Goal: Task Accomplishment & Management: Use online tool/utility

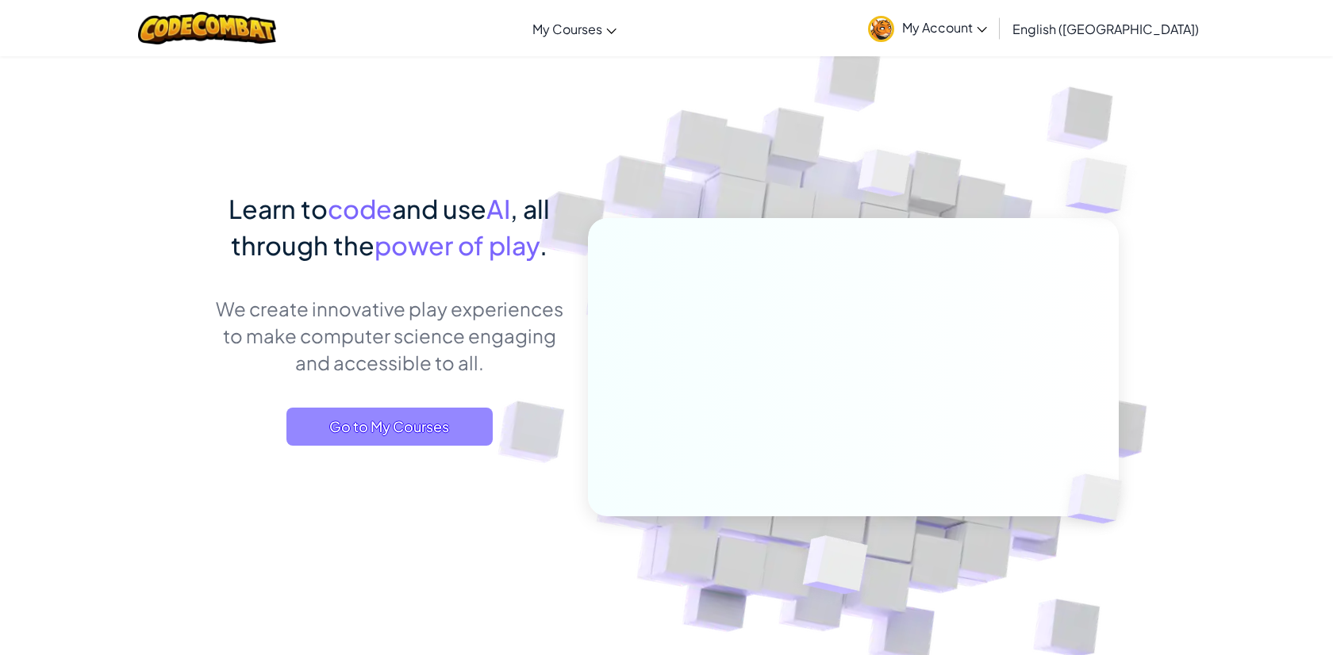
click at [443, 422] on span "Go to My Courses" at bounding box center [389, 427] width 206 height 38
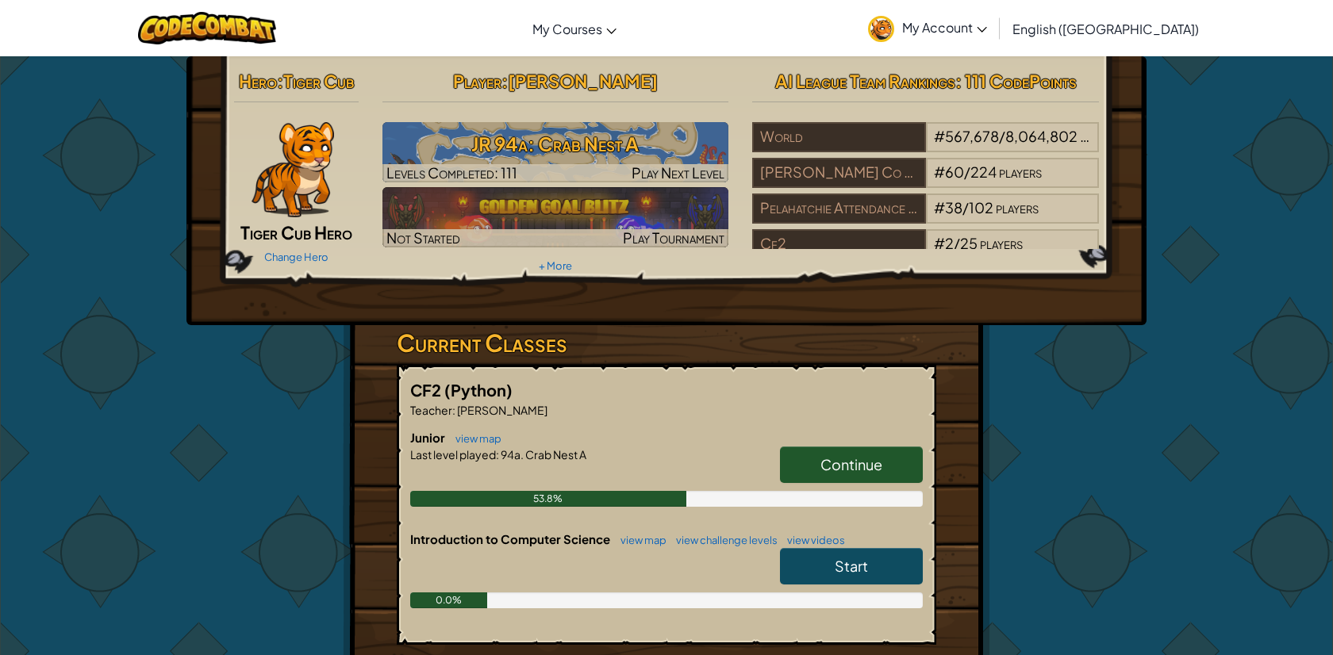
click at [864, 465] on span "Continue" at bounding box center [851, 464] width 62 height 18
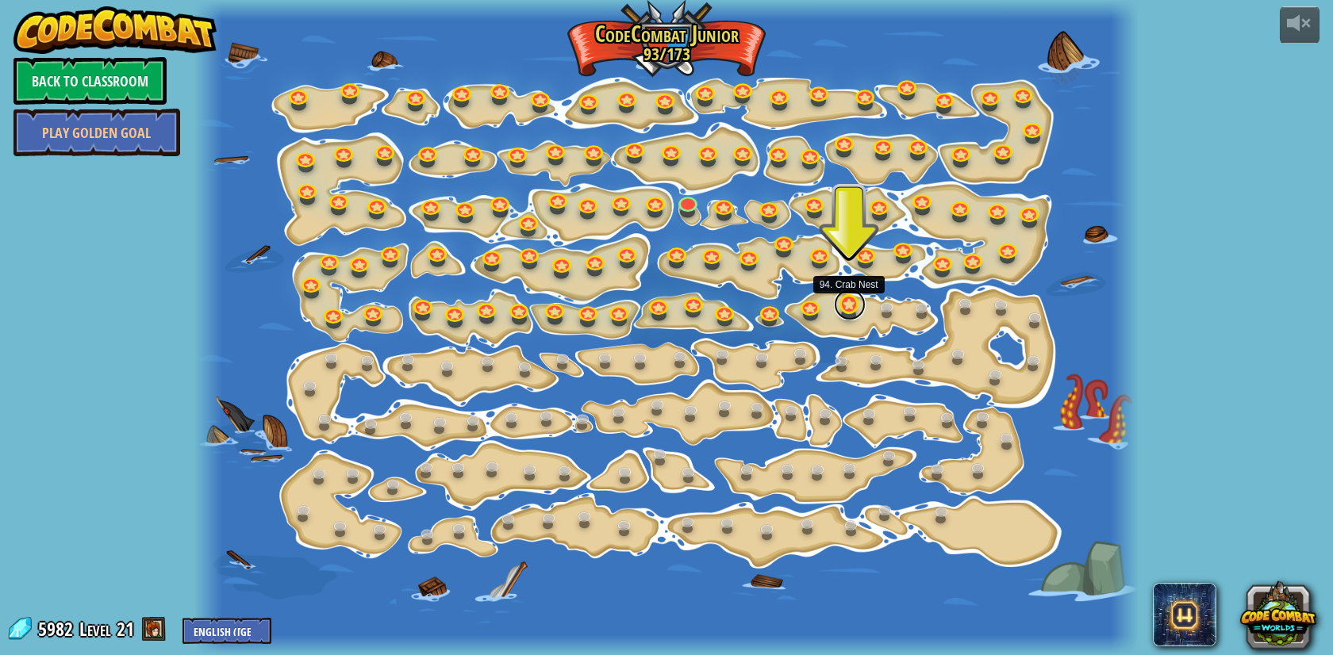
click at [846, 309] on link at bounding box center [850, 305] width 32 height 32
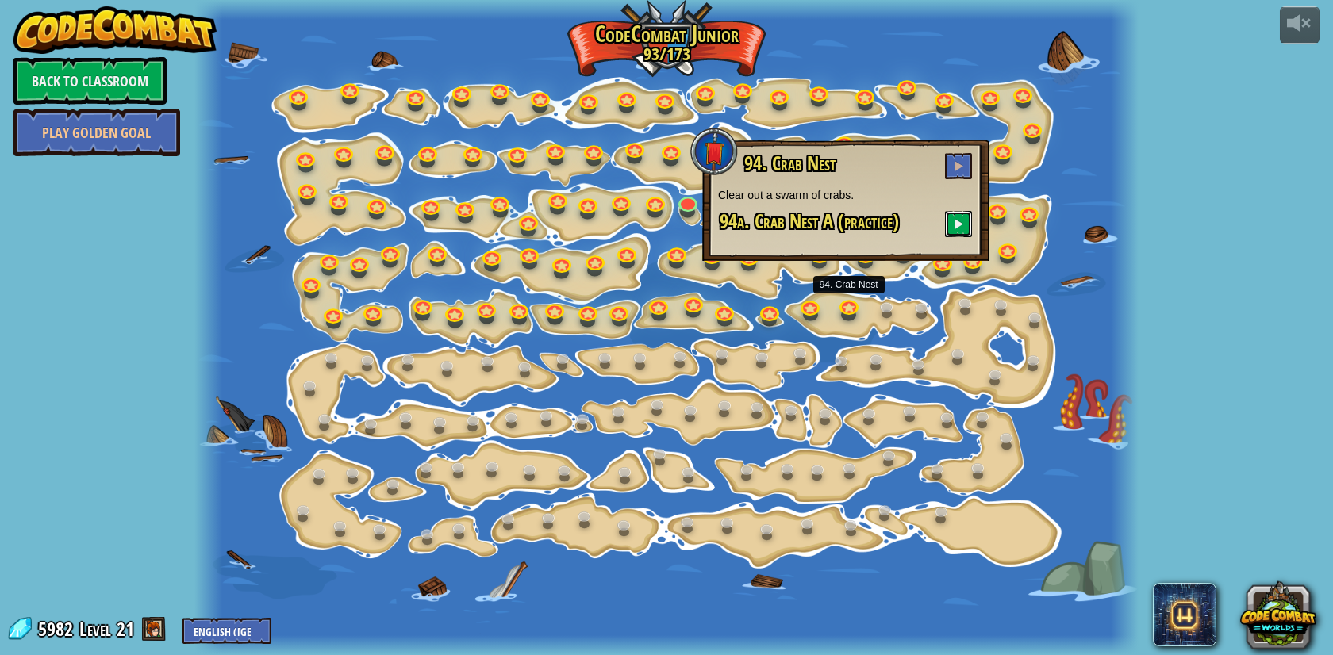
click at [966, 214] on button at bounding box center [958, 224] width 27 height 26
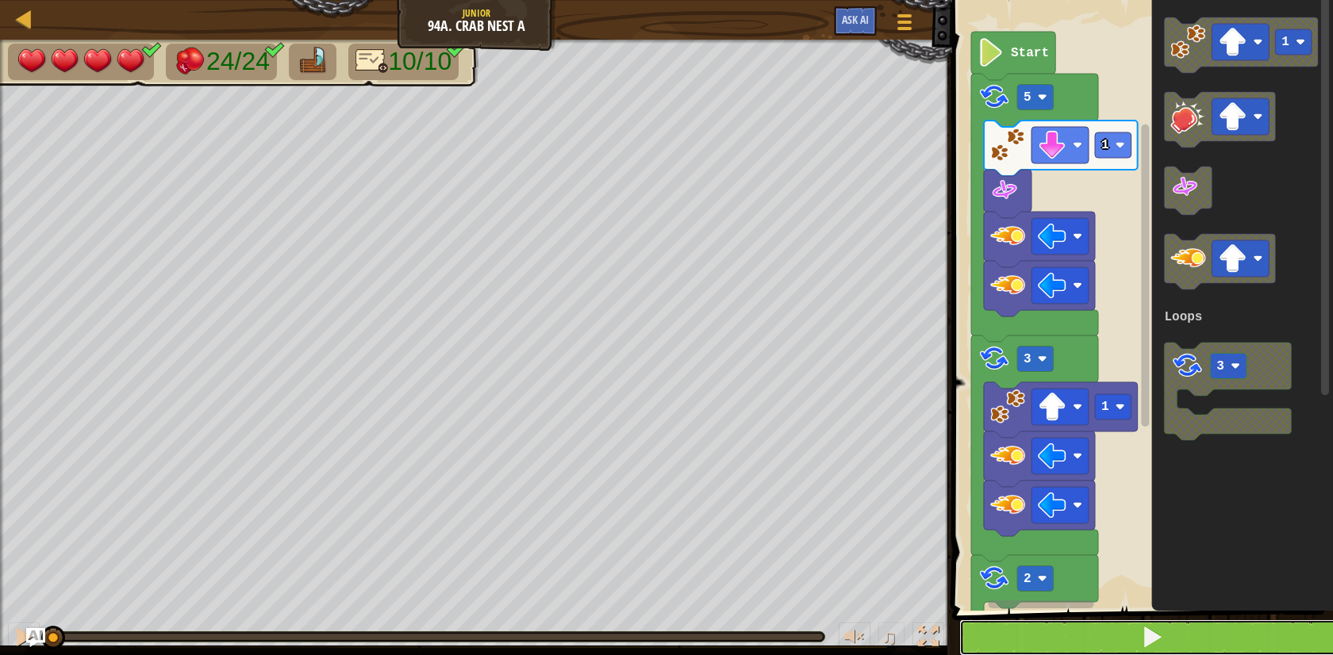
click at [1062, 634] on button at bounding box center [1151, 637] width 385 height 36
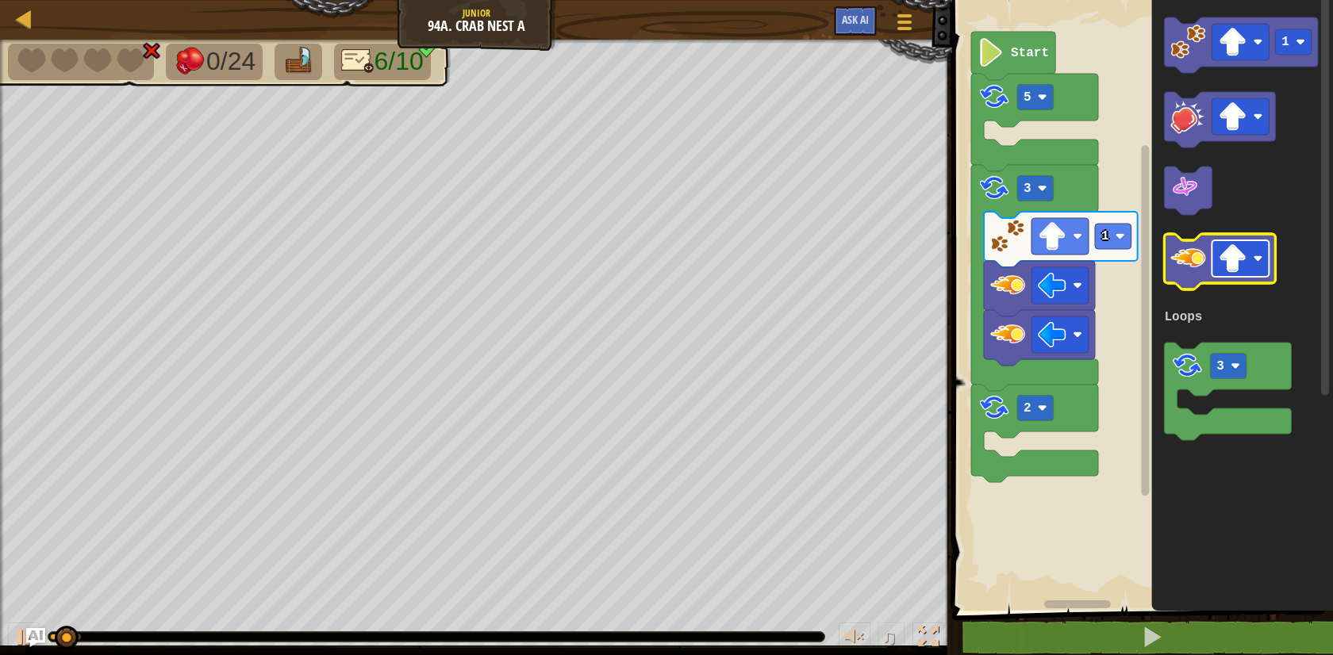
click at [1220, 247] on image "Blockly Workspace" at bounding box center [1232, 258] width 29 height 29
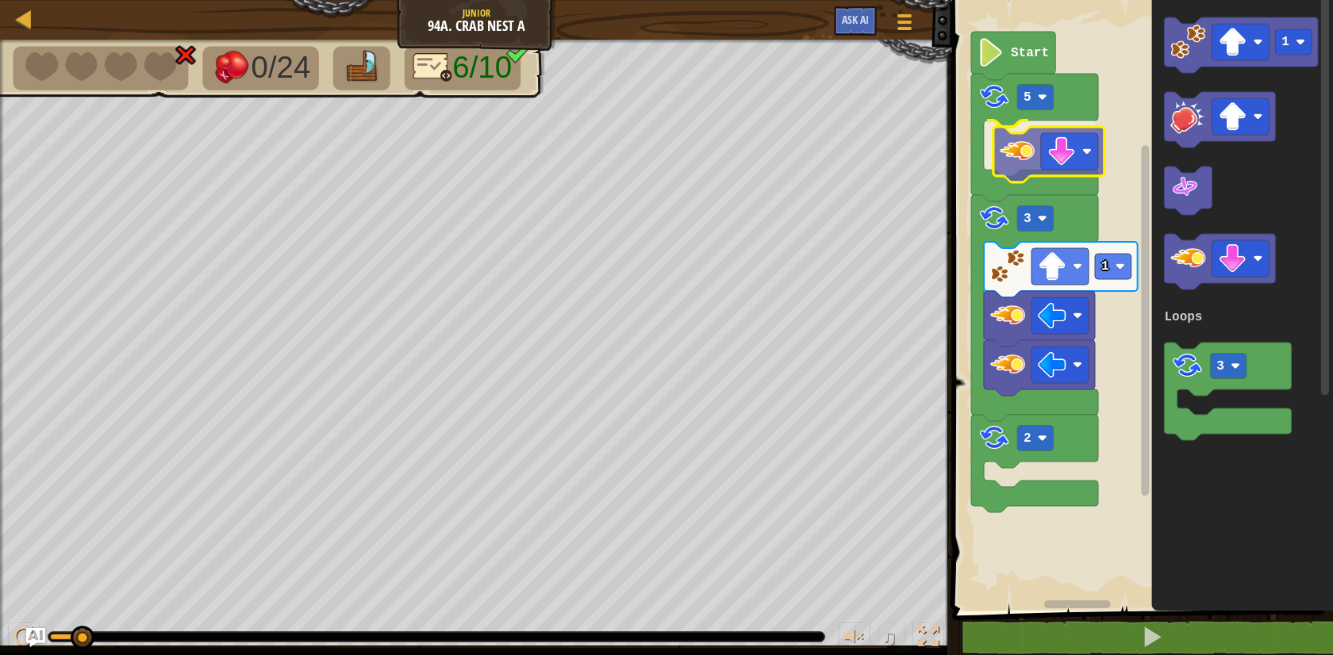
click at [1033, 166] on div "Loops 1 2 3 5 Start 1 3 Loops" at bounding box center [1139, 301] width 385 height 619
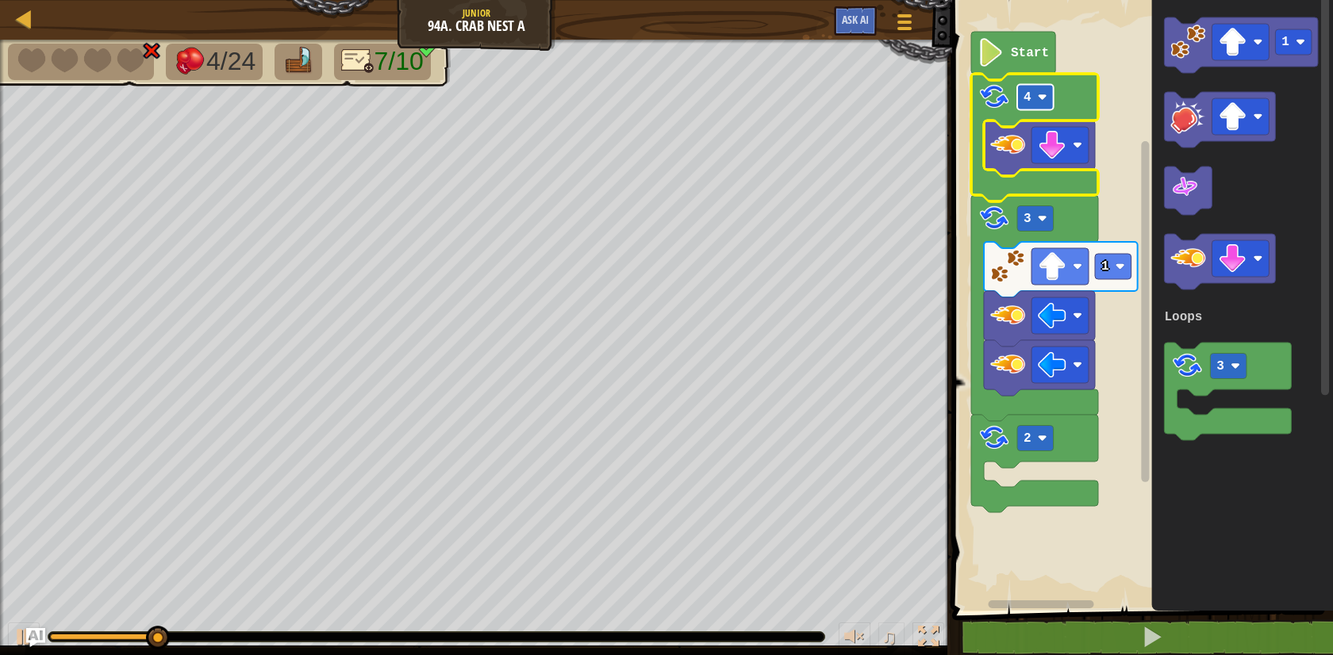
click at [1037, 103] on rect "Blockly Workspace" at bounding box center [1035, 97] width 36 height 25
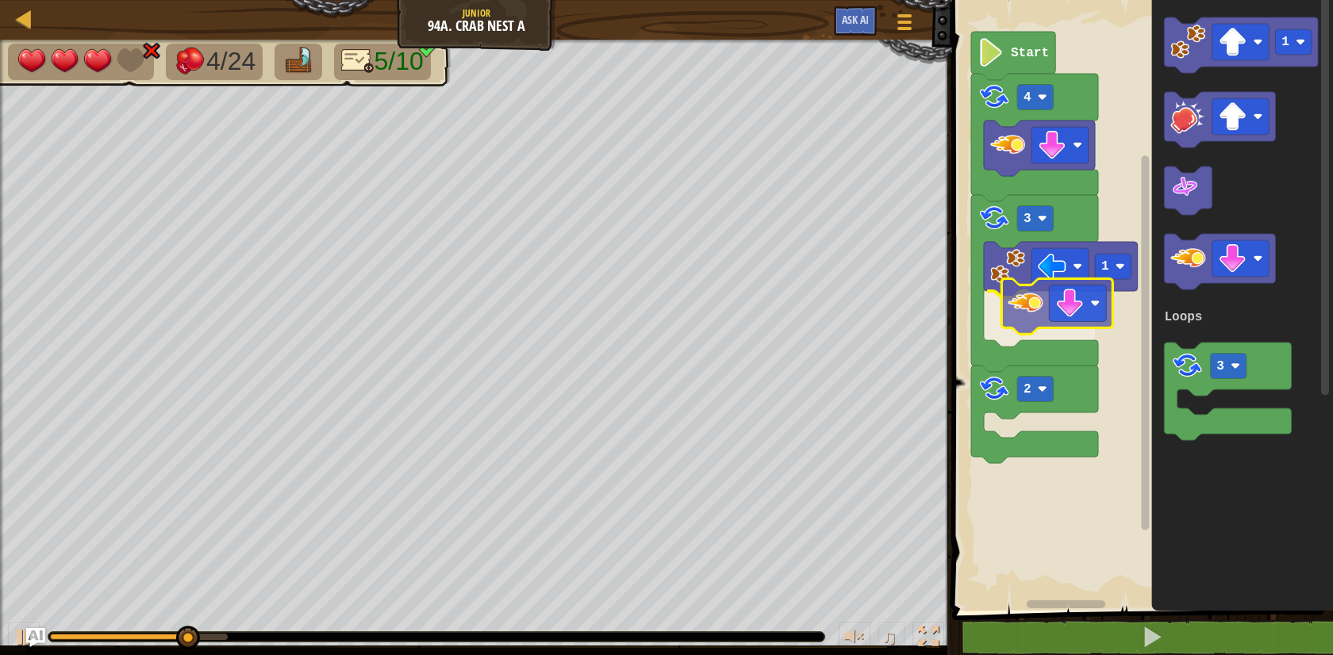
click at [1024, 304] on div "Loops Start 4 2 3 1 1 3 Loops" at bounding box center [1139, 301] width 385 height 619
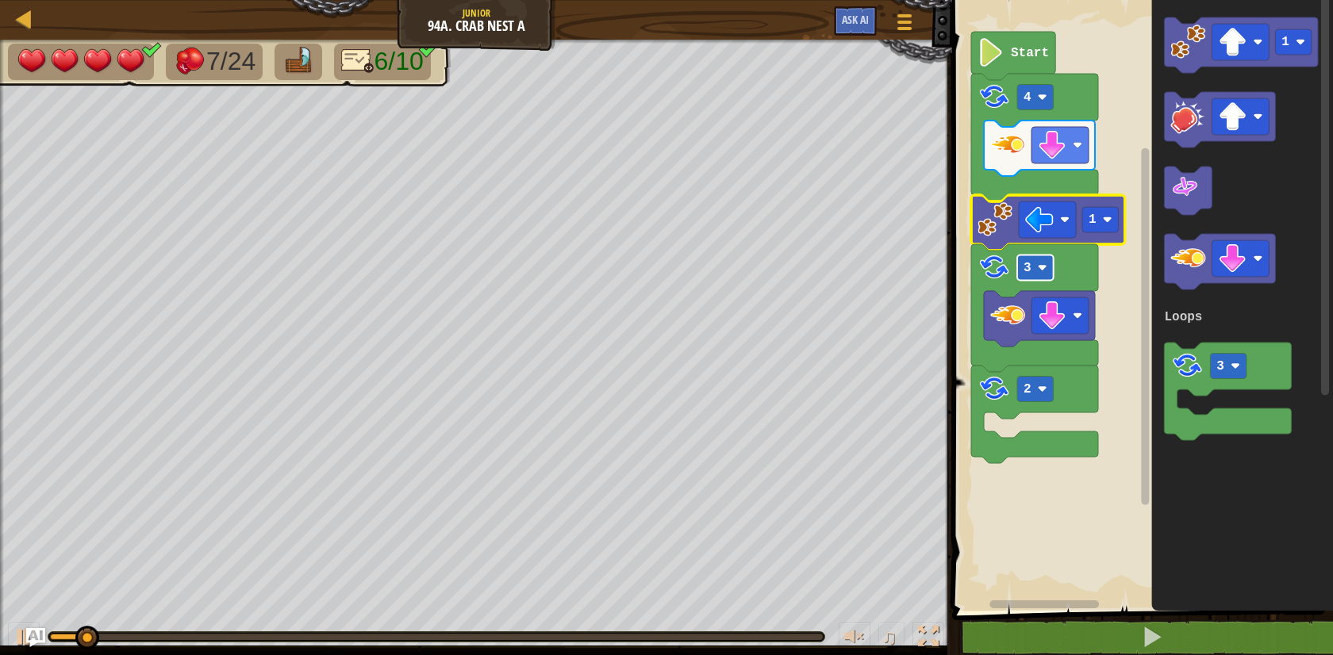
click at [1041, 270] on image "Blockly Workspace" at bounding box center [1042, 268] width 10 height 10
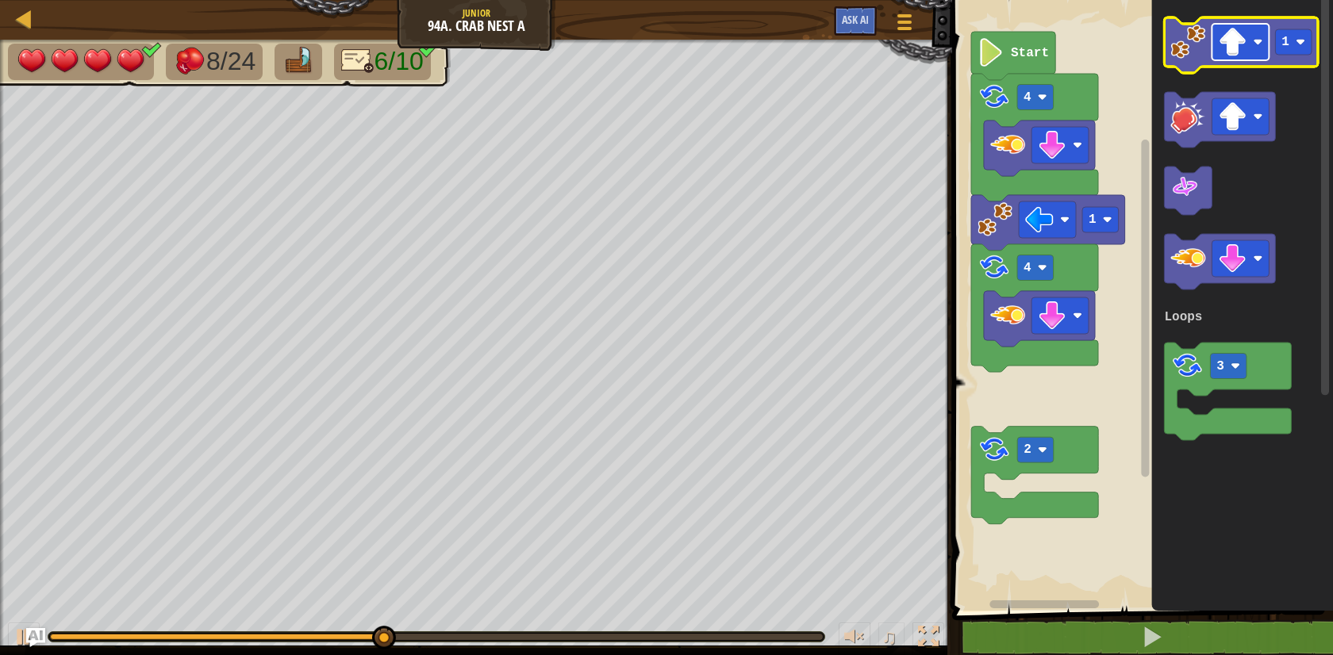
click at [1218, 54] on rect "Blockly Workspace" at bounding box center [1240, 42] width 57 height 36
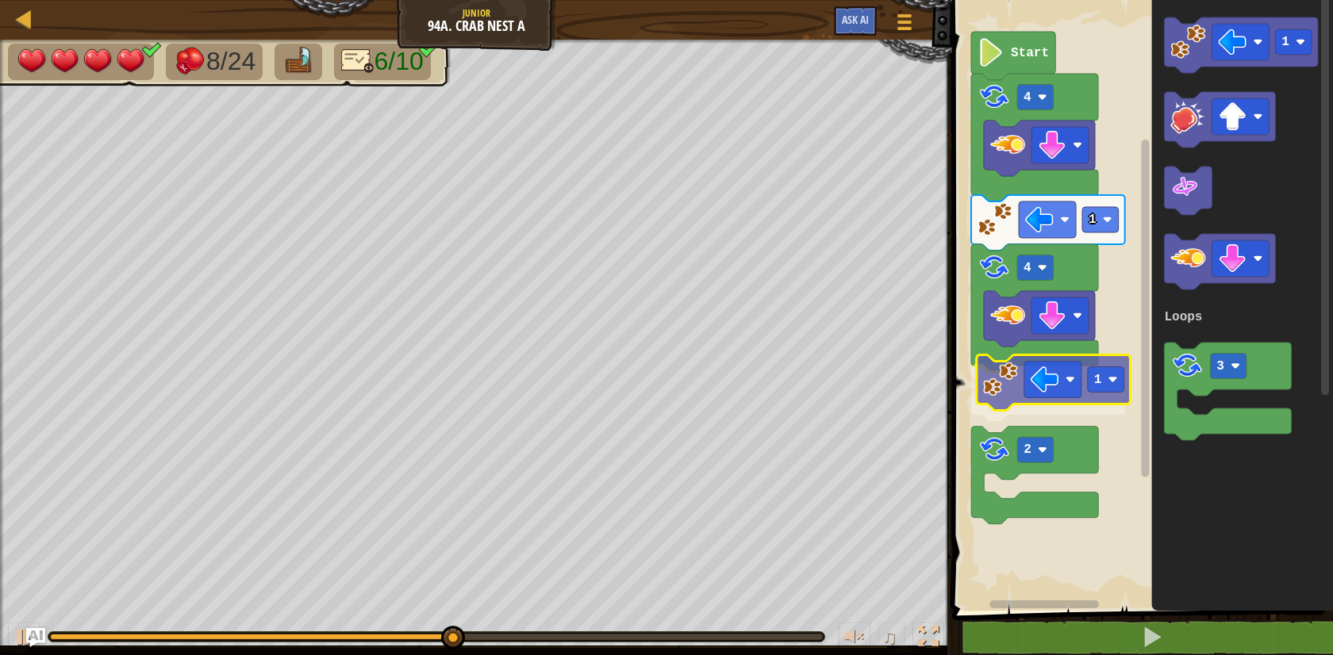
click at [995, 387] on div "Loops Start 4 1 4 1 2 1 3 Loops 1" at bounding box center [1139, 301] width 385 height 619
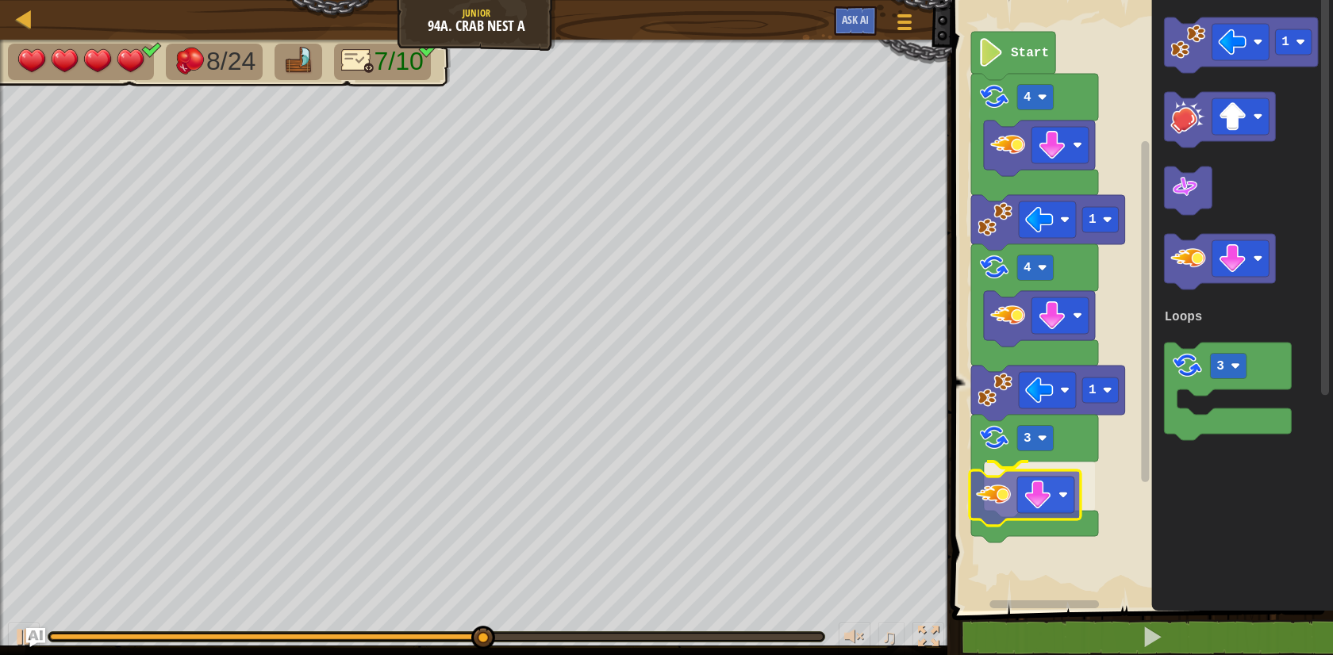
click at [986, 498] on div "Loops Start 4 1 4 1 3 1 3 Loops" at bounding box center [1139, 301] width 385 height 619
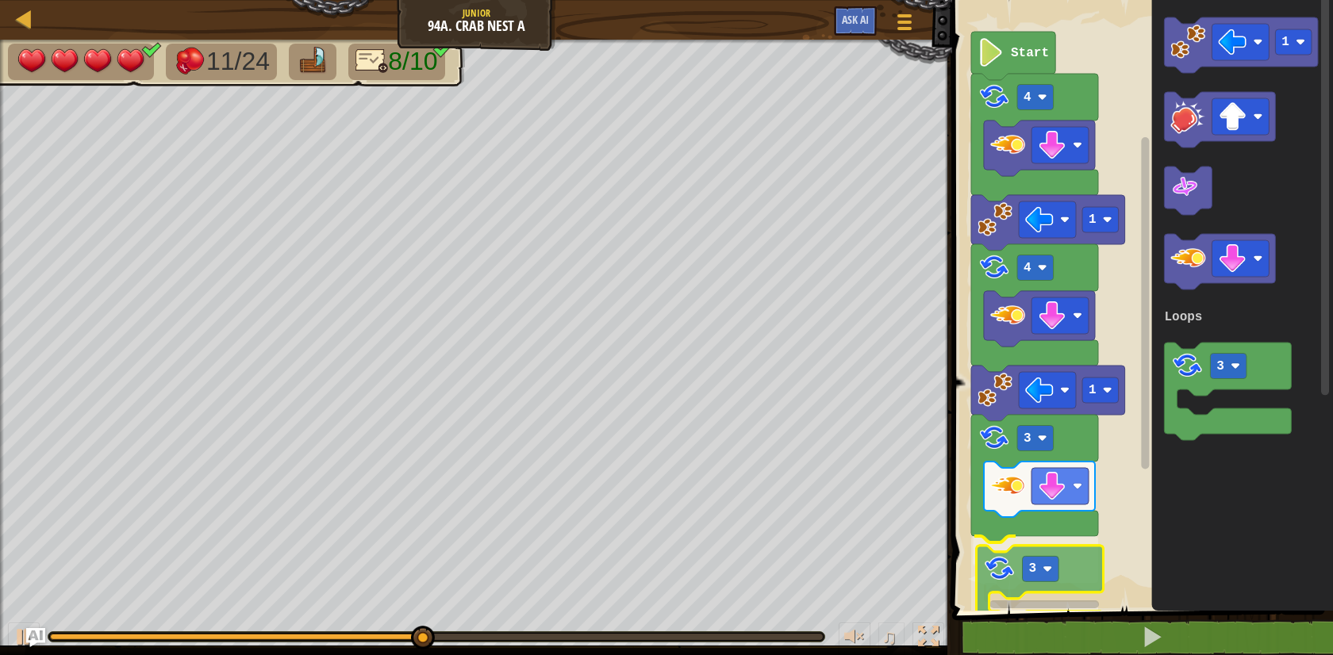
click at [996, 562] on div "Loops Start 4 1 4 1 3 3 1 3 Loops 3" at bounding box center [1139, 301] width 385 height 619
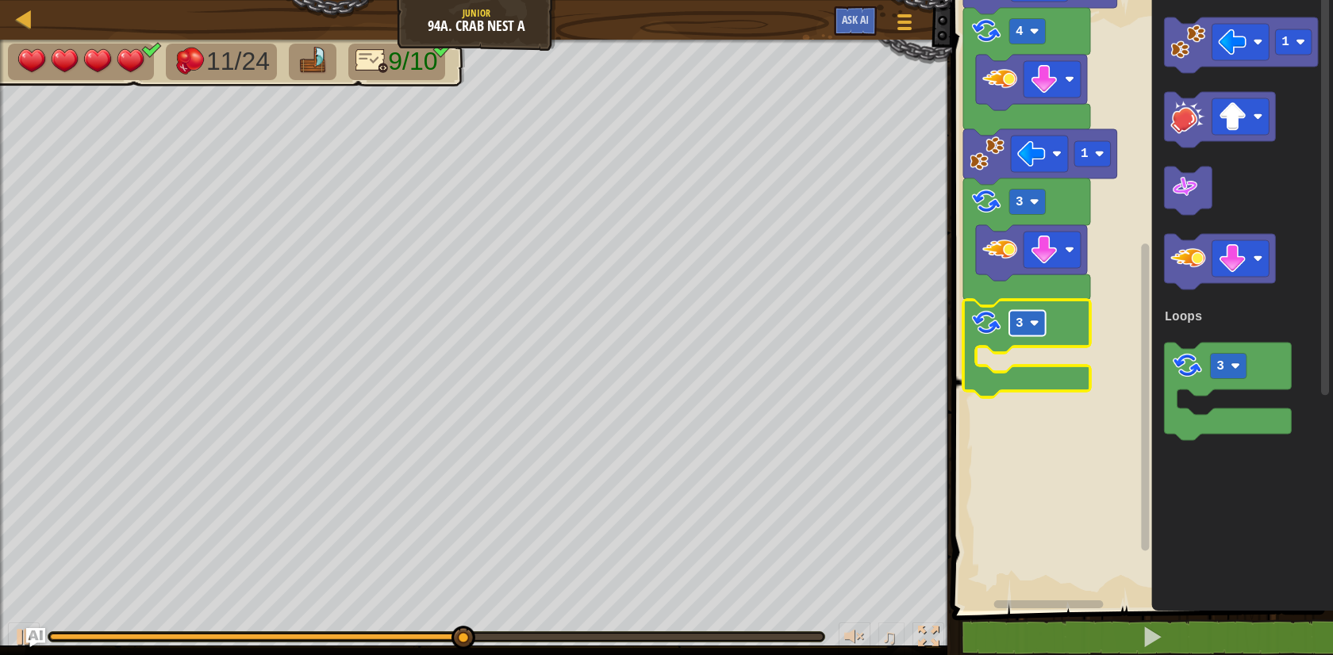
click at [1028, 316] on rect "Blockly Workspace" at bounding box center [1027, 323] width 36 height 25
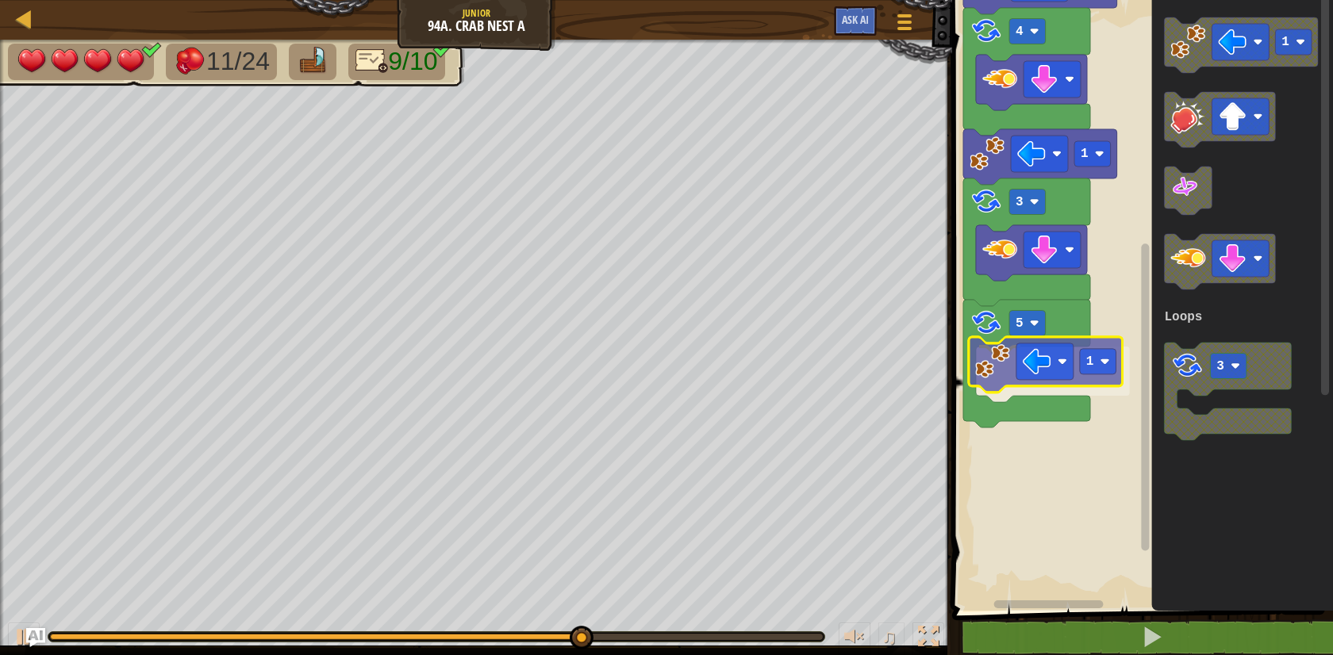
click at [997, 372] on div "Loops Start 4 1 4 1 3 5 1 1 3 Loops 1" at bounding box center [1139, 301] width 385 height 619
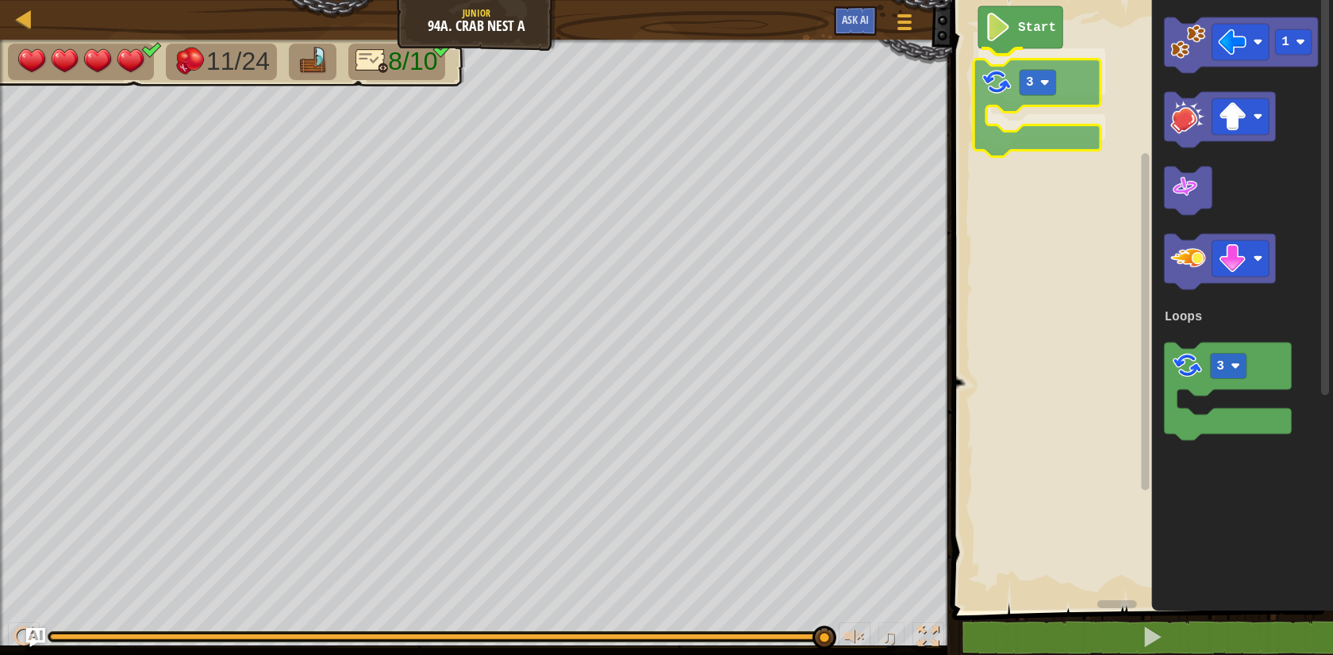
click at [995, 85] on div "Loops Start 3 1 3 Loops 3" at bounding box center [1139, 301] width 385 height 619
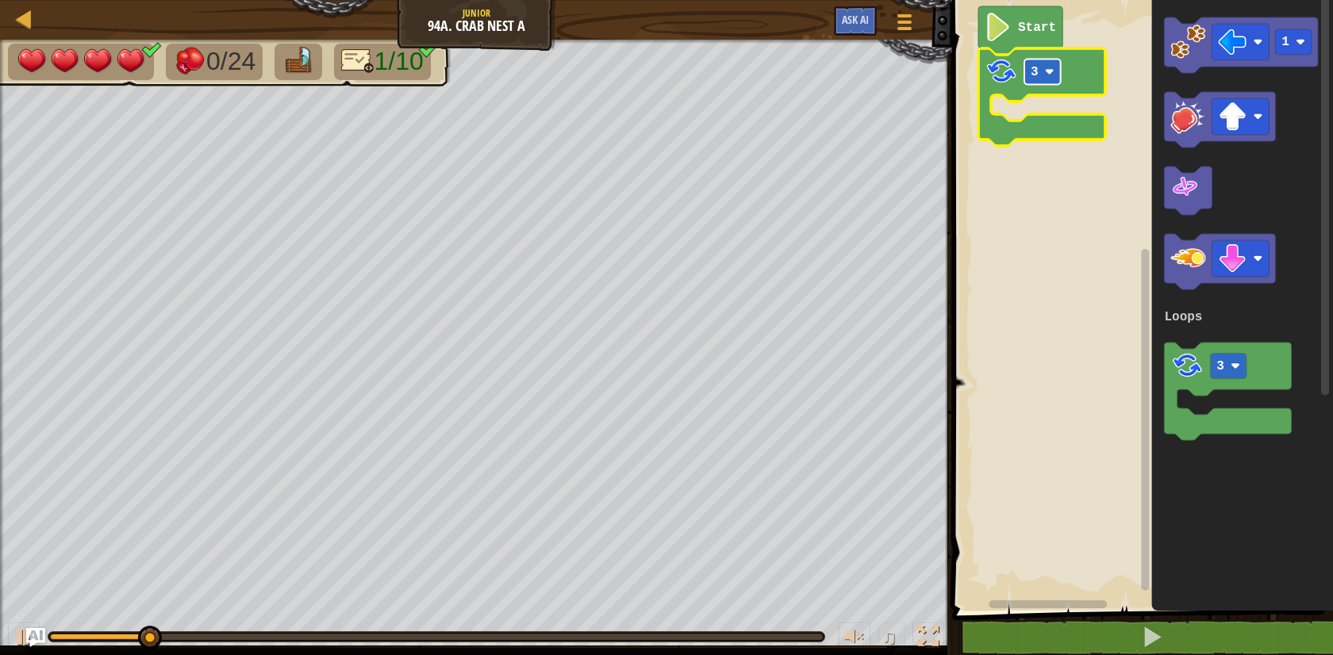
click at [1048, 79] on rect "Blockly Workspace" at bounding box center [1042, 71] width 36 height 25
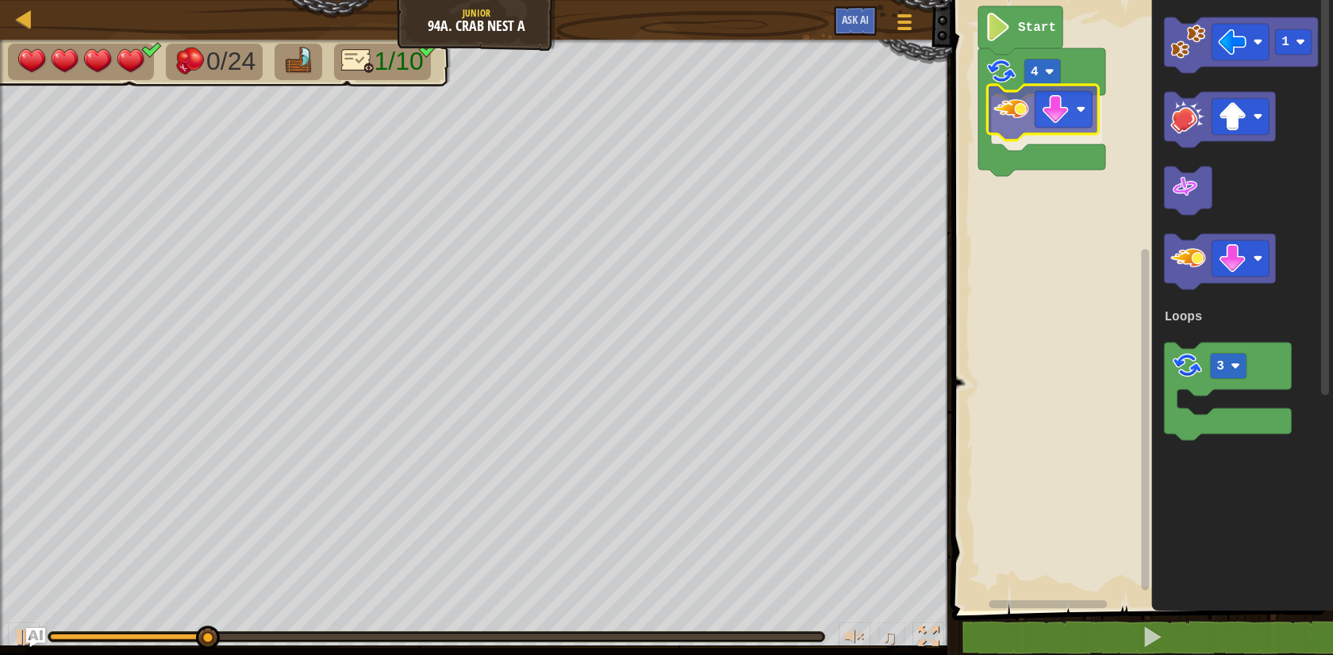
click at [1026, 113] on div "Loops Start 4 1 3 Loops" at bounding box center [1139, 301] width 385 height 619
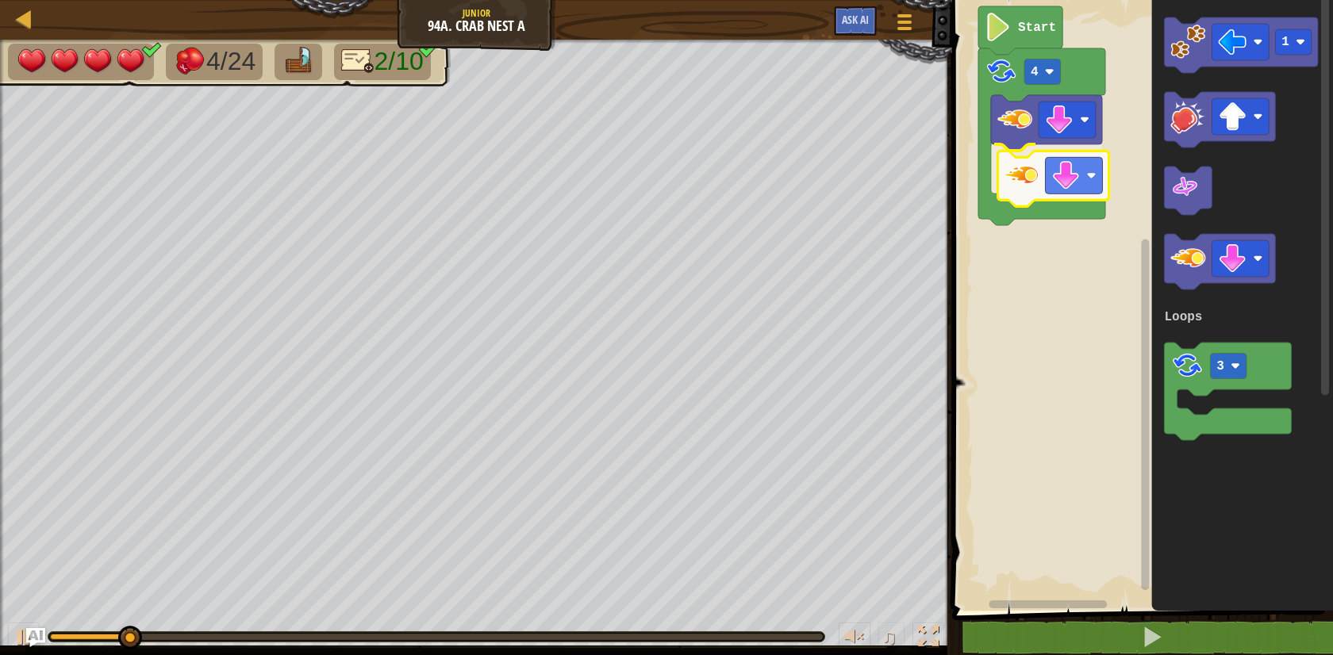
click at [1016, 194] on div "Loops Start 4 1 3 Loops" at bounding box center [1139, 301] width 385 height 619
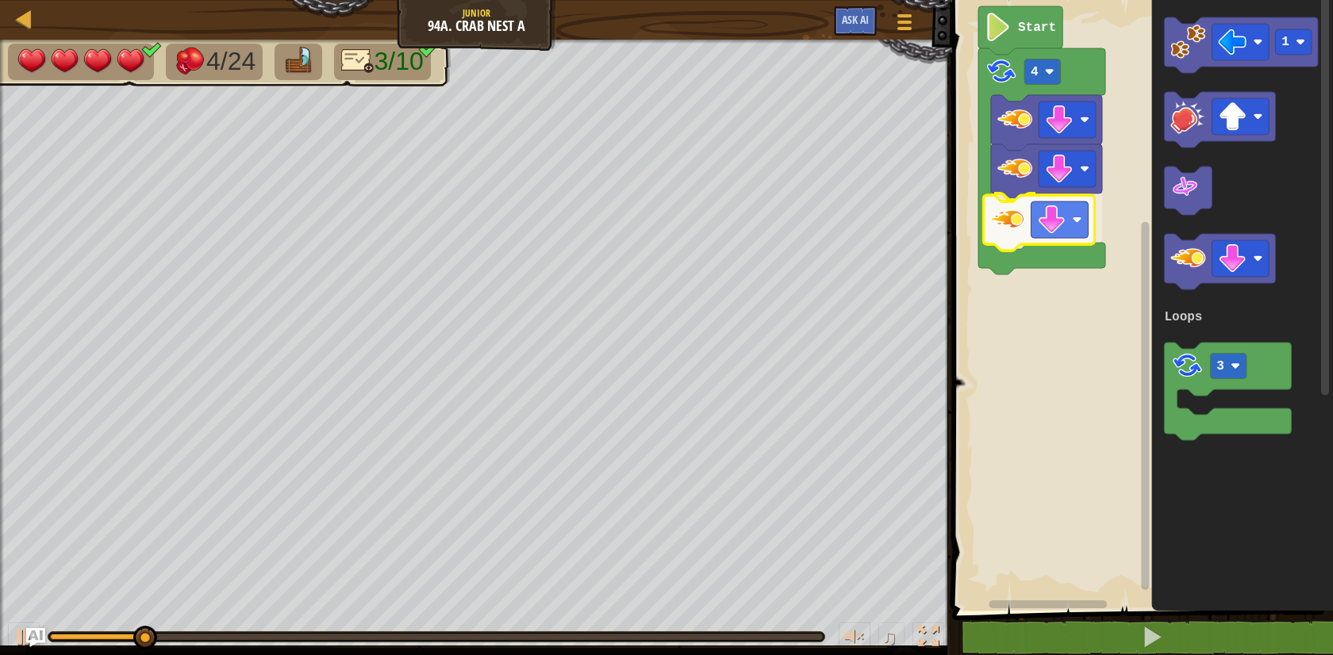
click at [1000, 220] on div "Loops Start 4 1 3 Loops" at bounding box center [1139, 301] width 385 height 619
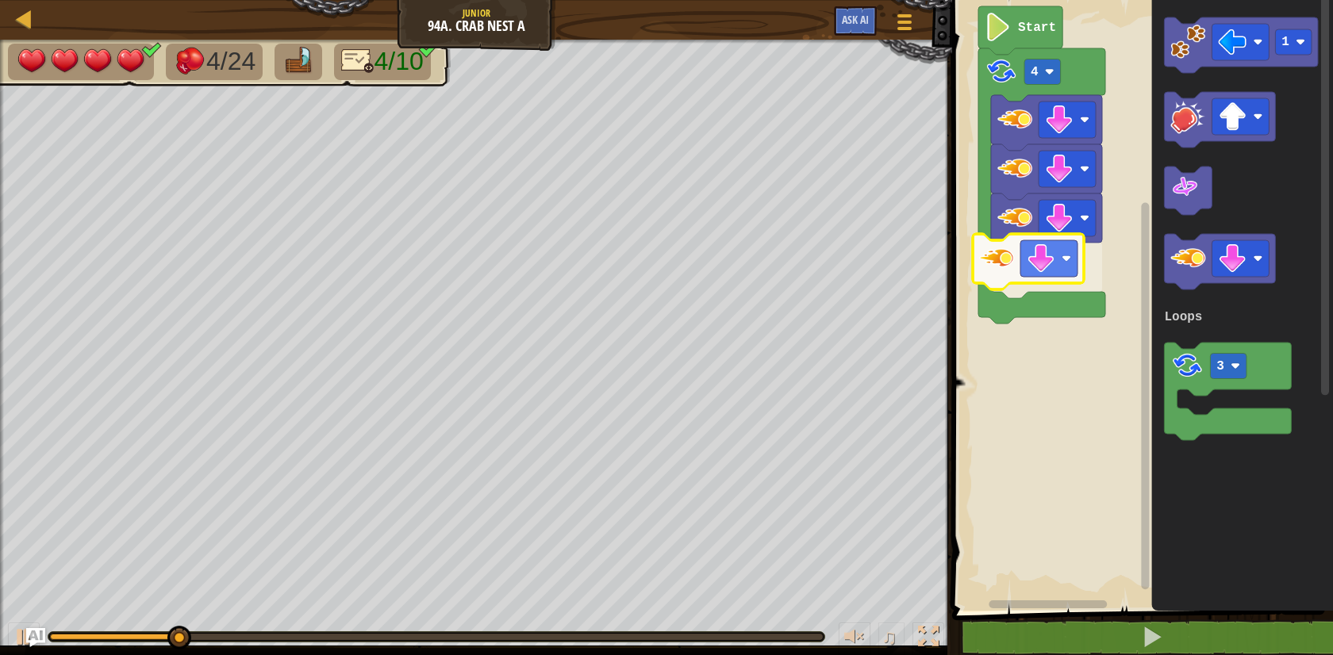
click at [1001, 267] on div "Loops Start 4 1 3 Loops" at bounding box center [1139, 301] width 385 height 619
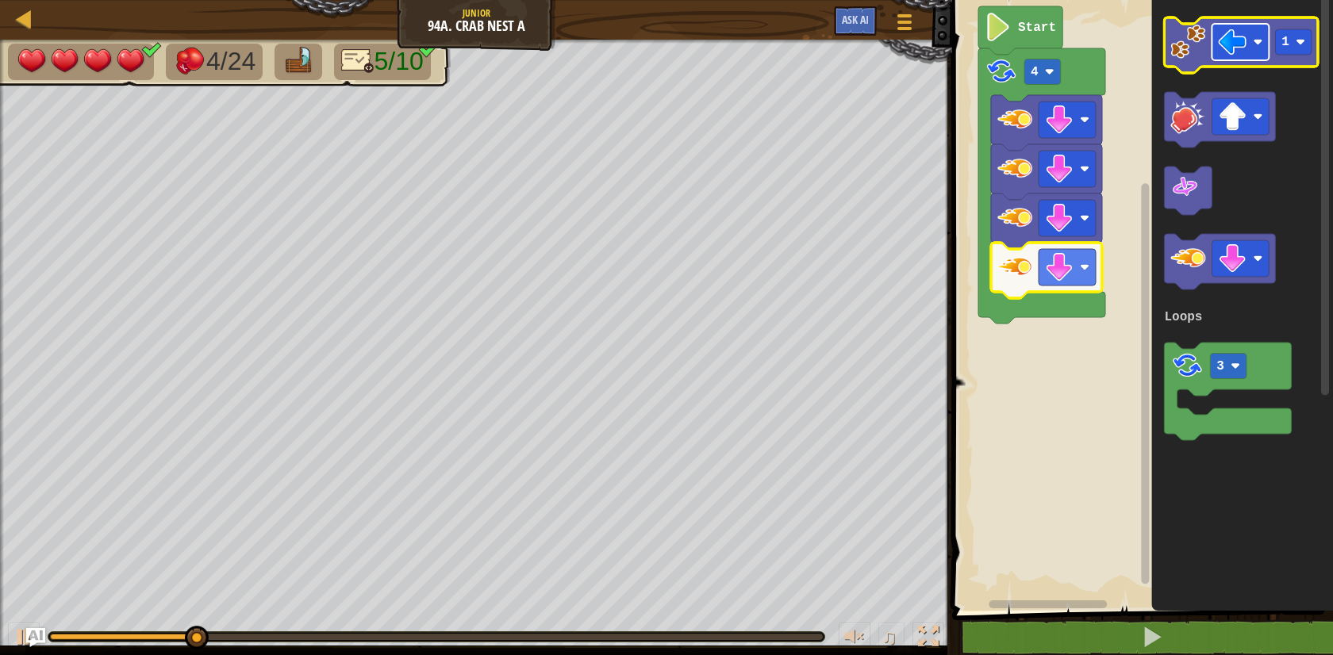
click at [1225, 47] on image "Blockly Workspace" at bounding box center [1232, 42] width 29 height 29
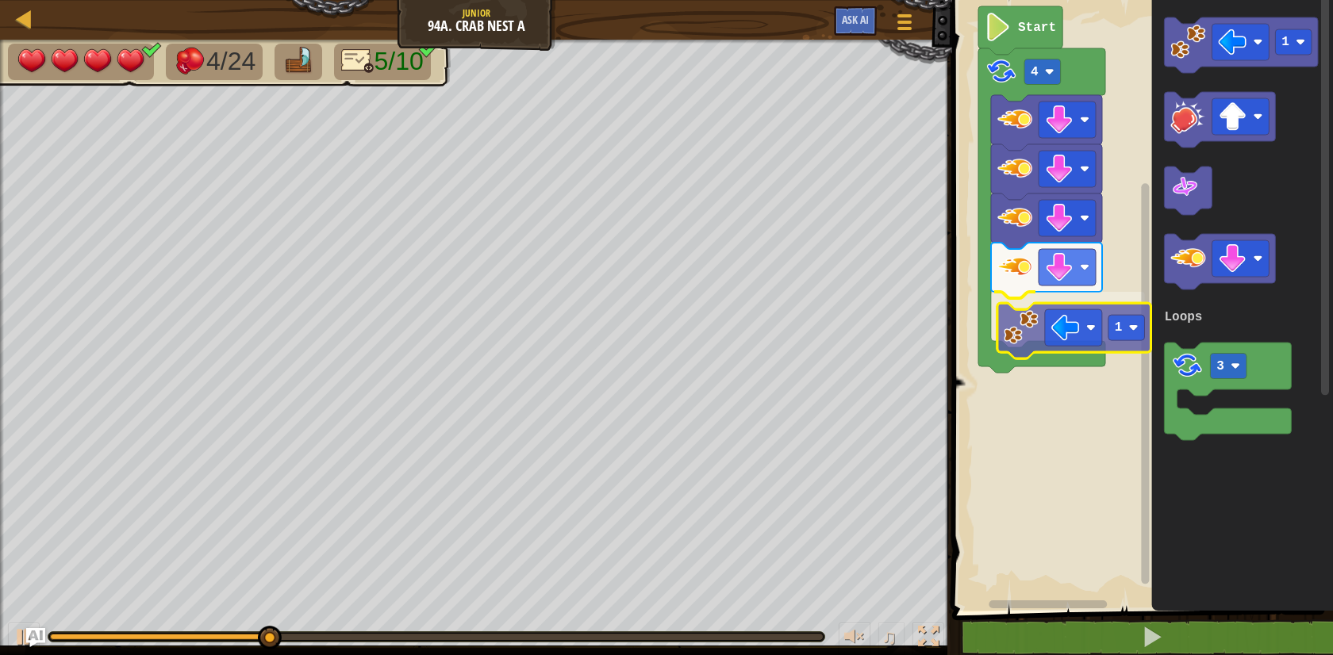
click at [1010, 321] on div "Loops Start 4 1 1 3 Loops 1" at bounding box center [1139, 301] width 385 height 619
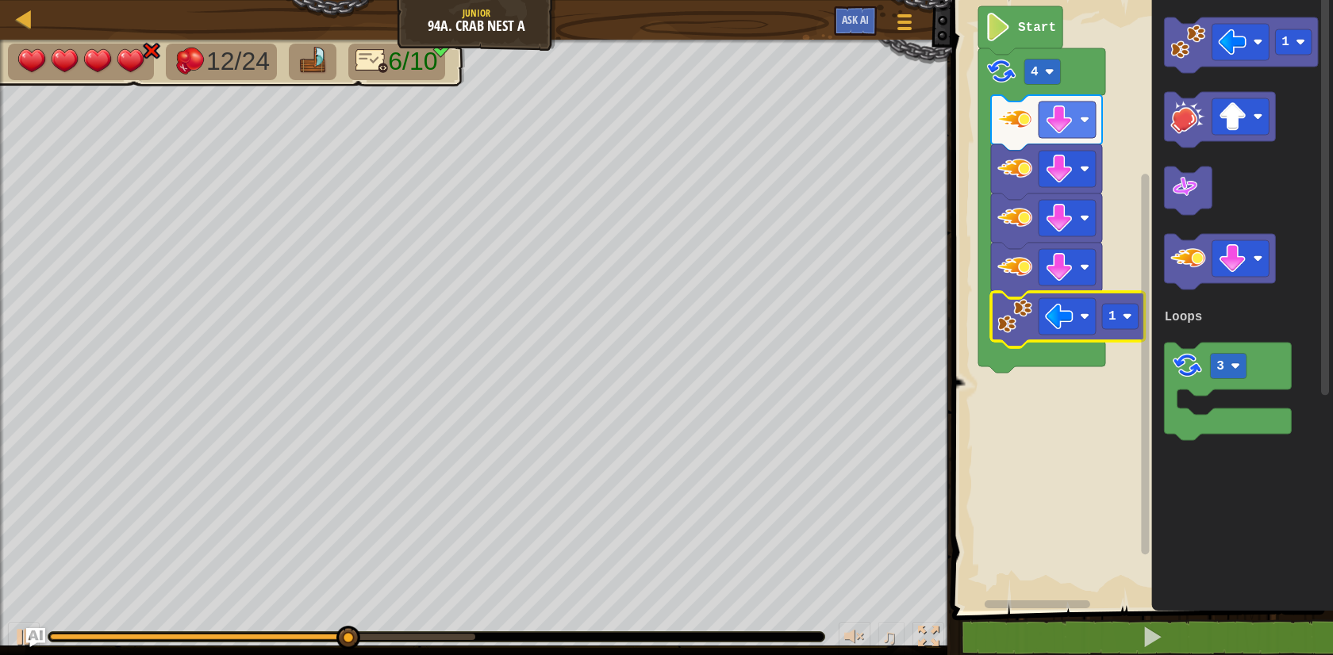
click at [1023, 322] on image "Blockly Workspace" at bounding box center [1014, 316] width 35 height 35
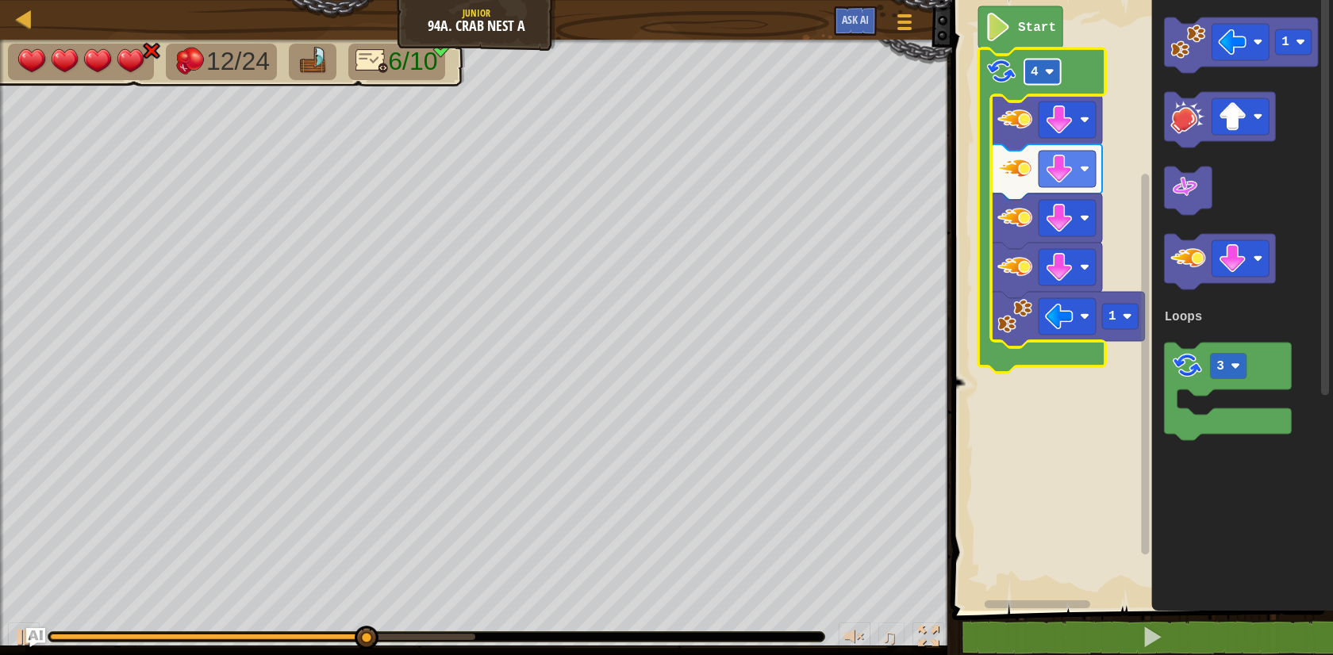
click at [1041, 75] on rect "Blockly Workspace" at bounding box center [1042, 71] width 36 height 25
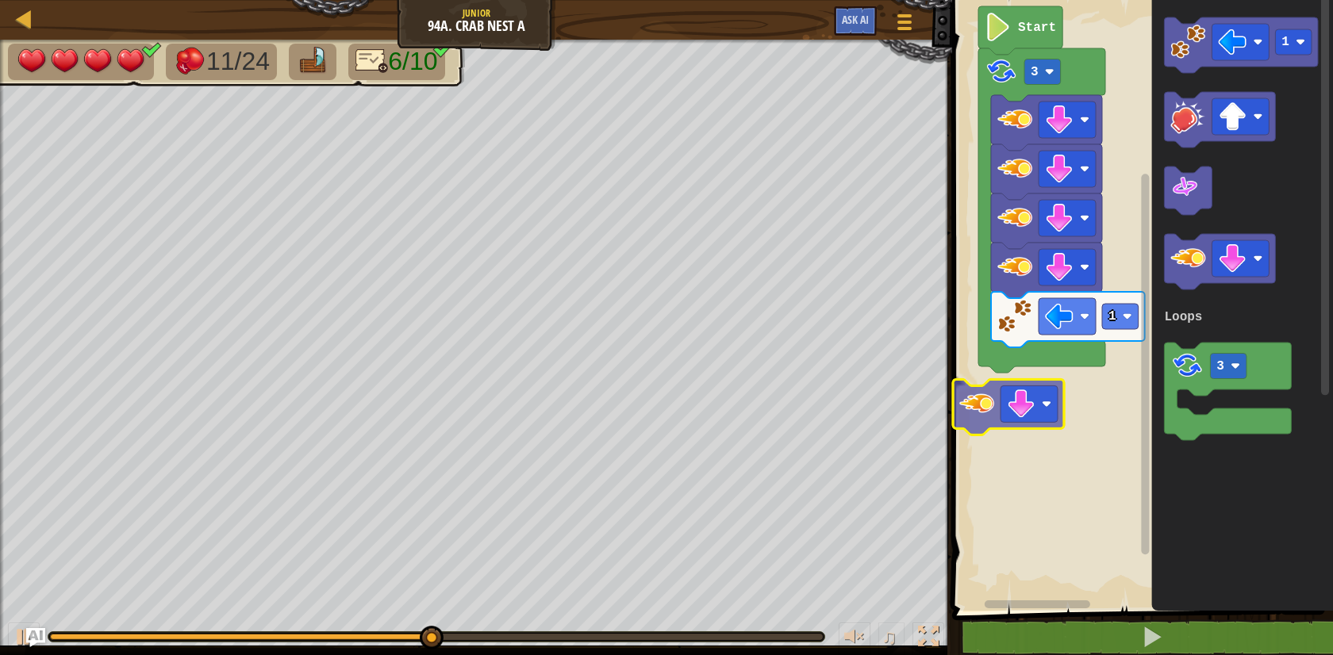
click at [1000, 395] on div "Loops Start 3 1 1 3 Loops" at bounding box center [1139, 301] width 385 height 619
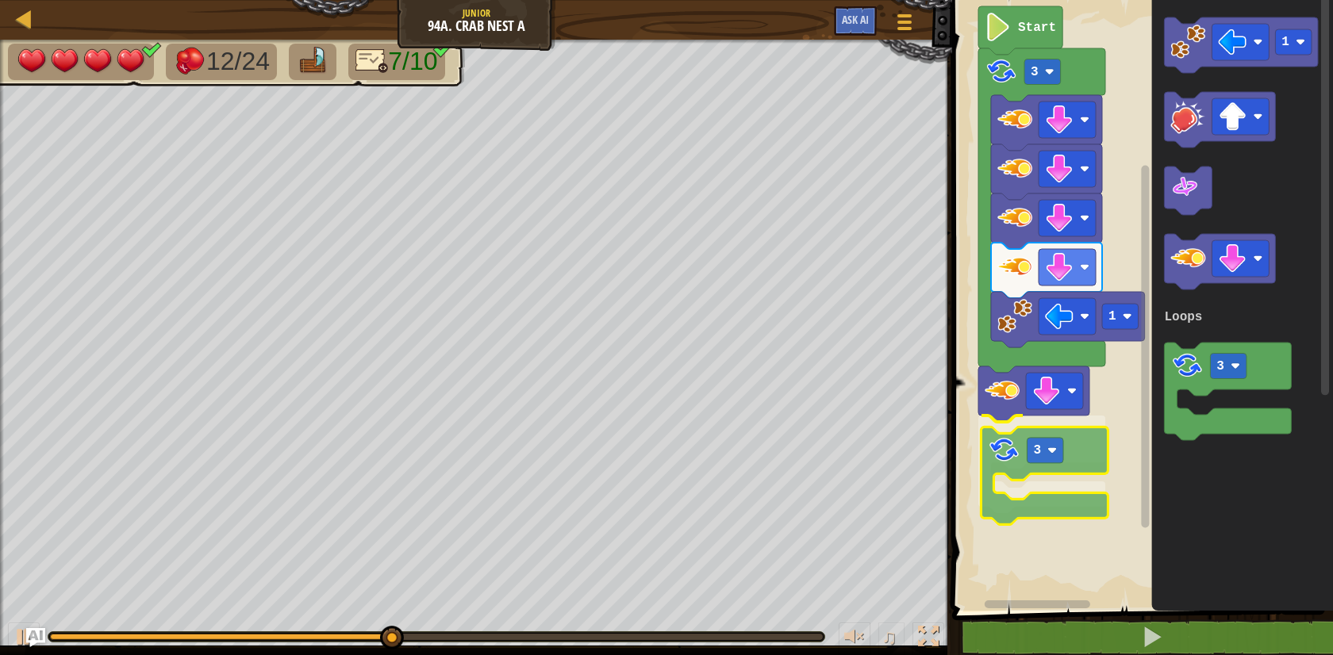
click at [1002, 451] on div "Loops Start 3 1 3 1 3 Loops 3" at bounding box center [1139, 301] width 385 height 619
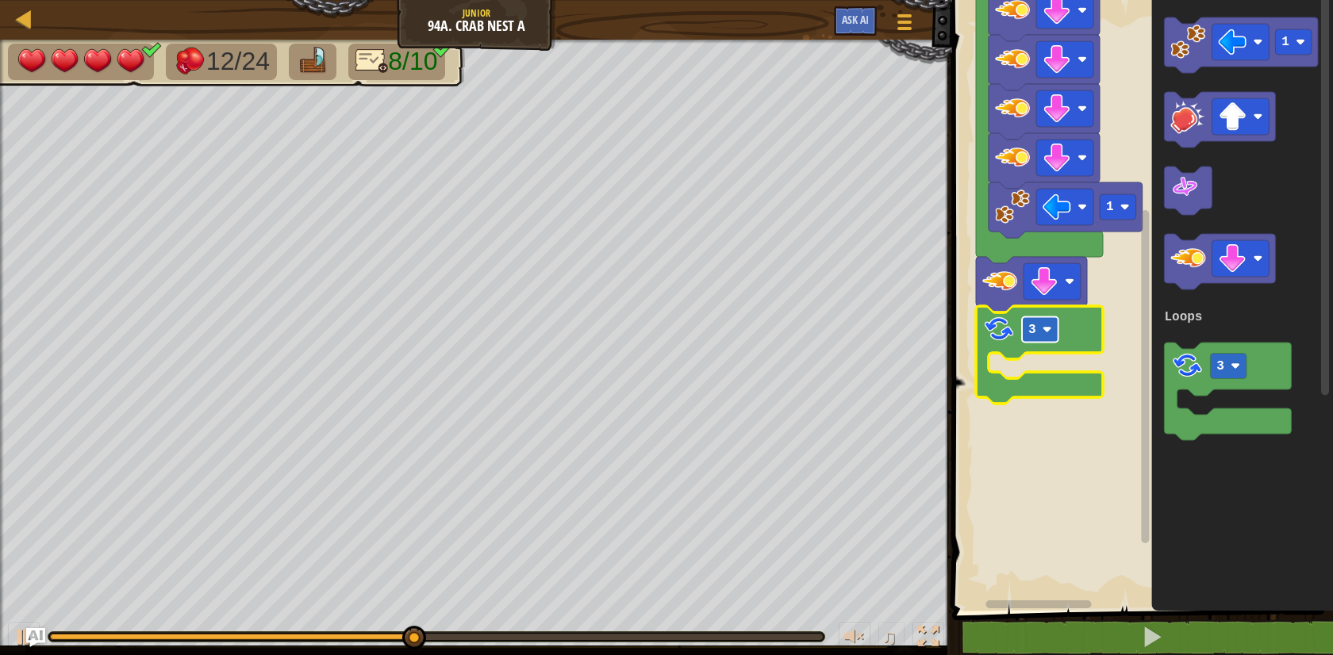
click at [1041, 332] on rect "Blockly Workspace" at bounding box center [1040, 329] width 36 height 25
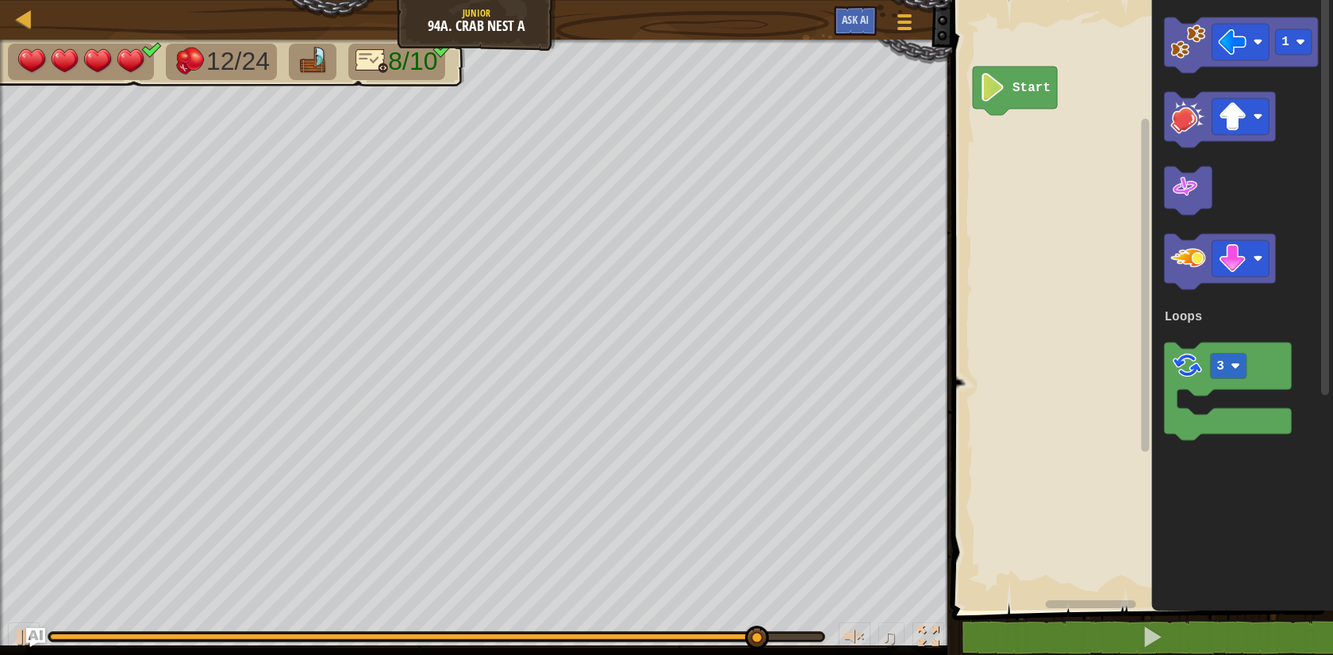
click at [374, 64] on img at bounding box center [371, 61] width 33 height 28
click at [382, 70] on img at bounding box center [371, 61] width 33 height 28
click at [259, 68] on span "12/24" at bounding box center [237, 61] width 63 height 29
click at [138, 63] on img at bounding box center [130, 61] width 33 height 29
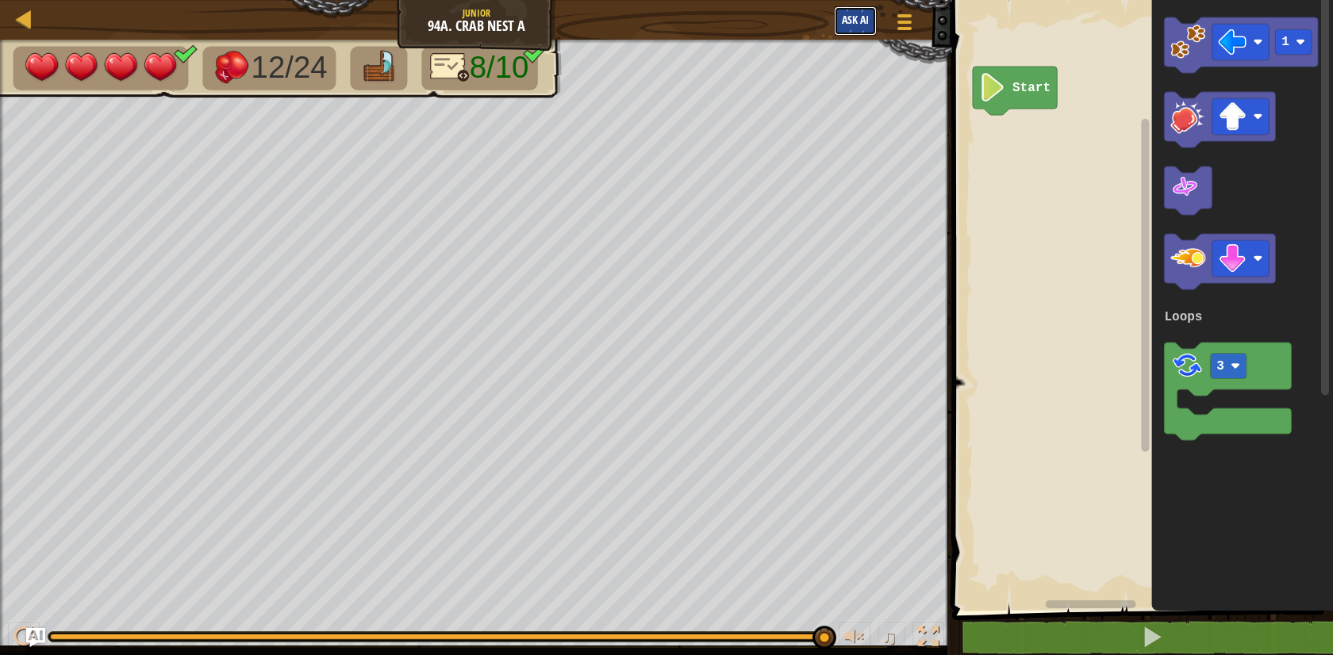
click at [853, 25] on span "Ask AI" at bounding box center [855, 19] width 27 height 15
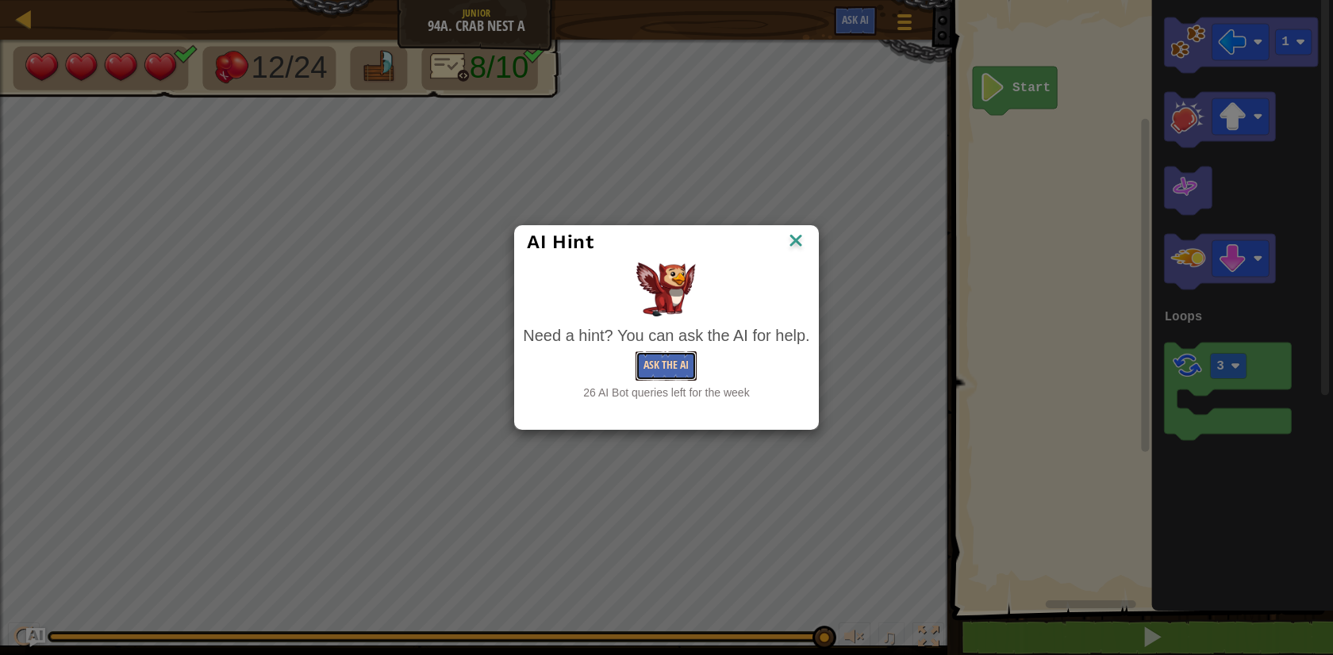
click at [665, 366] on button "Ask the AI" at bounding box center [665, 365] width 61 height 29
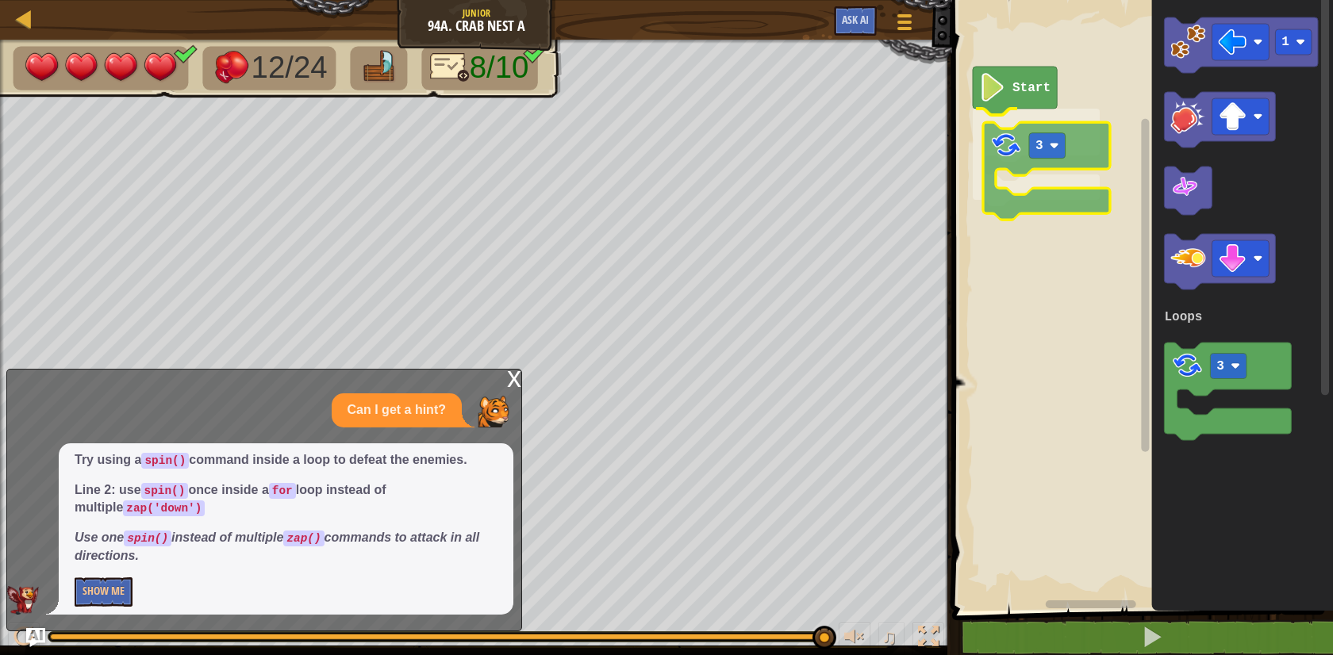
click at [1000, 171] on div "Loops Start 3 1 3 Loops 3" at bounding box center [1139, 301] width 385 height 619
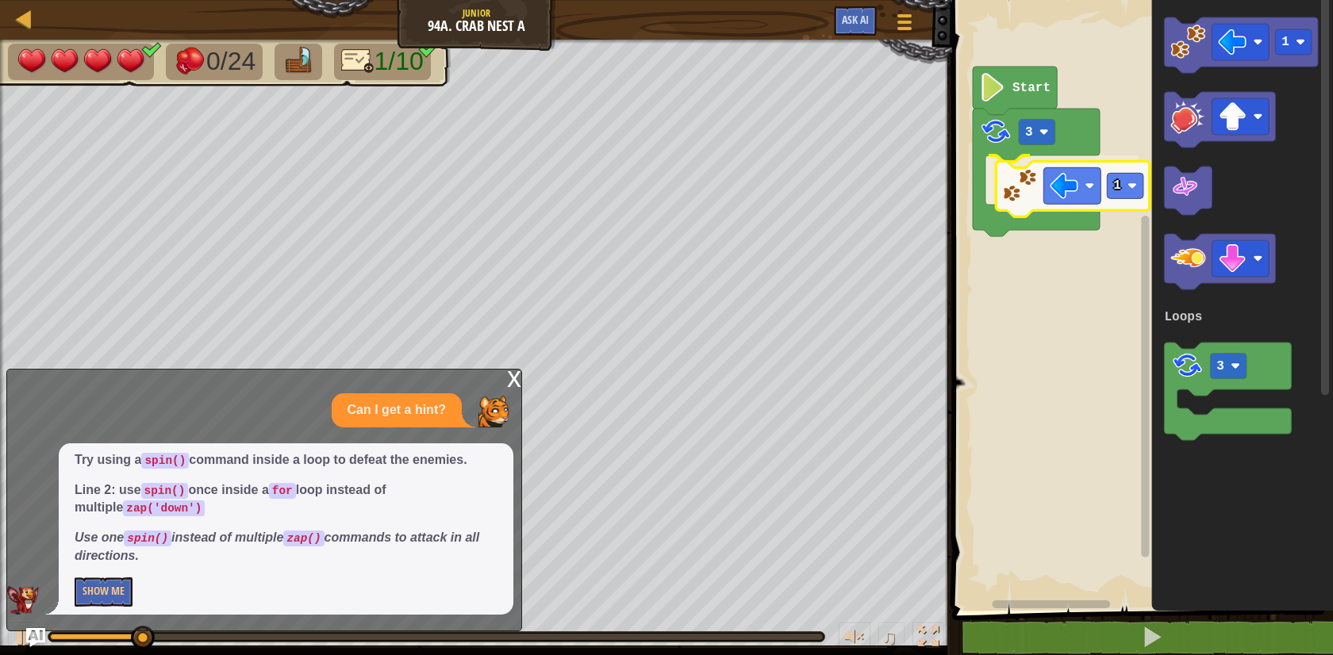
click at [1030, 194] on div "Loops Start 3 1 1 3 Loops 1" at bounding box center [1139, 301] width 385 height 619
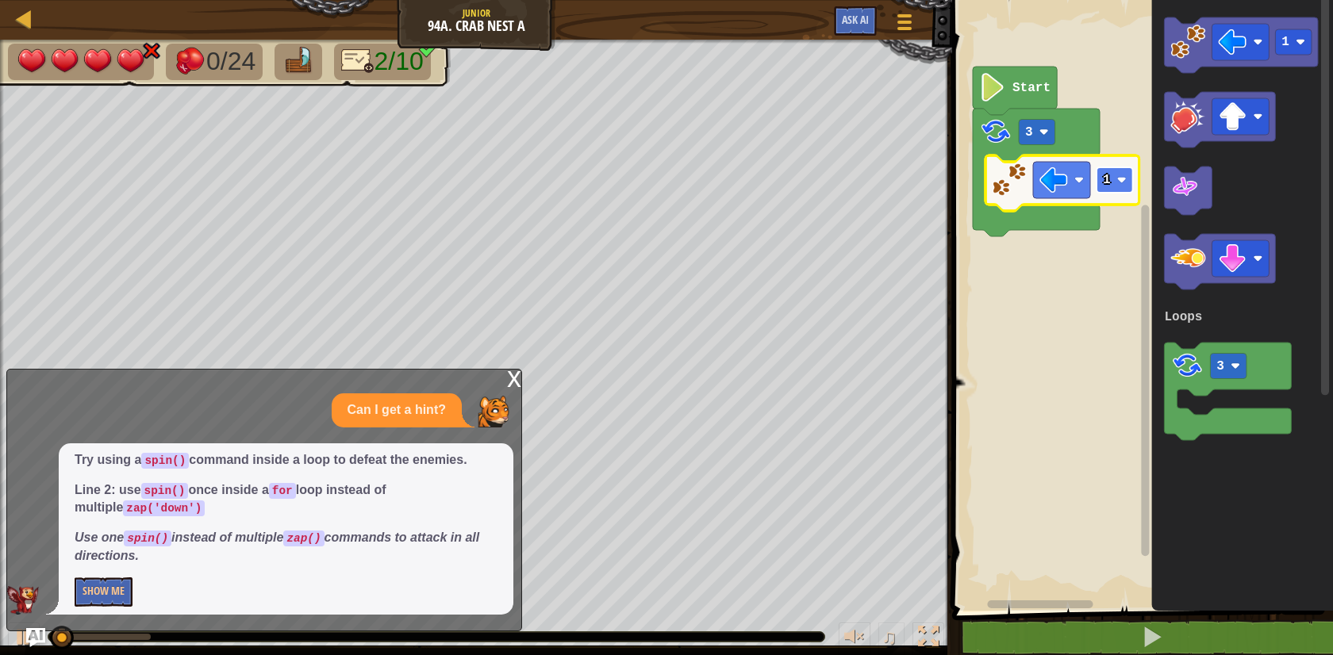
click at [1120, 174] on rect "Blockly Workspace" at bounding box center [1114, 179] width 36 height 25
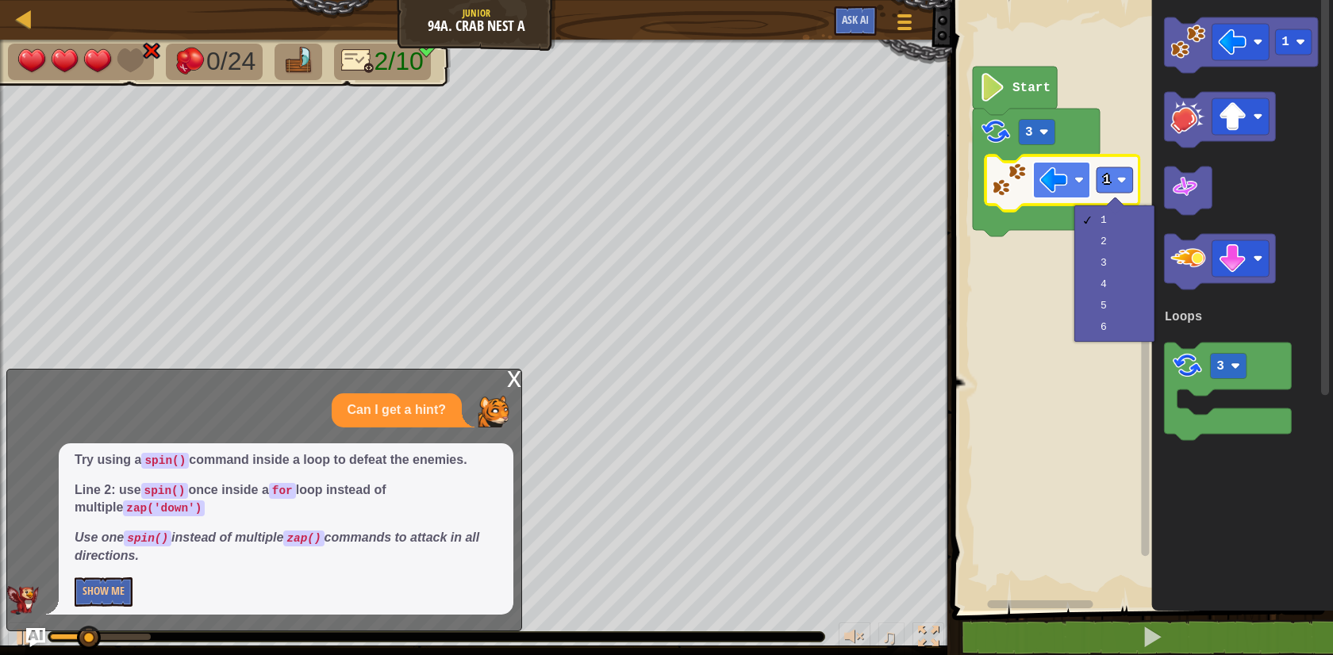
click at [1048, 174] on image "Blockly Workspace" at bounding box center [1053, 180] width 29 height 29
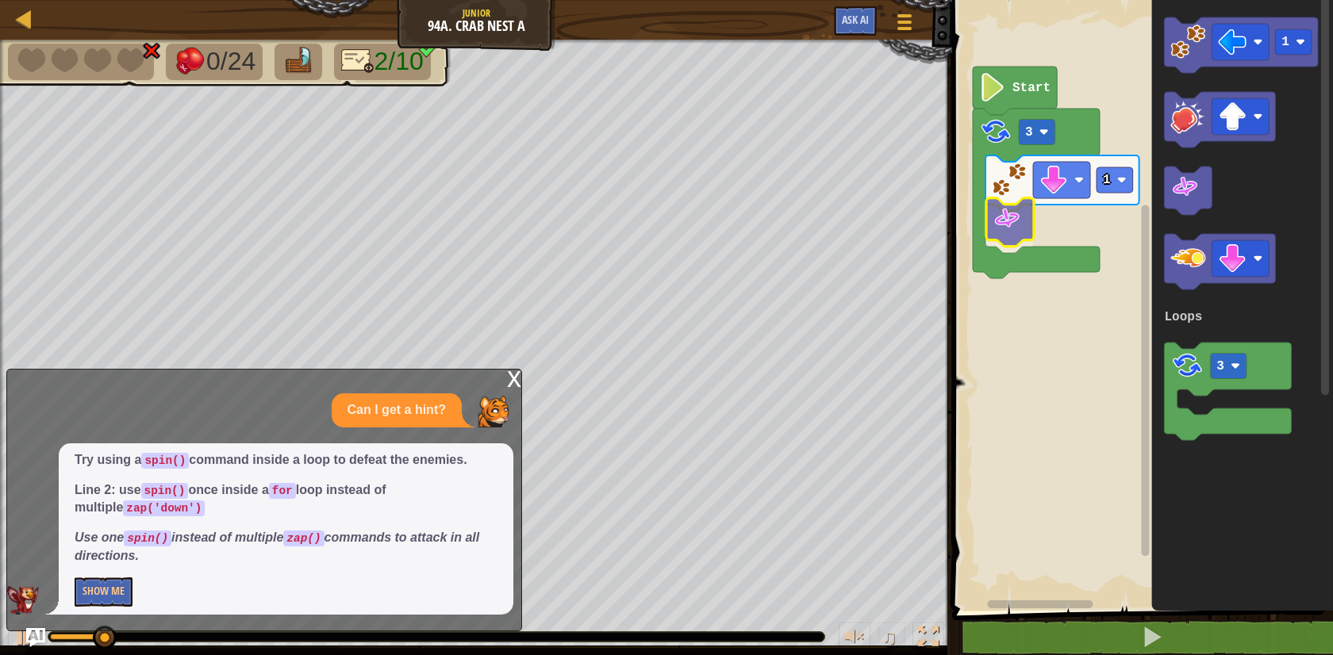
click at [1005, 224] on div "Loops Start 3 1 1 3 Loops" at bounding box center [1139, 301] width 385 height 619
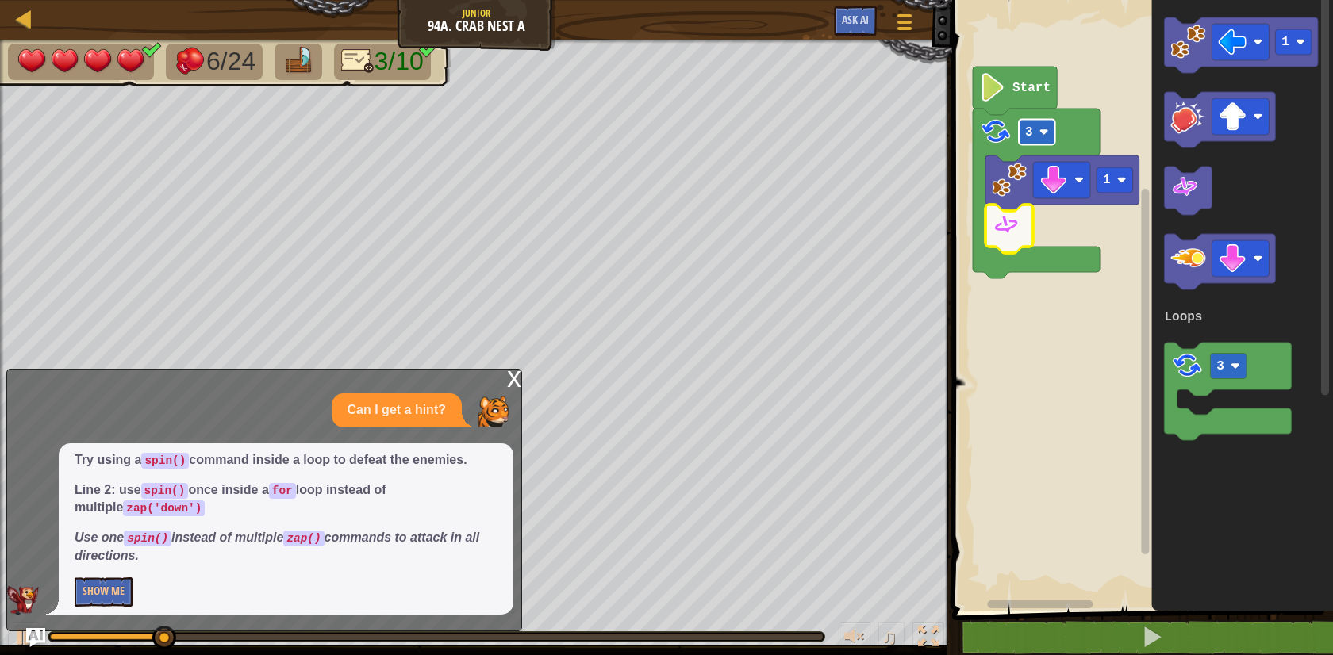
click at [1041, 129] on image "Blockly Workspace" at bounding box center [1044, 133] width 10 height 10
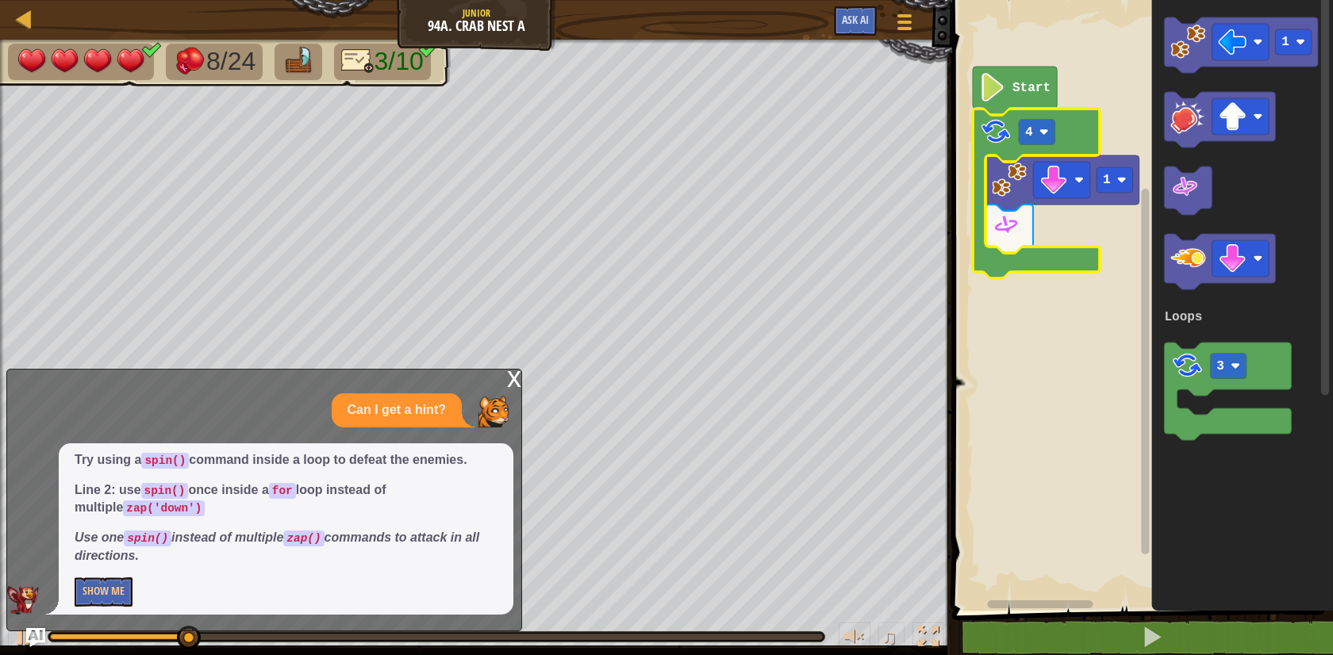
click at [514, 382] on div "x" at bounding box center [514, 378] width 14 height 16
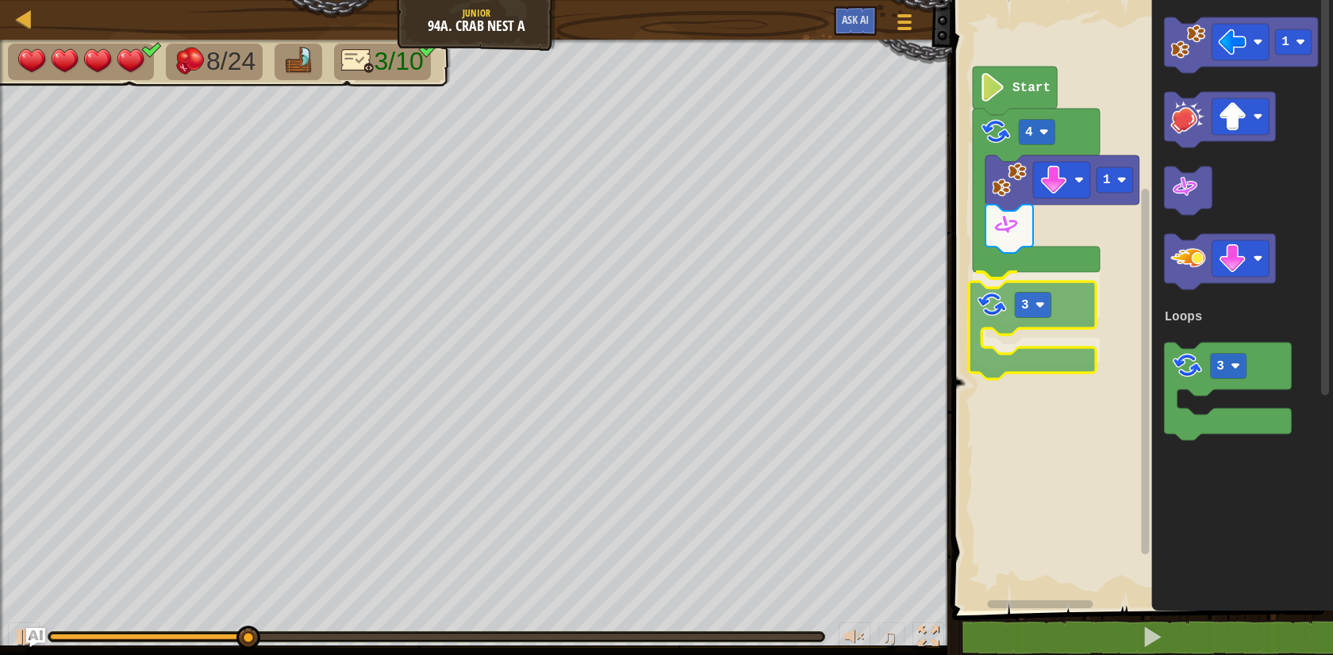
click at [995, 318] on div "Loops Start 4 1 3 1 3 Loops 3" at bounding box center [1139, 301] width 385 height 619
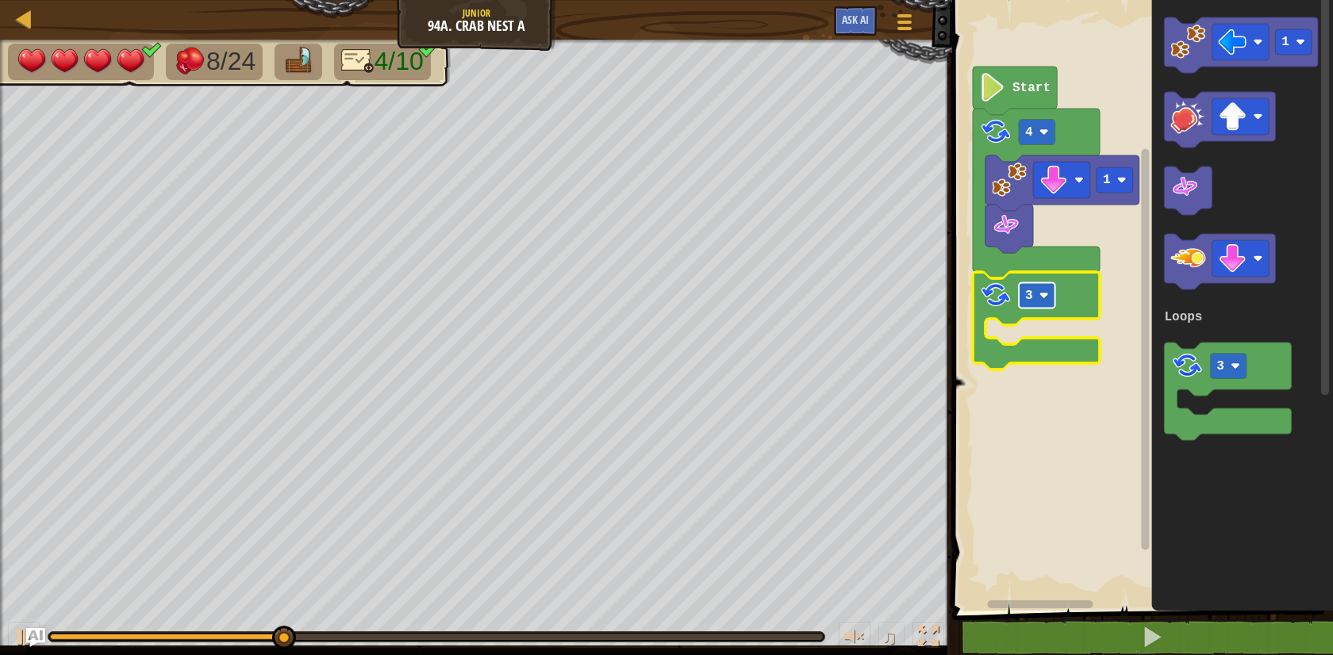
click at [1035, 295] on rect "Blockly Workspace" at bounding box center [1036, 295] width 36 height 25
click at [1230, 253] on image "Blockly Workspace" at bounding box center [1232, 258] width 29 height 29
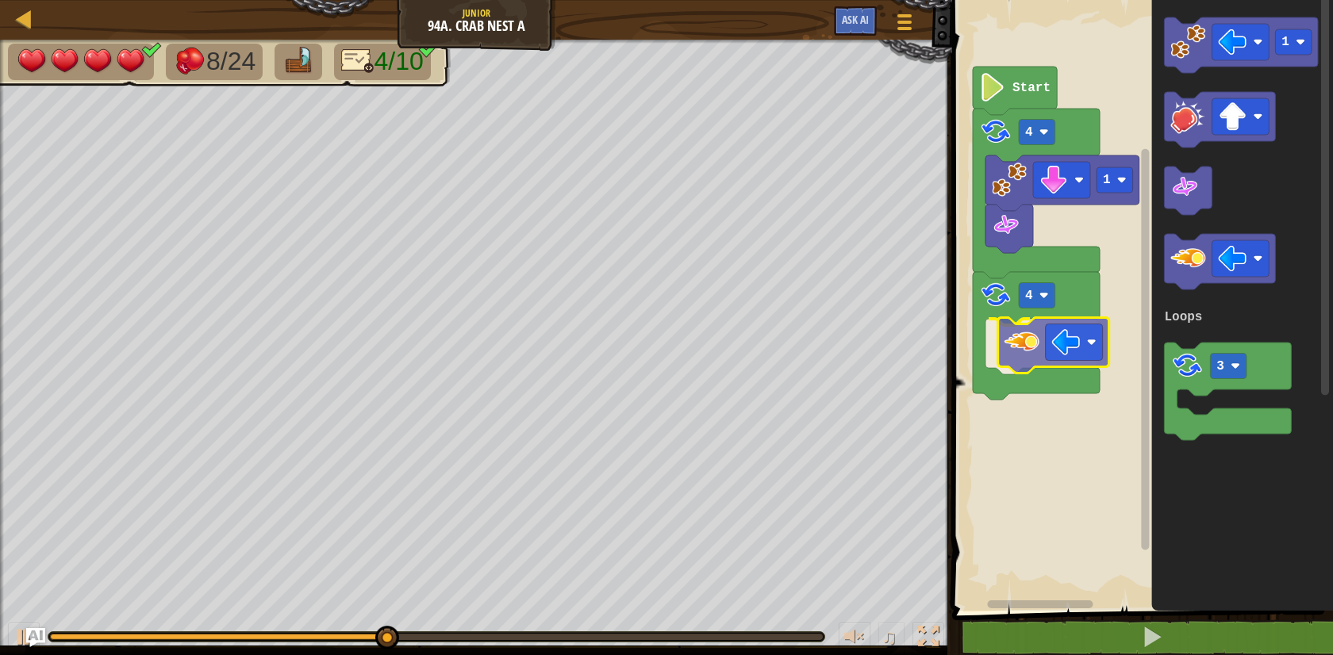
click at [1015, 343] on div "Loops Start 4 1 4 1 3 Loops" at bounding box center [1139, 301] width 385 height 619
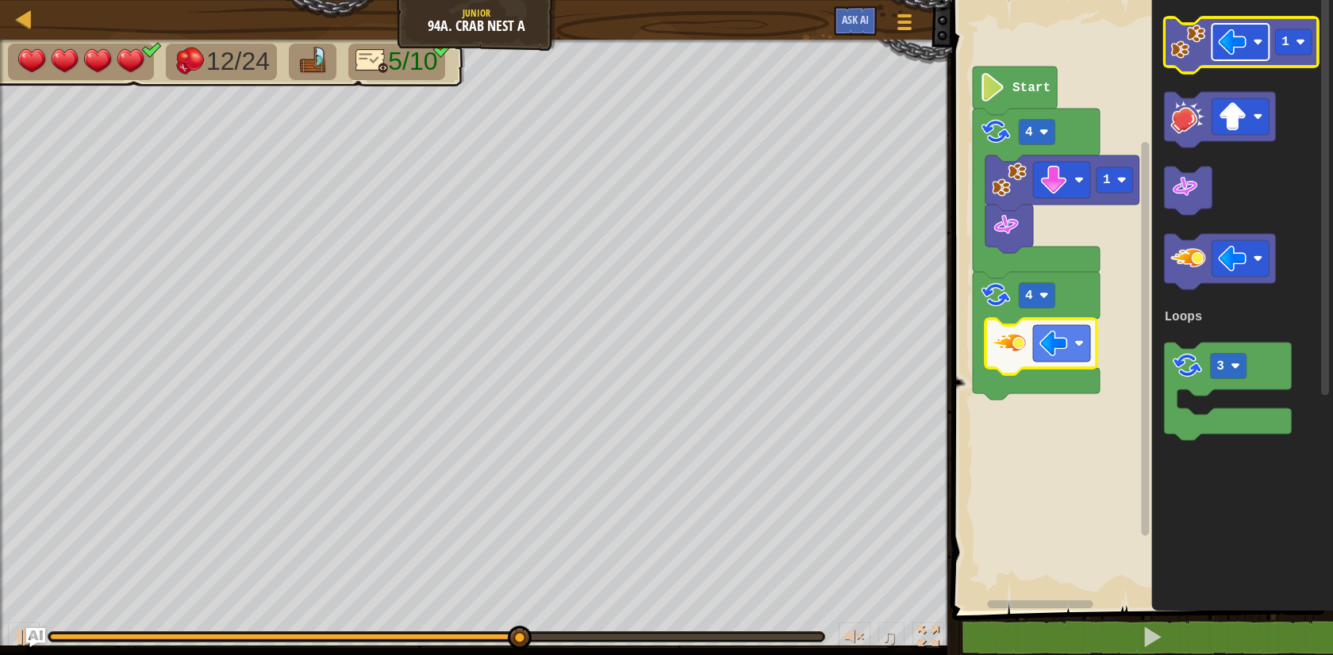
click at [1225, 47] on image "Blockly Workspace" at bounding box center [1232, 42] width 29 height 29
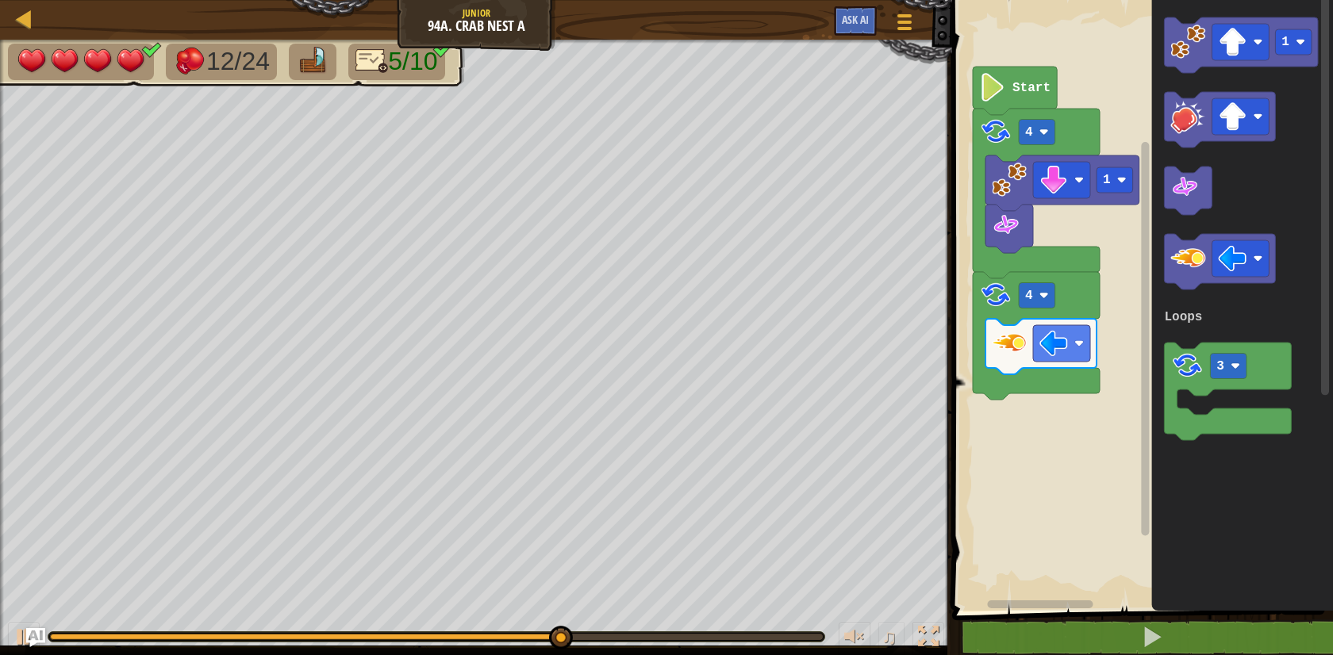
click at [1019, 344] on div "Loops Start 4 1 4 1 3 Loops" at bounding box center [1139, 301] width 385 height 619
click at [1183, 33] on image "Blockly Workspace" at bounding box center [1188, 42] width 35 height 35
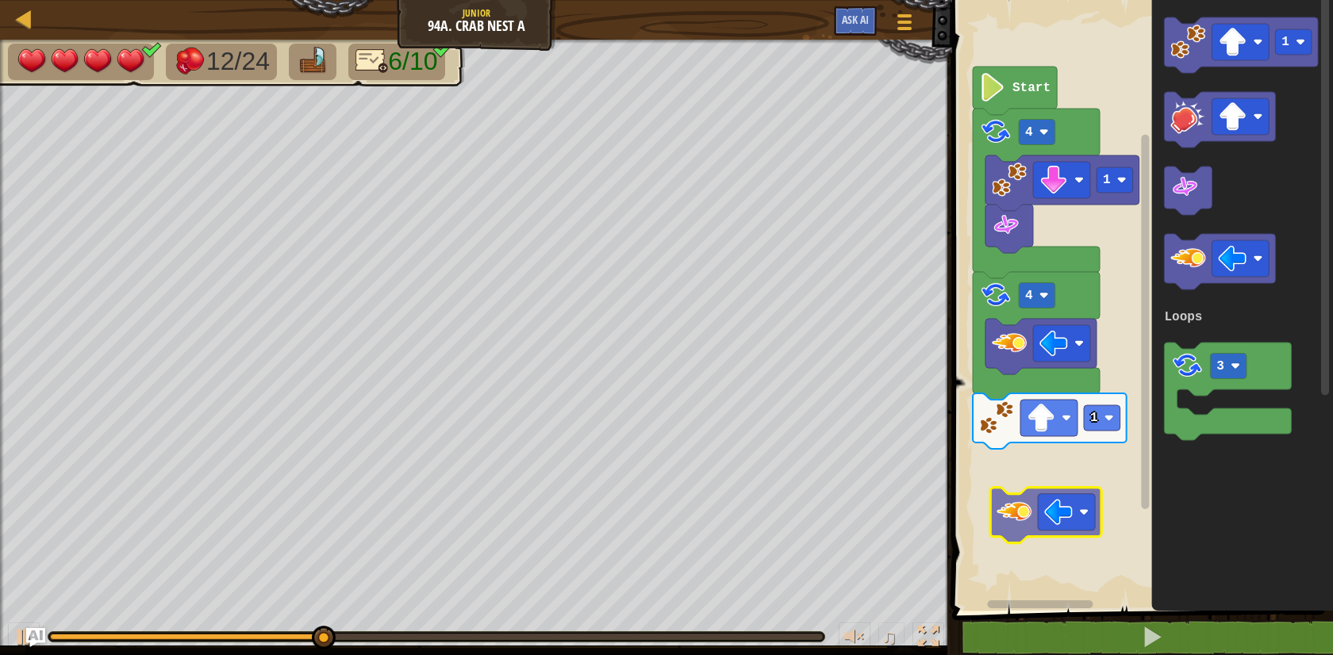
click at [1009, 496] on div "Loops Start 4 1 4 1 1 3 Loops" at bounding box center [1139, 301] width 385 height 619
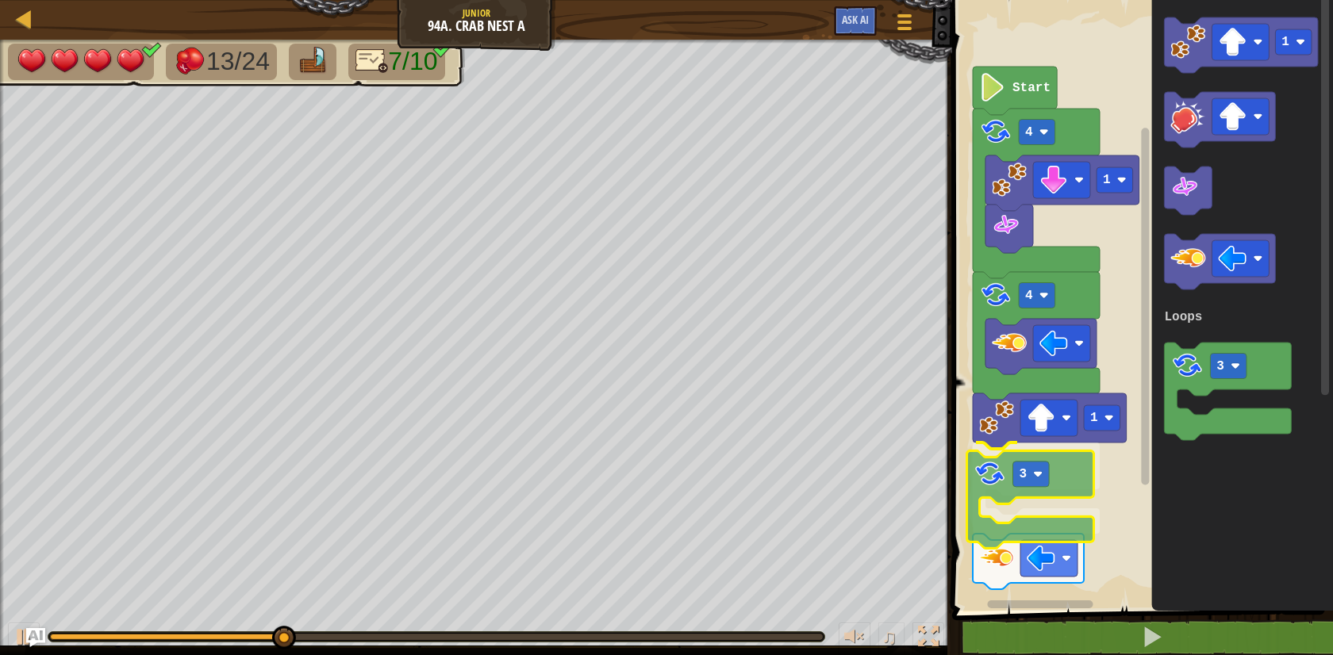
click at [982, 501] on div "Loops 1 1 3 4 4 Start 1 3 Loops 3" at bounding box center [1139, 301] width 385 height 619
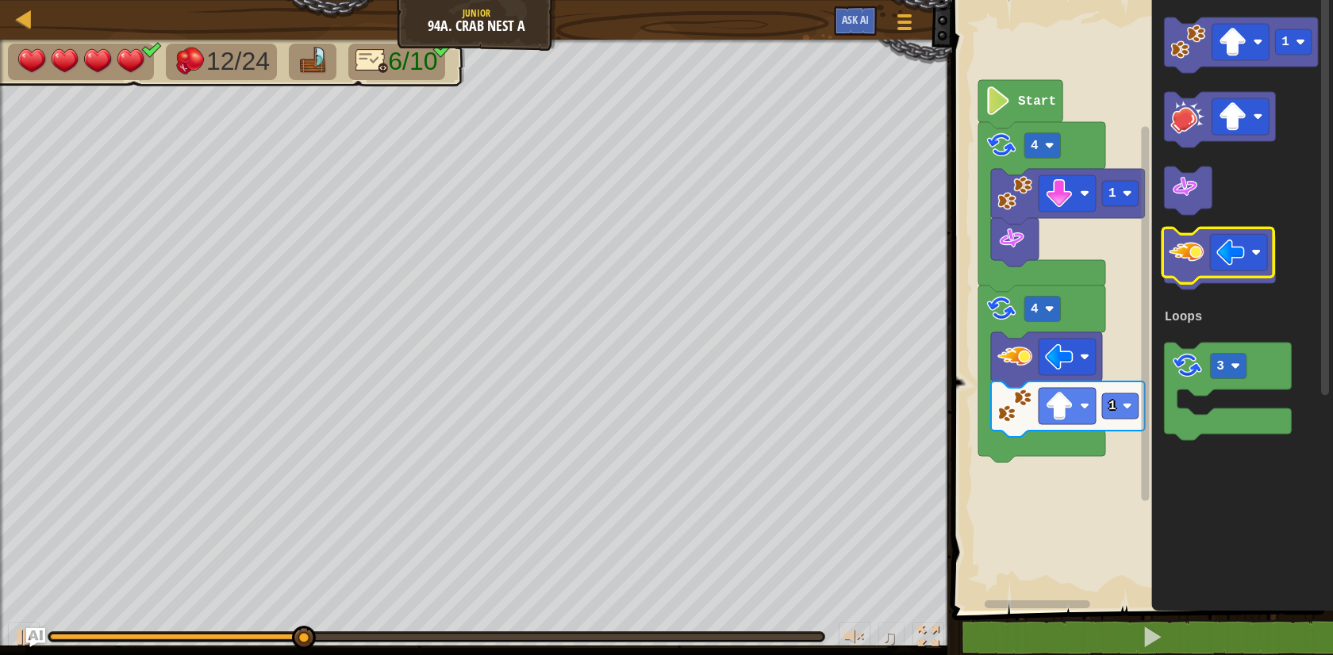
click at [1191, 266] on image "Blockly Workspace" at bounding box center [1188, 258] width 35 height 35
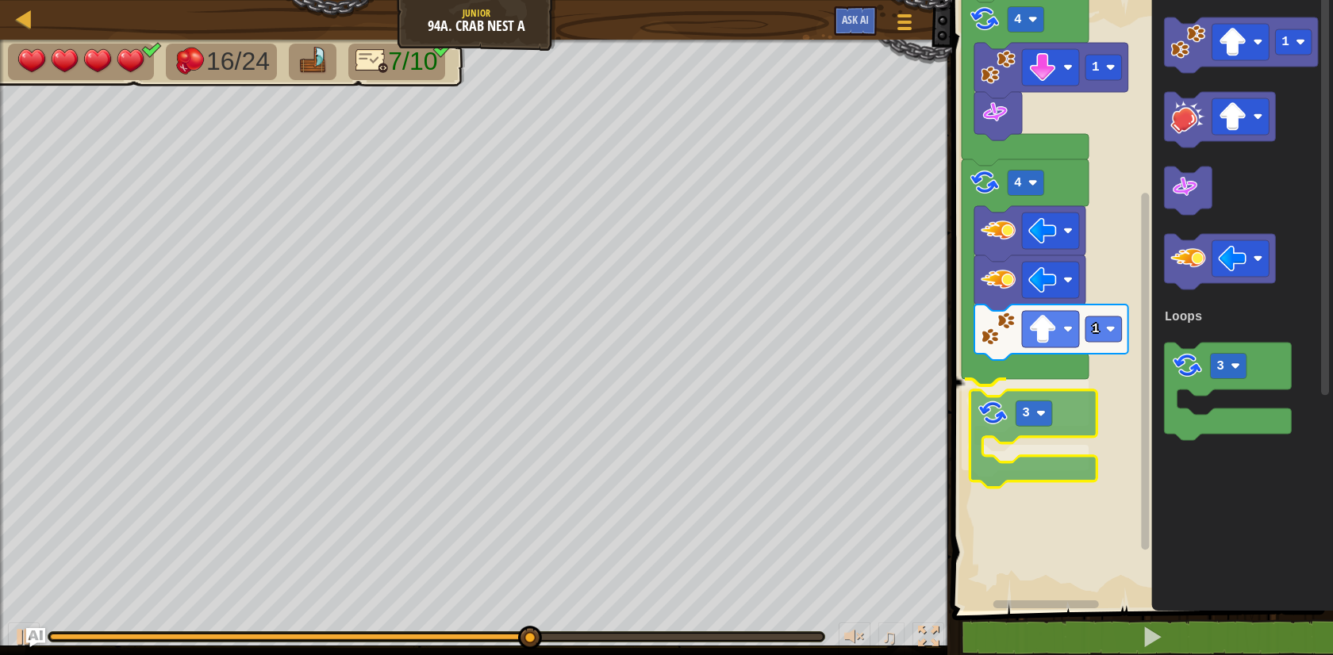
click at [989, 427] on div "Loops Start 1 4 1 4 3 1 3 Loops 3" at bounding box center [1139, 301] width 385 height 619
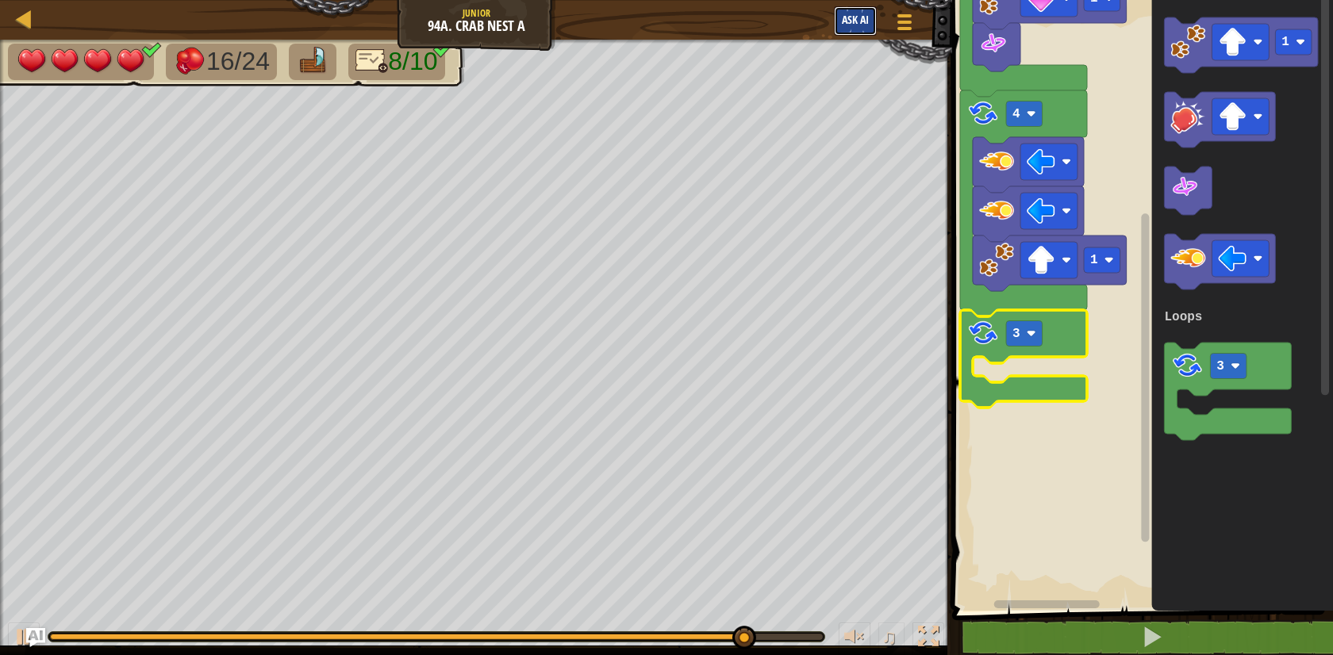
click at [855, 24] on span "Ask AI" at bounding box center [855, 19] width 27 height 15
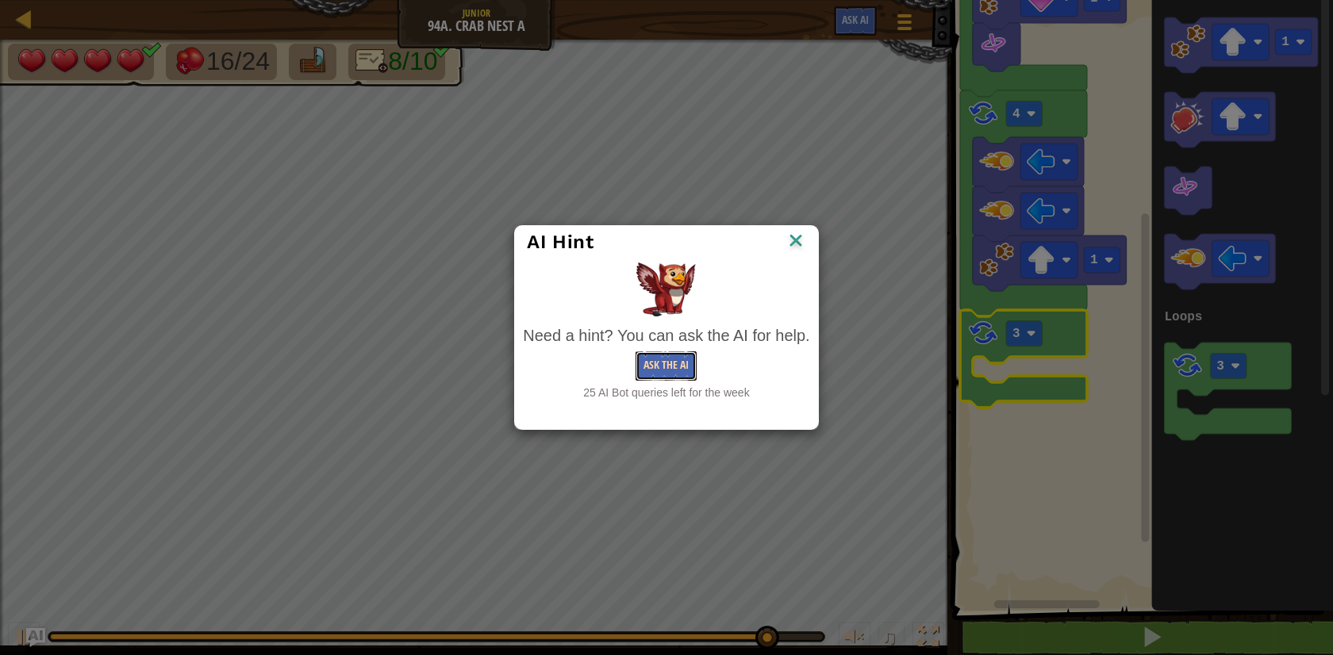
click at [665, 367] on button "Ask the AI" at bounding box center [665, 365] width 61 height 29
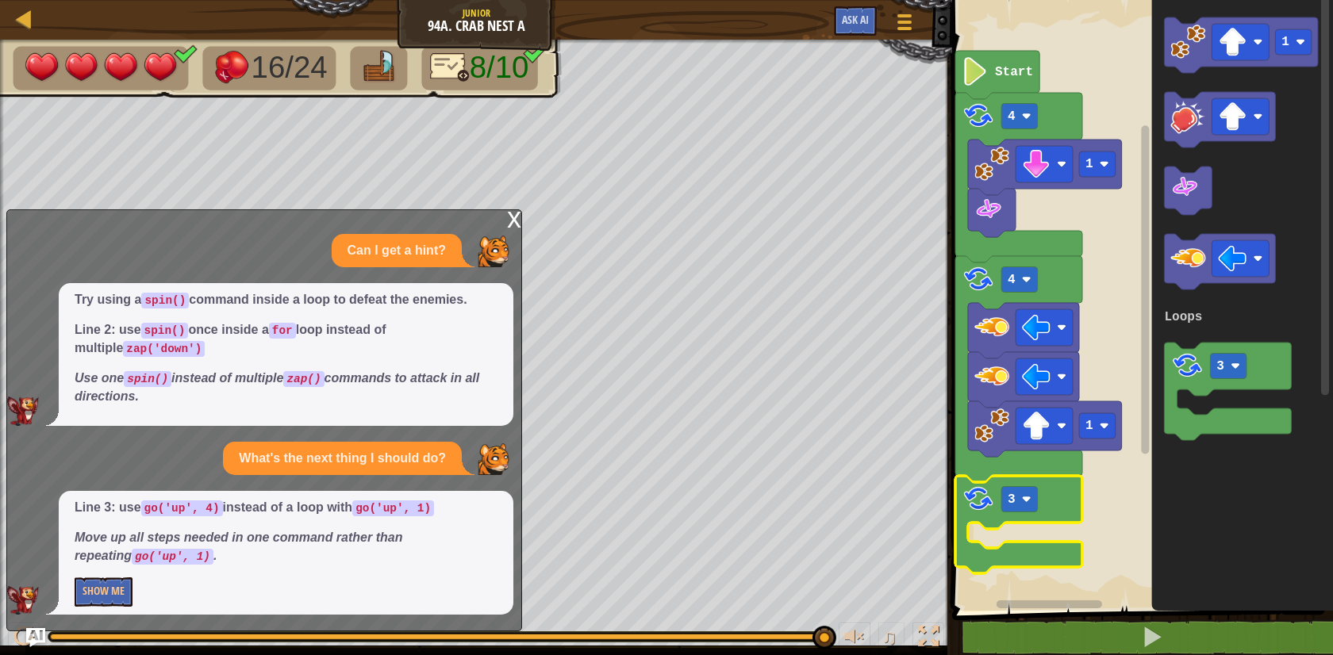
click at [513, 223] on div "x" at bounding box center [514, 218] width 14 height 16
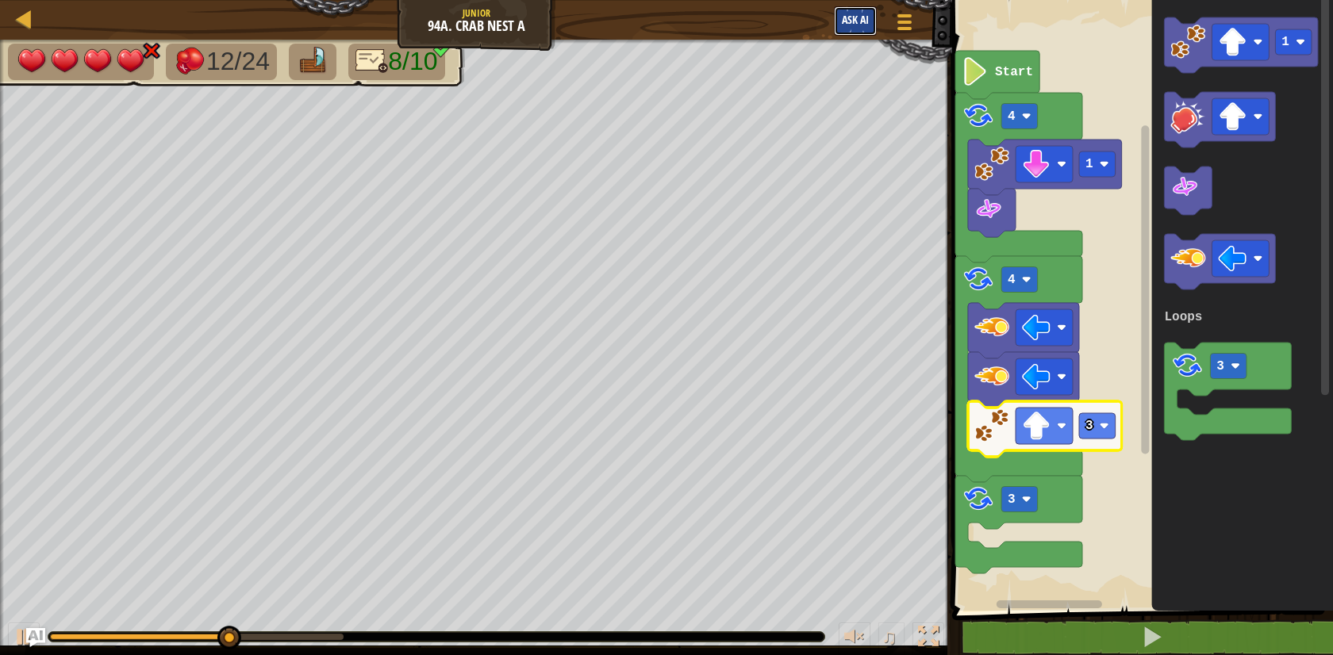
click at [861, 21] on span "Ask AI" at bounding box center [855, 19] width 27 height 15
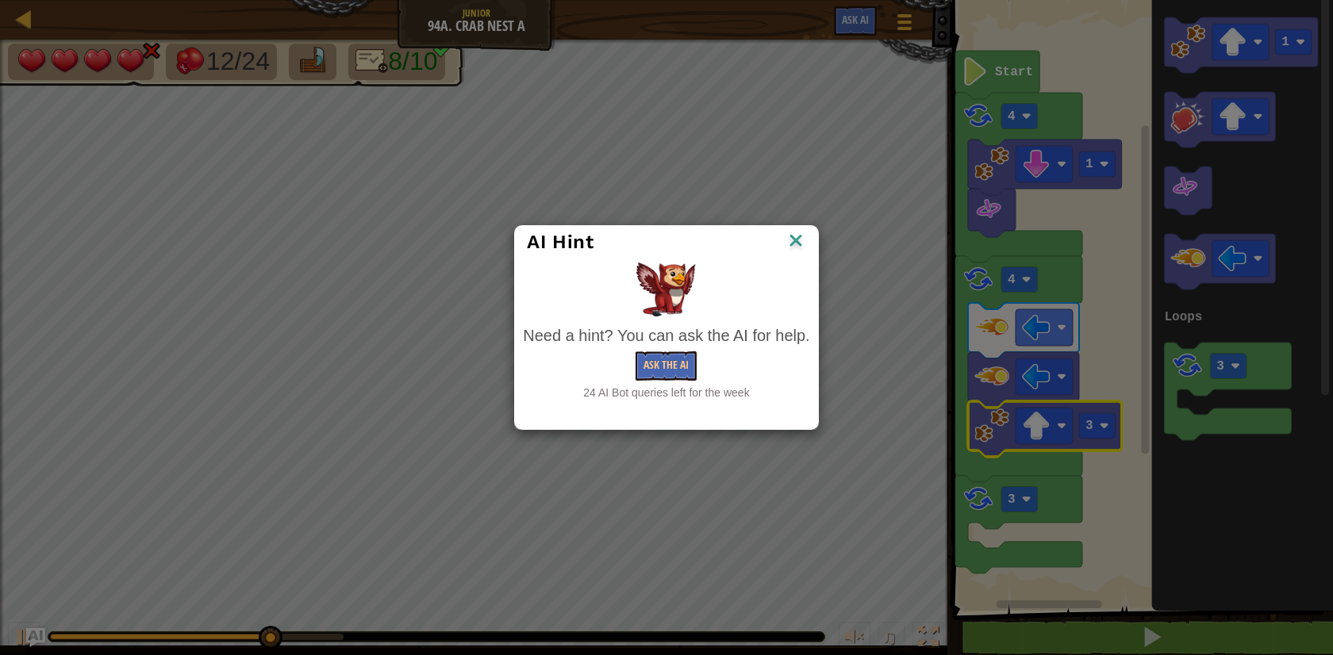
click at [794, 236] on img at bounding box center [795, 242] width 21 height 24
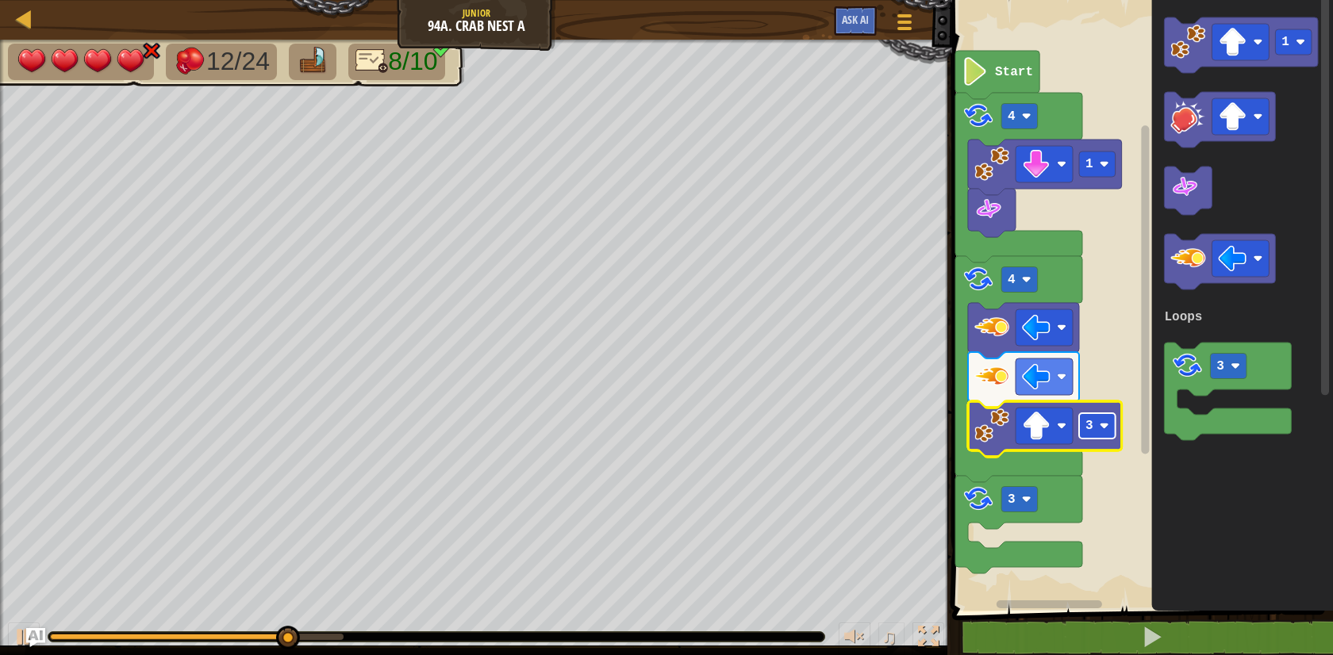
click at [1099, 427] on rect "Blockly Workspace" at bounding box center [1097, 425] width 36 height 25
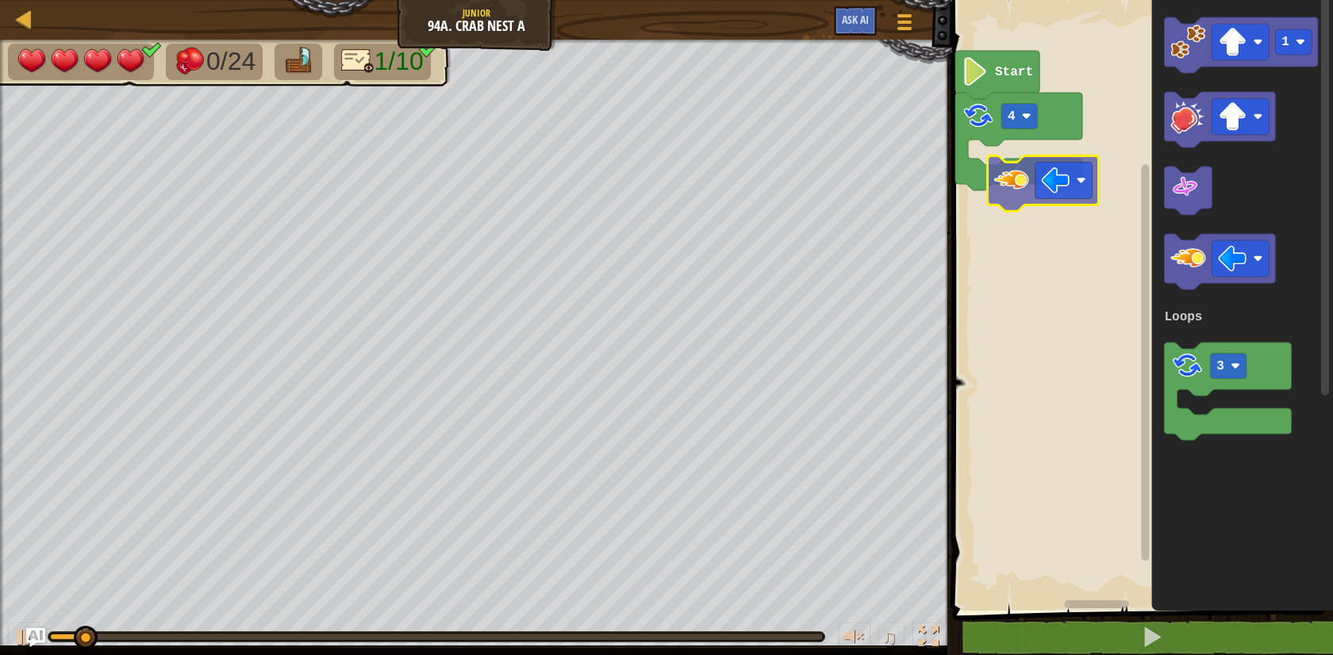
click at [1011, 187] on div "Loops Start 4 1 3 Loops" at bounding box center [1139, 301] width 385 height 619
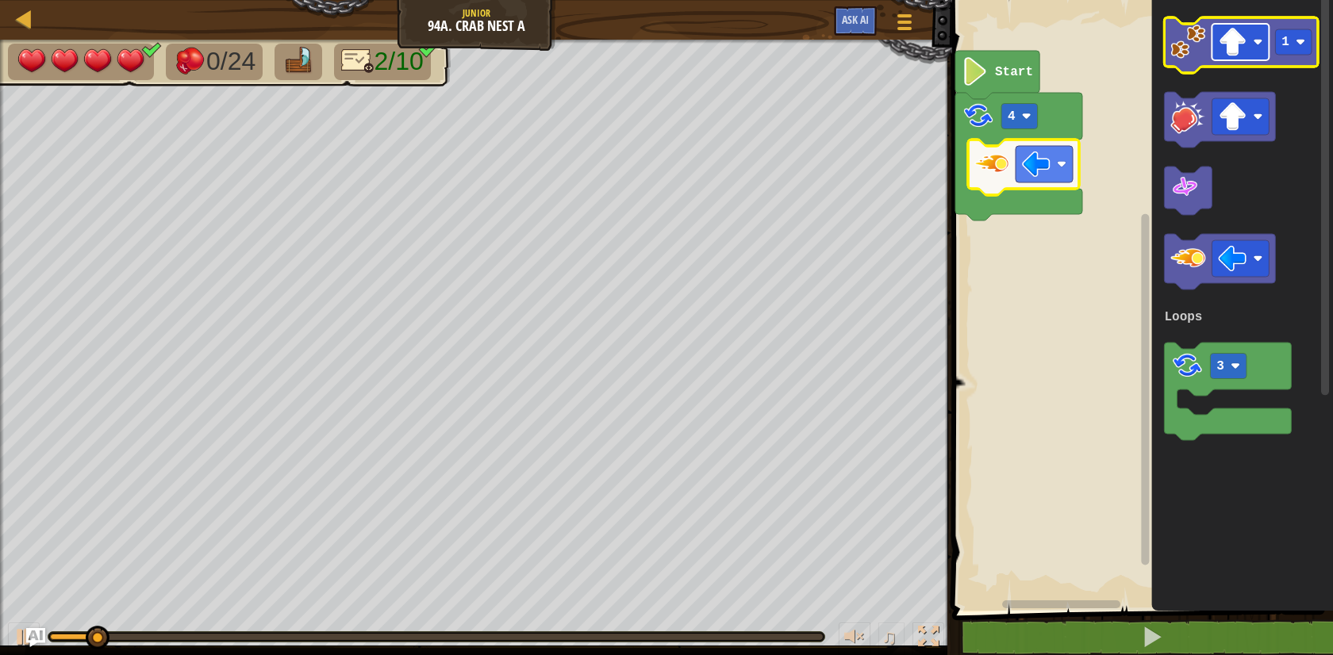
click at [1245, 44] on image "Blockly Workspace" at bounding box center [1232, 42] width 29 height 29
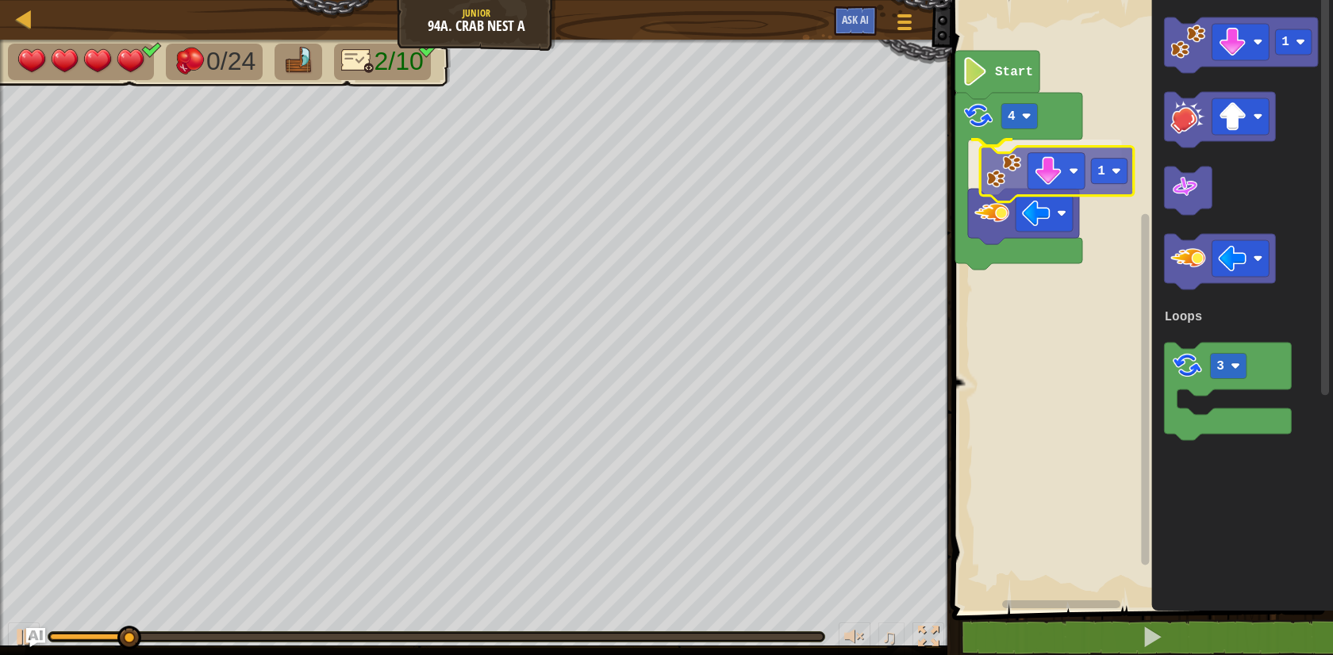
click at [980, 171] on div "Loops Start 4 1 1 3 Loops 1" at bounding box center [1139, 301] width 385 height 619
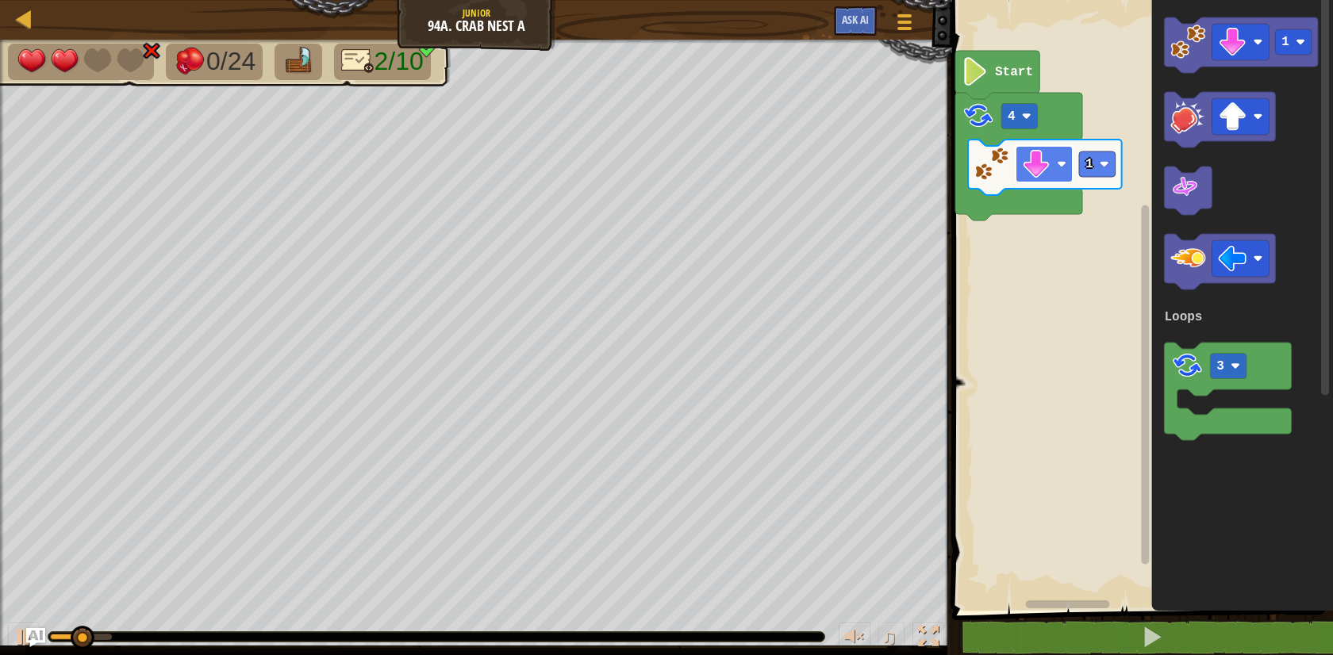
click at [1039, 159] on image "Blockly Workspace" at bounding box center [1036, 164] width 29 height 29
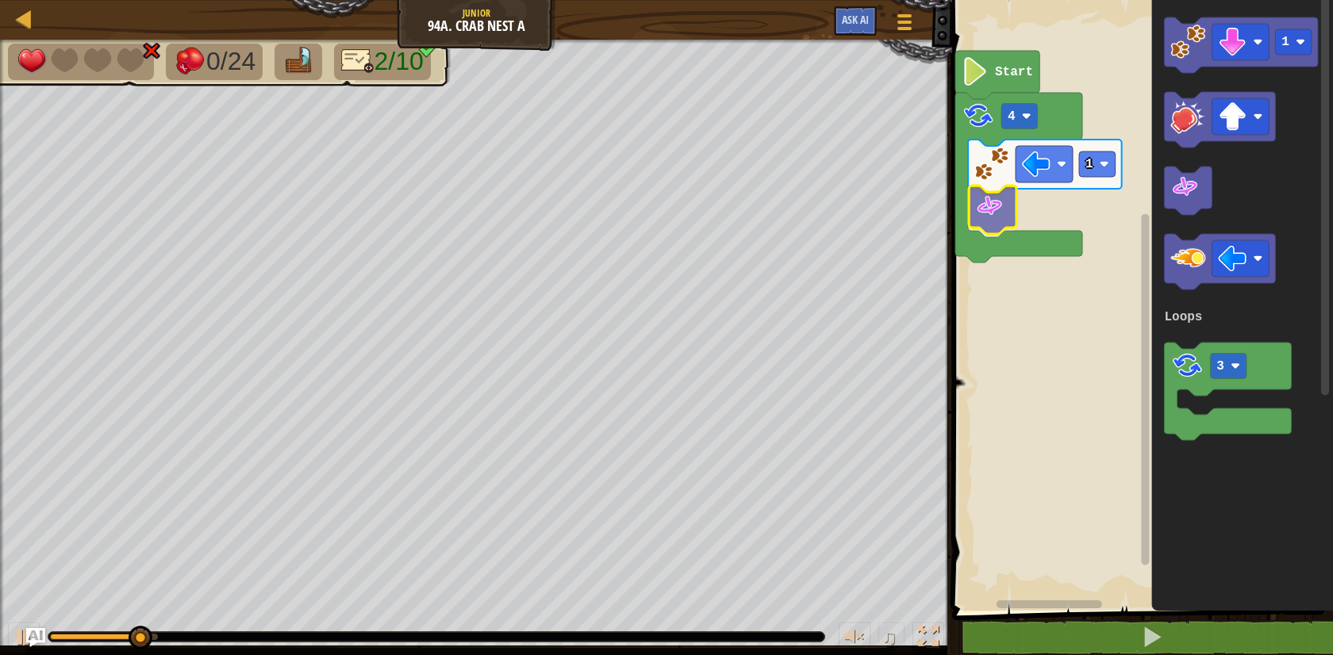
click at [1001, 215] on div "Loops Start 4 1 1 3 Loops" at bounding box center [1139, 301] width 385 height 619
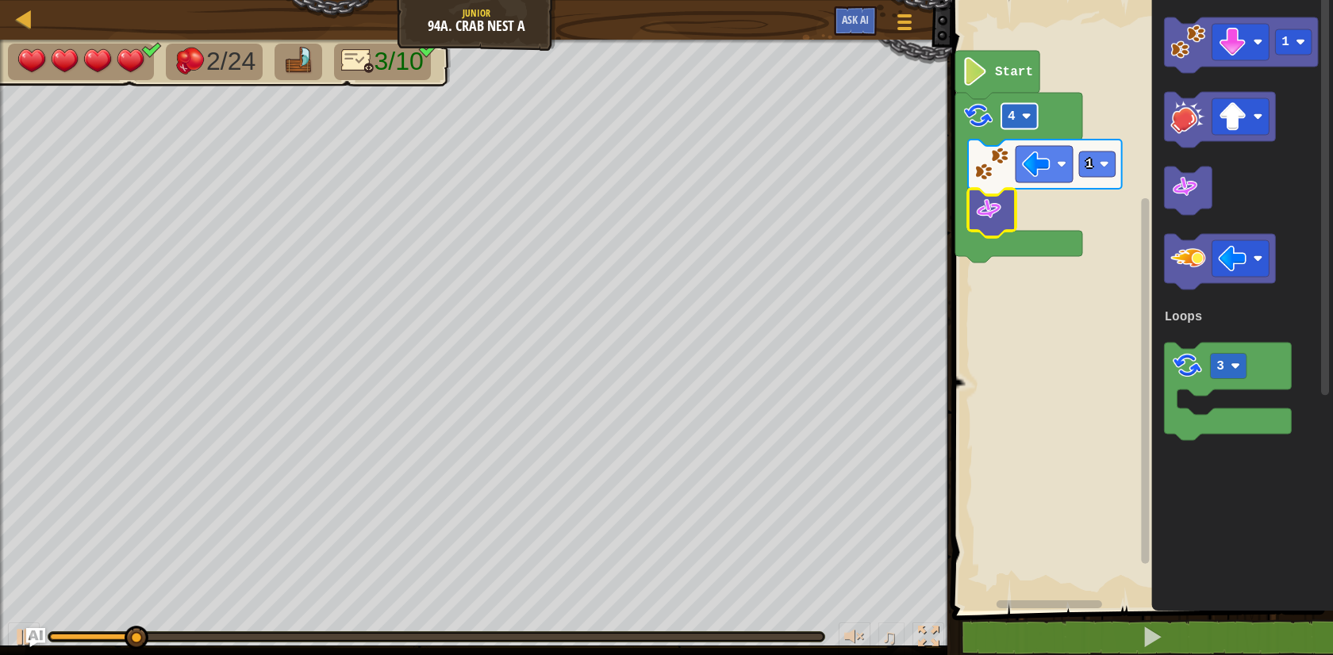
click at [1009, 112] on text "4" at bounding box center [1011, 116] width 8 height 14
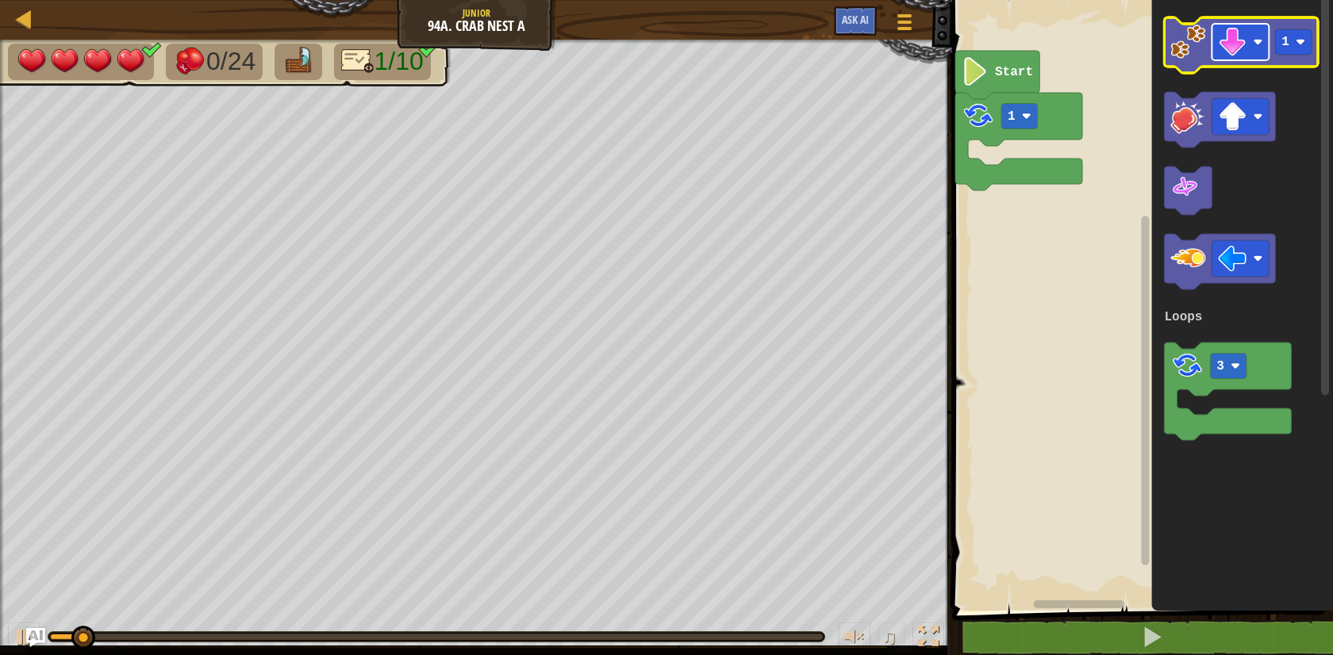
click at [1233, 38] on image "Blockly Workspace" at bounding box center [1232, 42] width 29 height 29
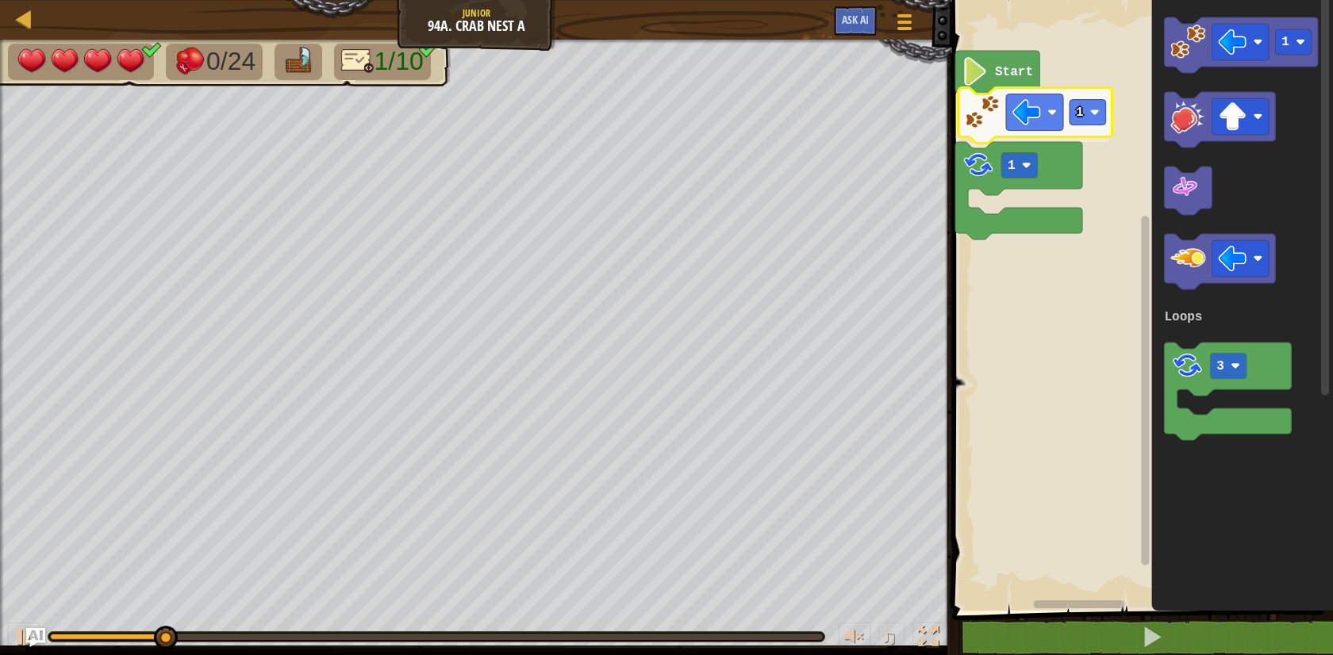
click at [984, 117] on div "Loops Start 1 1 1 3 Loops 1" at bounding box center [1139, 301] width 385 height 619
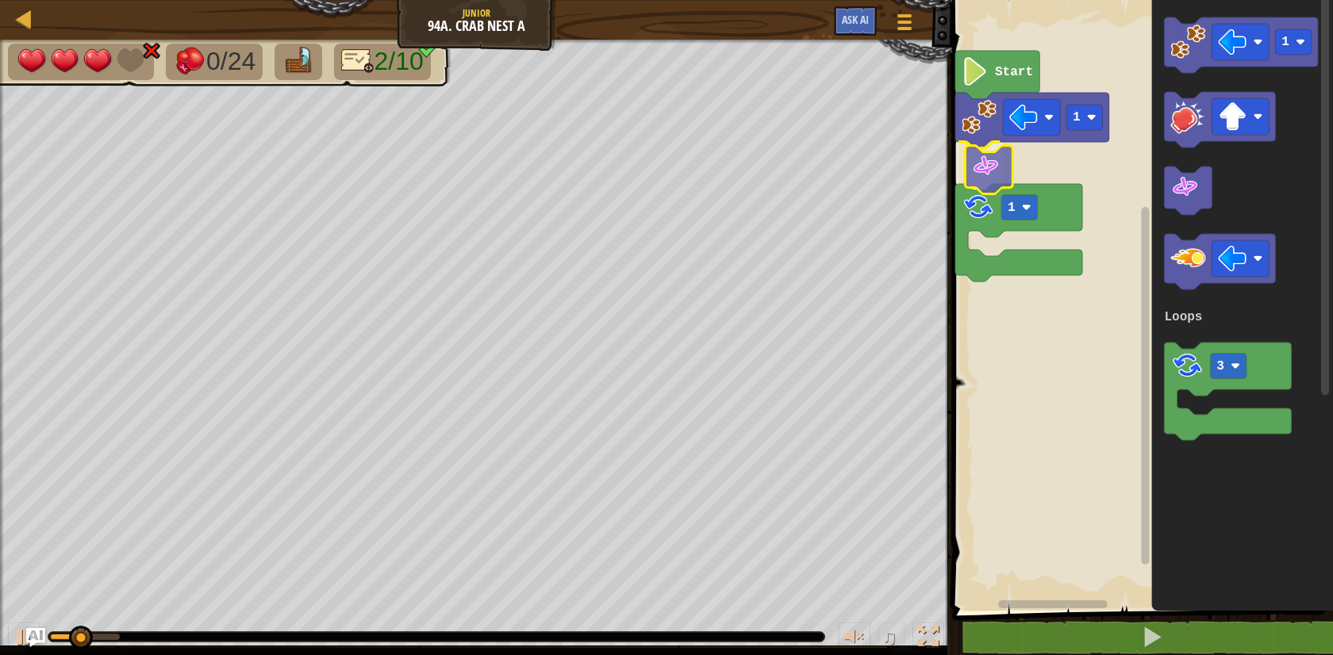
click at [989, 171] on div "Loops Start 1 1 1 3 Loops" at bounding box center [1139, 301] width 385 height 619
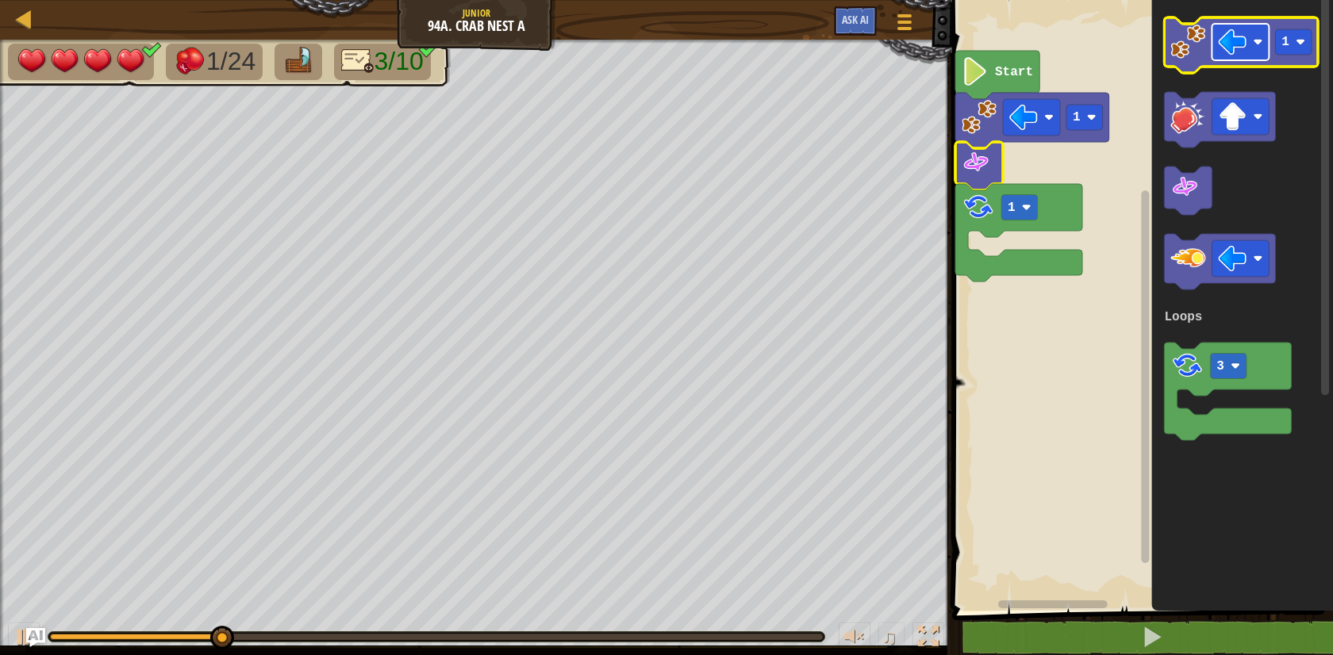
click at [1231, 41] on image "Blockly Workspace" at bounding box center [1232, 42] width 29 height 29
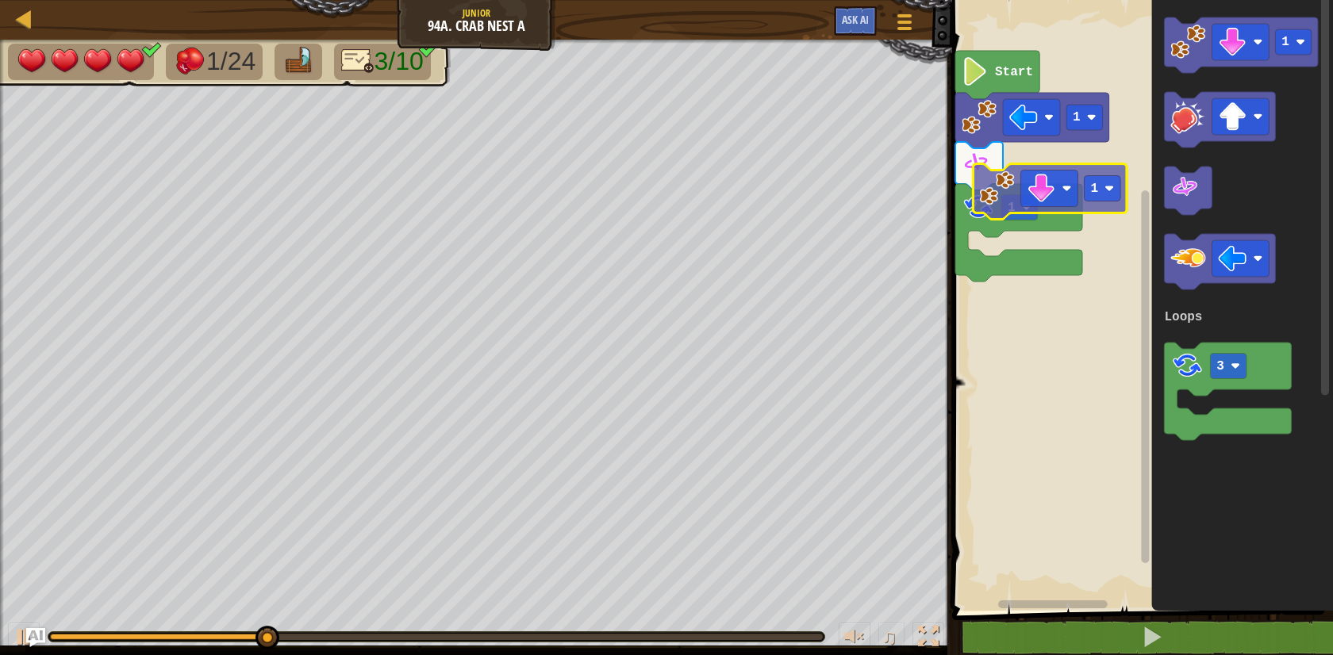
click at [973, 197] on div "Loops Start 1 1 1 3 Loops 1" at bounding box center [1139, 301] width 385 height 619
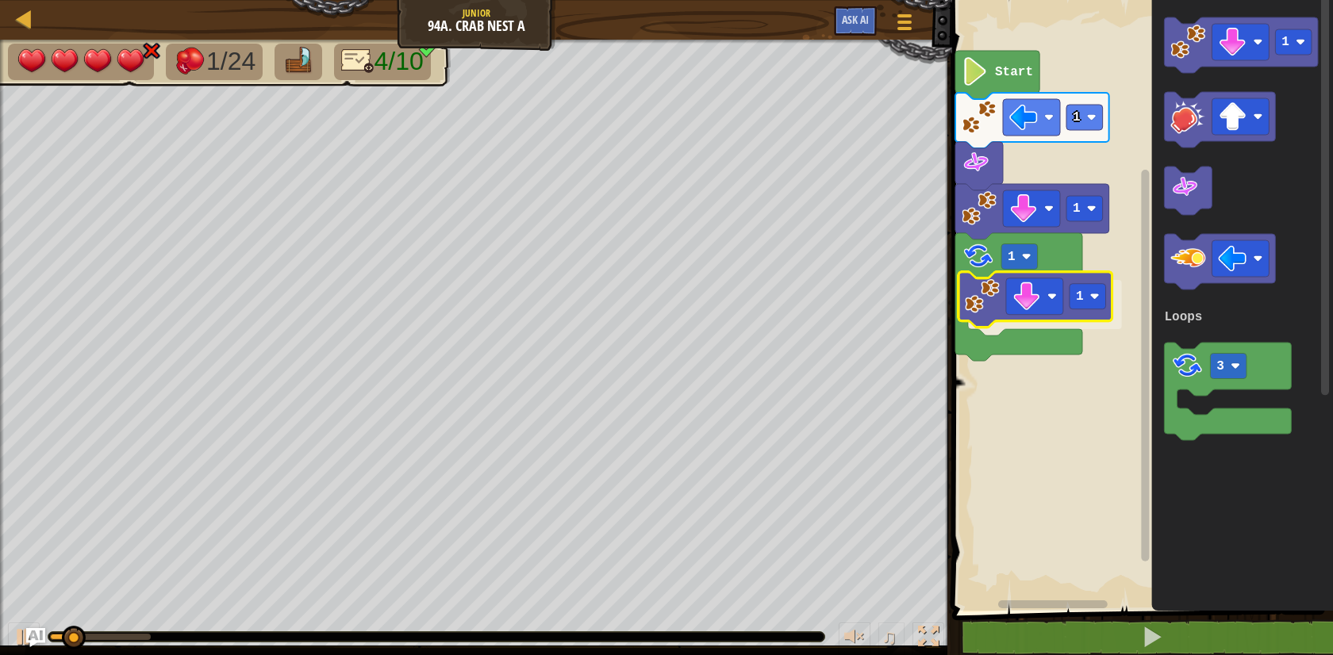
click at [976, 316] on div "Loops Start 1 1 1 1 1 3 Loops 1" at bounding box center [1139, 301] width 385 height 619
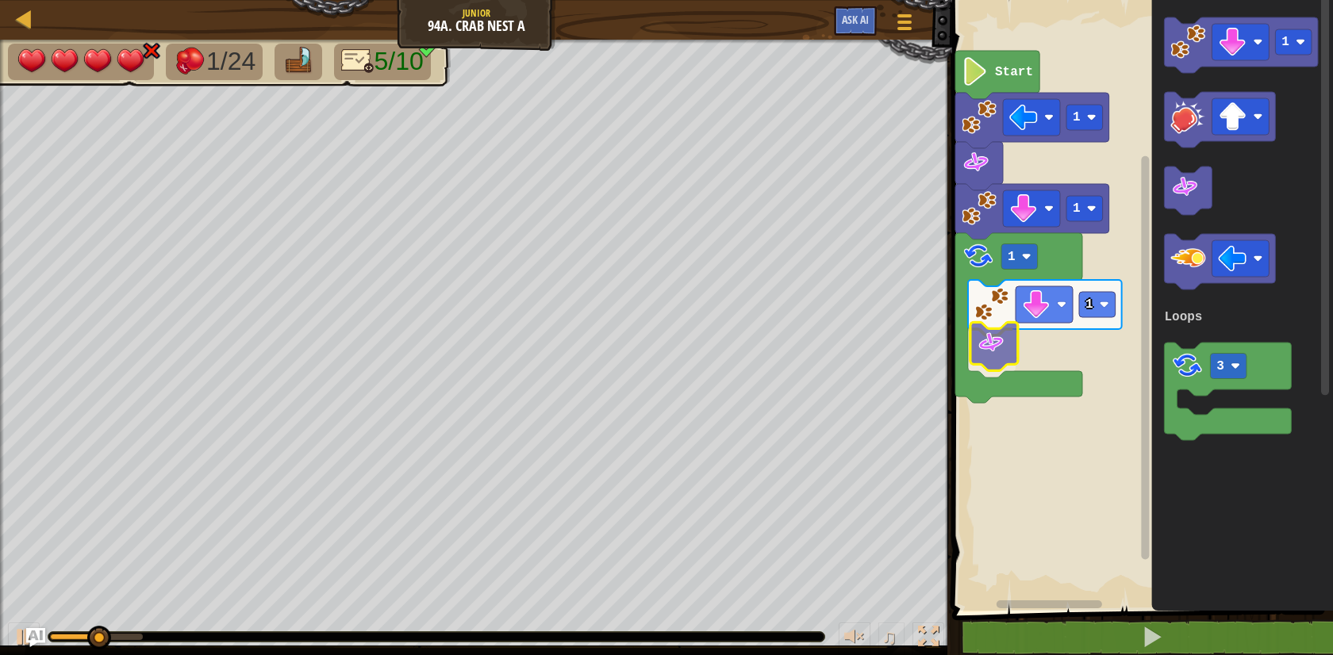
click at [984, 350] on div "Loops Start 1 1 1 1 1 3 Loops" at bounding box center [1139, 301] width 385 height 619
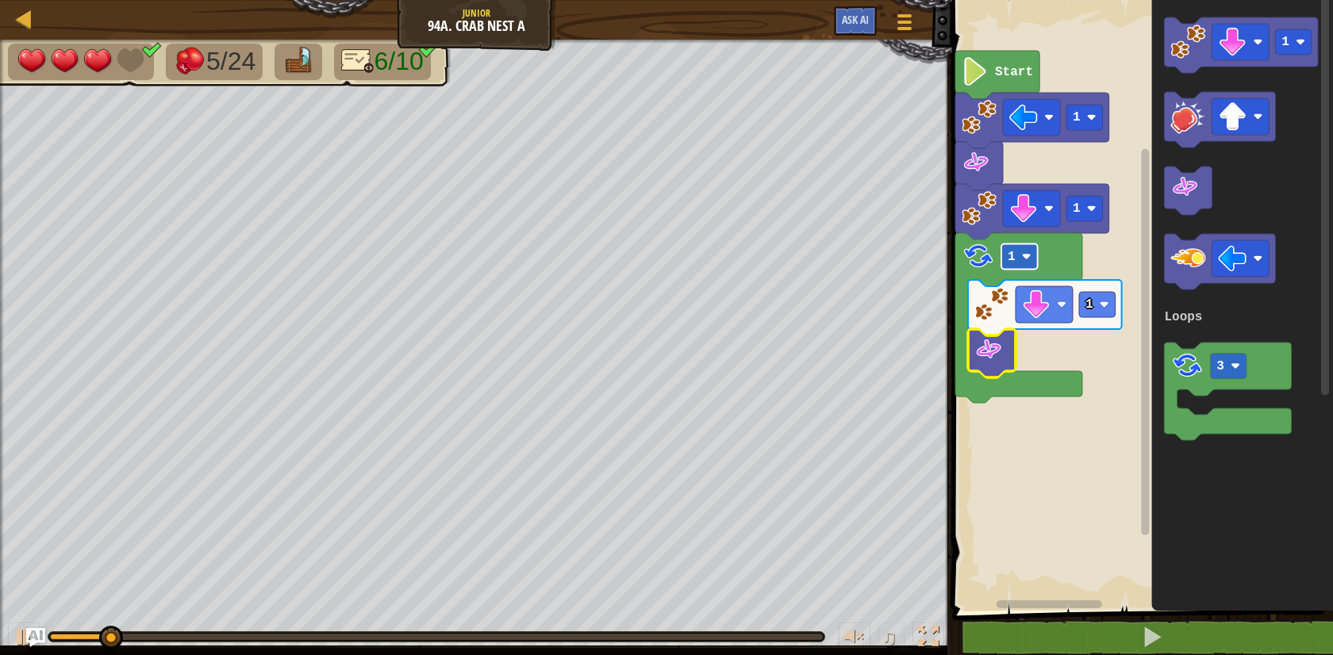
click at [1020, 259] on rect "Blockly Workspace" at bounding box center [1019, 256] width 36 height 25
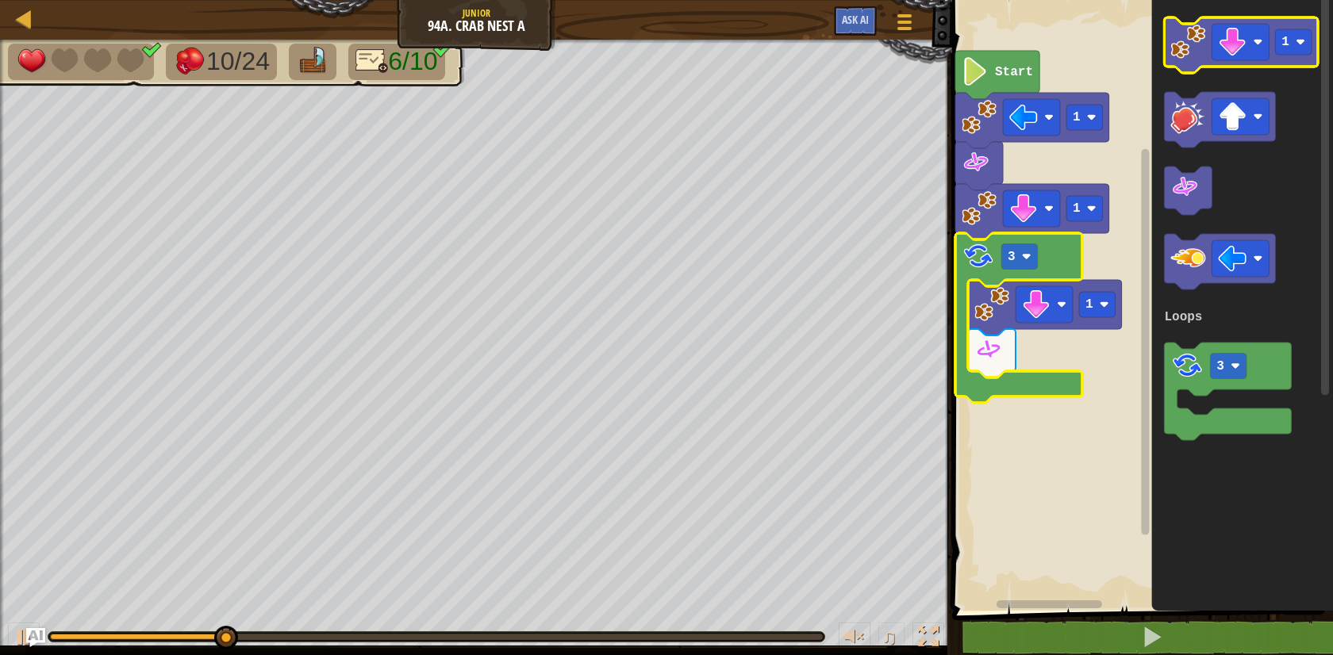
click at [1229, 64] on icon "Blockly Workspace" at bounding box center [1241, 45] width 154 height 56
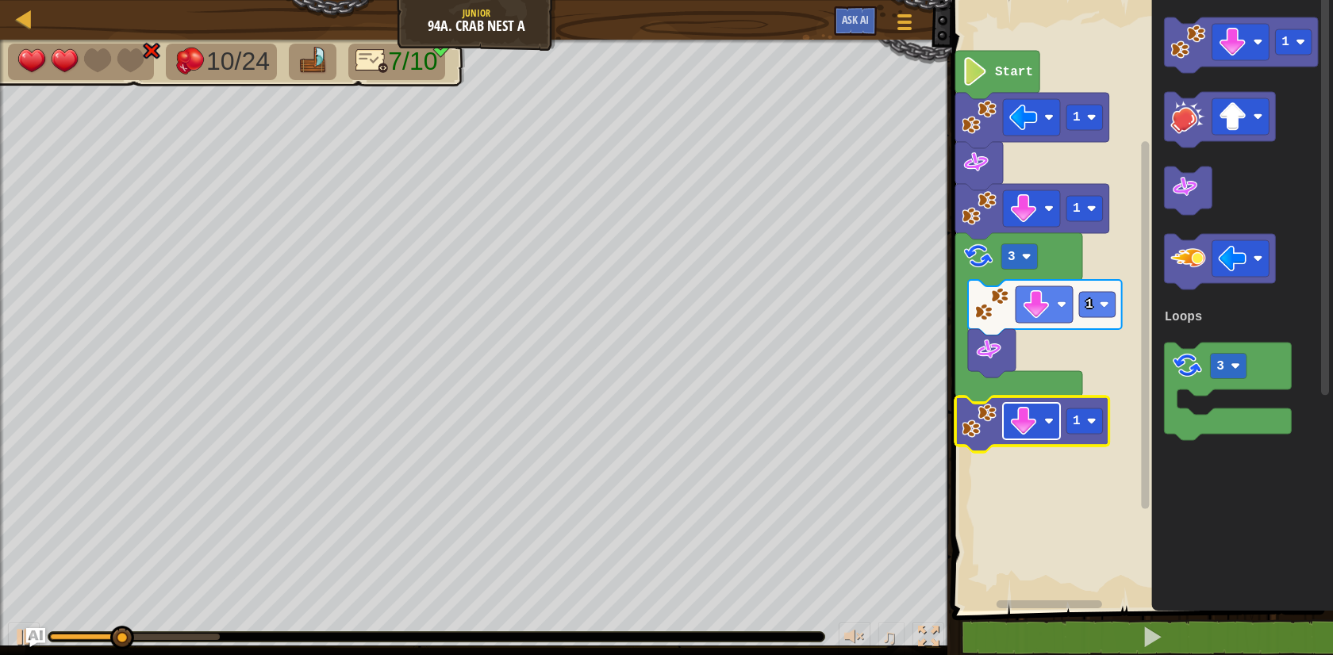
click at [1041, 420] on rect "Blockly Workspace" at bounding box center [1031, 421] width 57 height 36
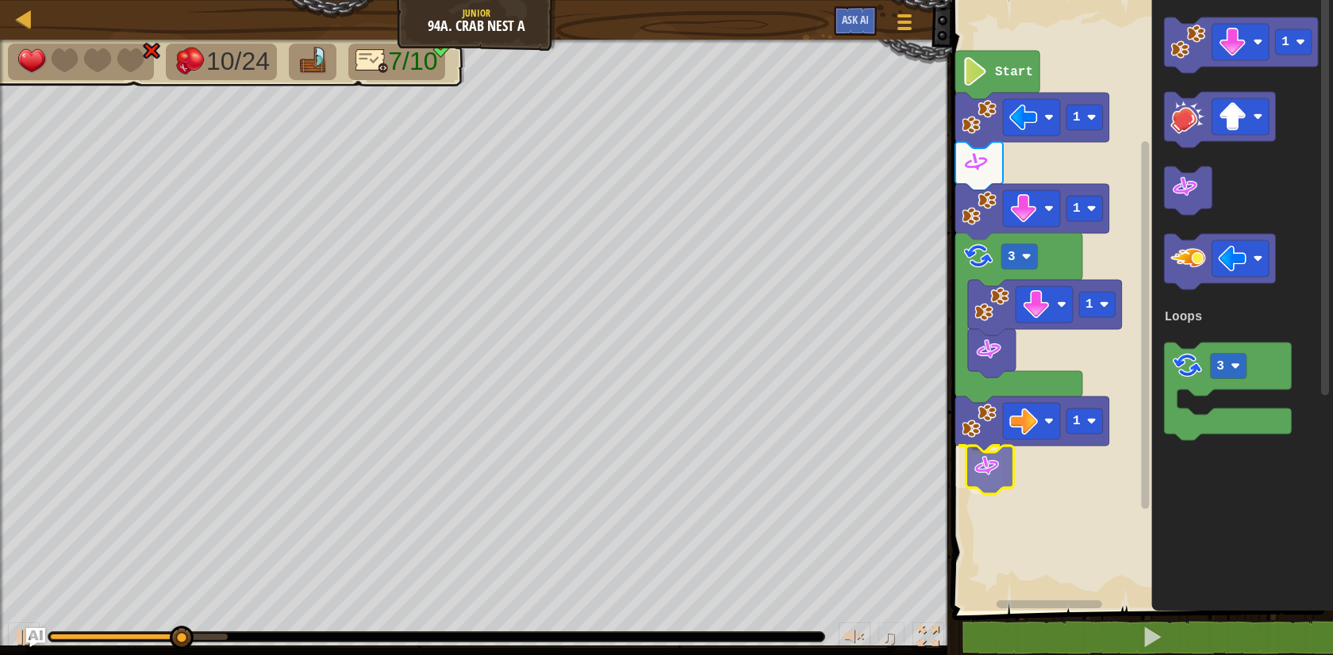
click at [990, 474] on div "Loops Start 1 1 3 1 1 1 3 Loops" at bounding box center [1139, 301] width 385 height 619
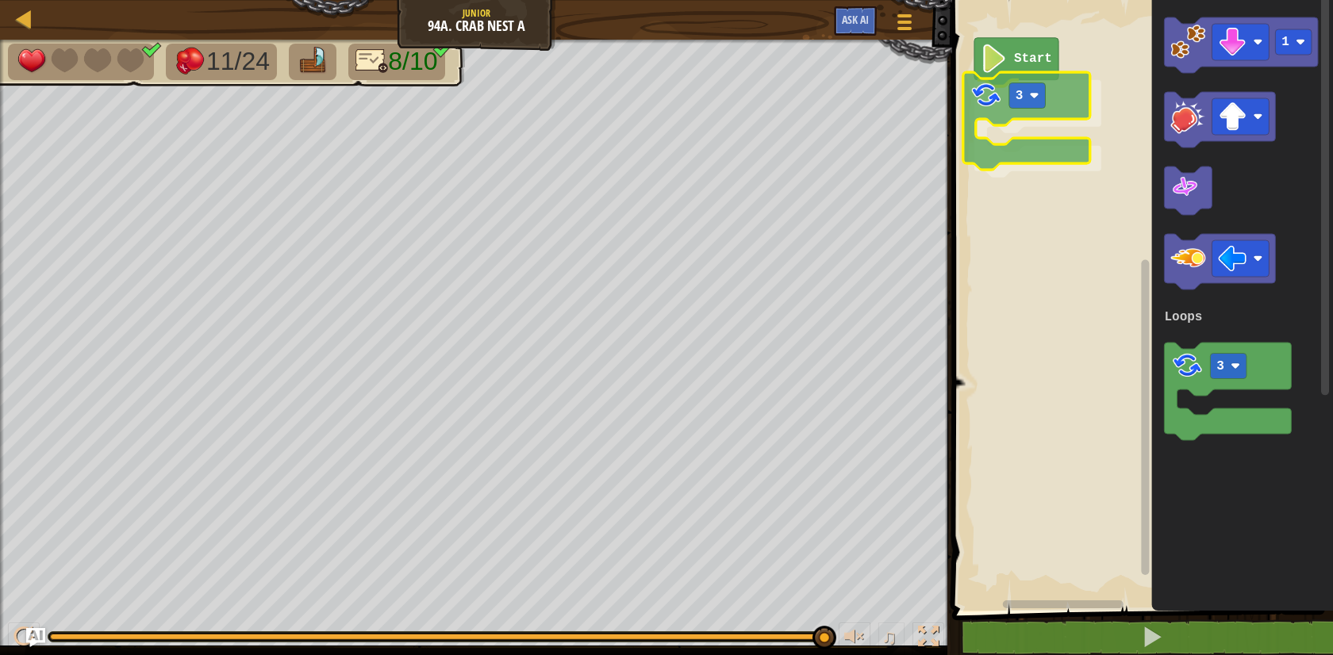
click at [999, 97] on div "Loops Start 3 1 3 Loops 3" at bounding box center [1139, 301] width 385 height 619
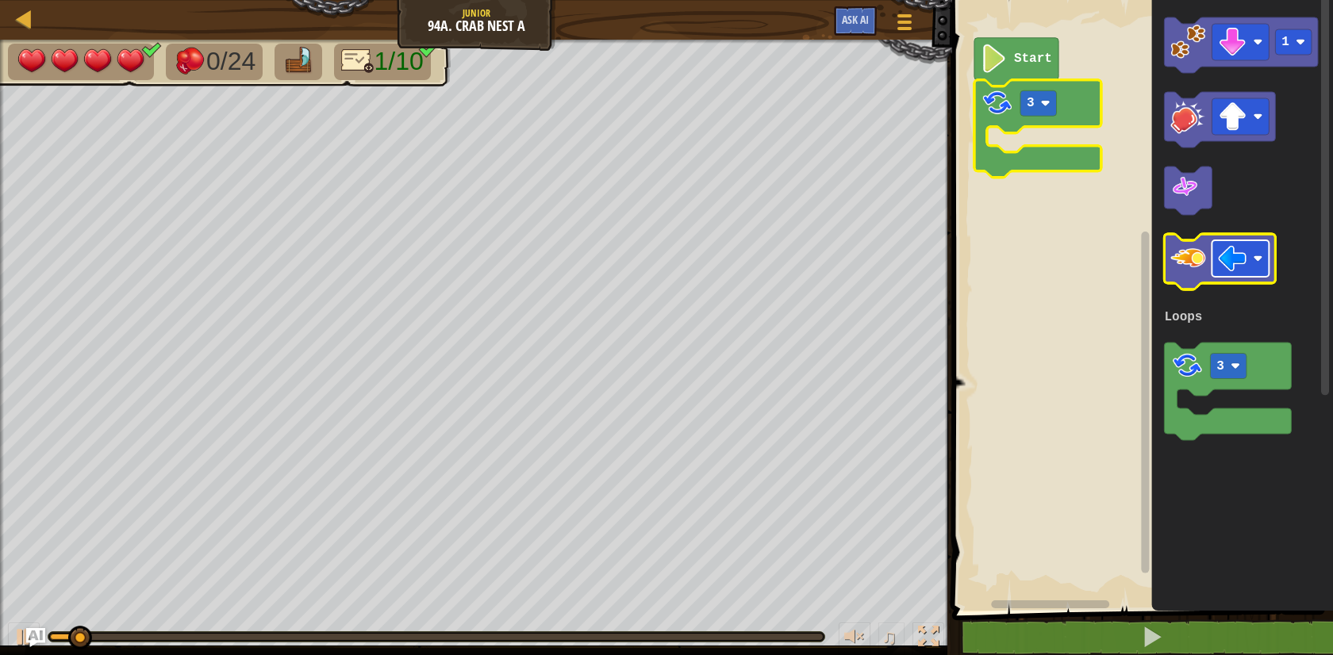
click at [1246, 259] on image "Blockly Workspace" at bounding box center [1232, 258] width 29 height 29
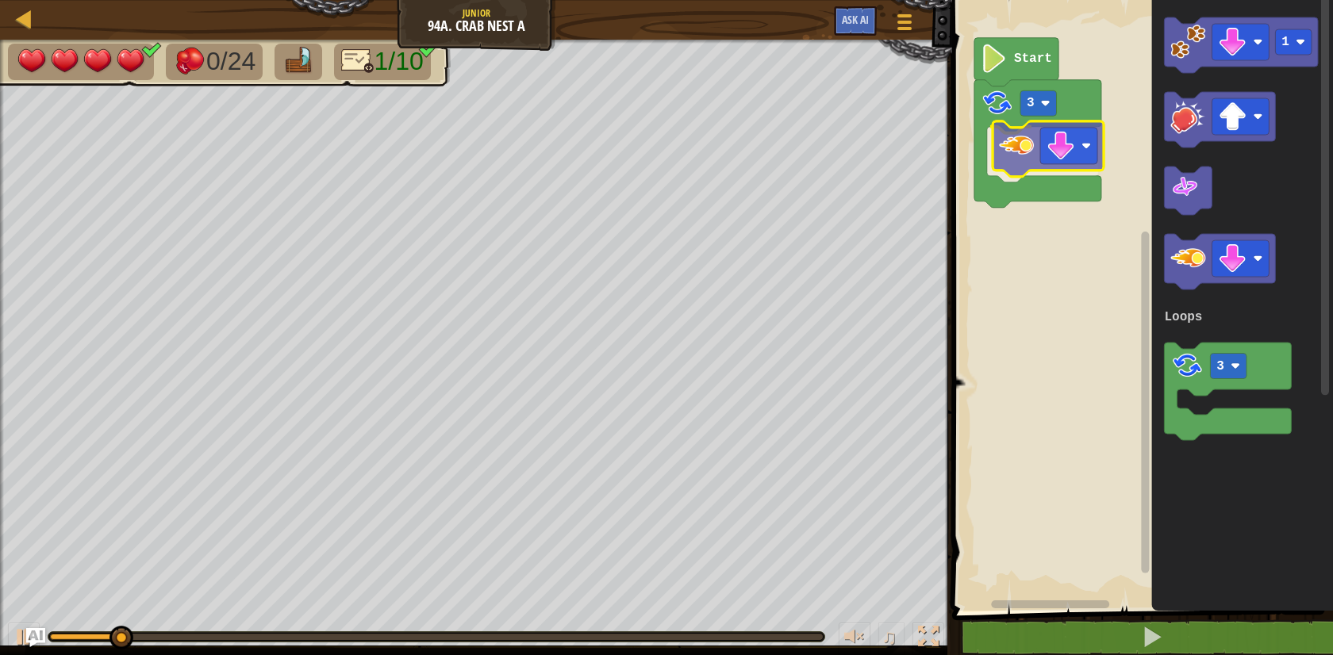
click at [1018, 163] on div "Loops Start 3 1 3 Loops" at bounding box center [1139, 301] width 385 height 619
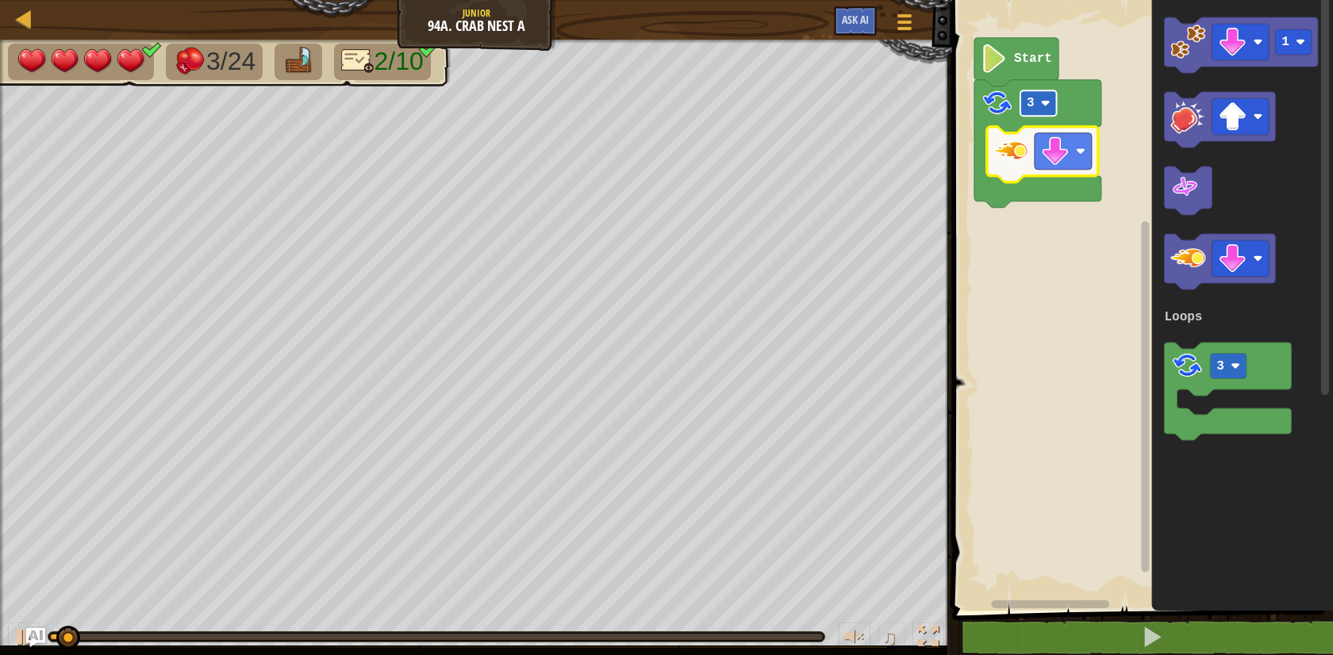
click at [1037, 102] on rect "Blockly Workspace" at bounding box center [1038, 102] width 36 height 25
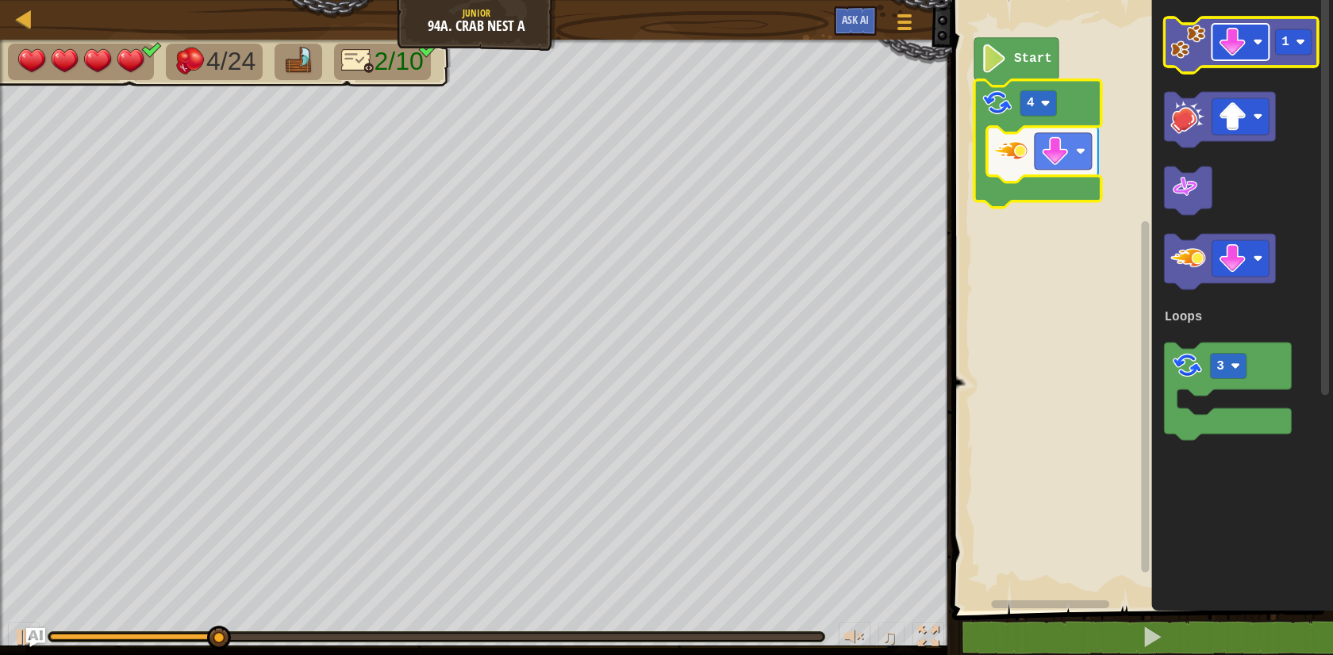
click at [1241, 34] on image "Blockly Workspace" at bounding box center [1232, 42] width 29 height 29
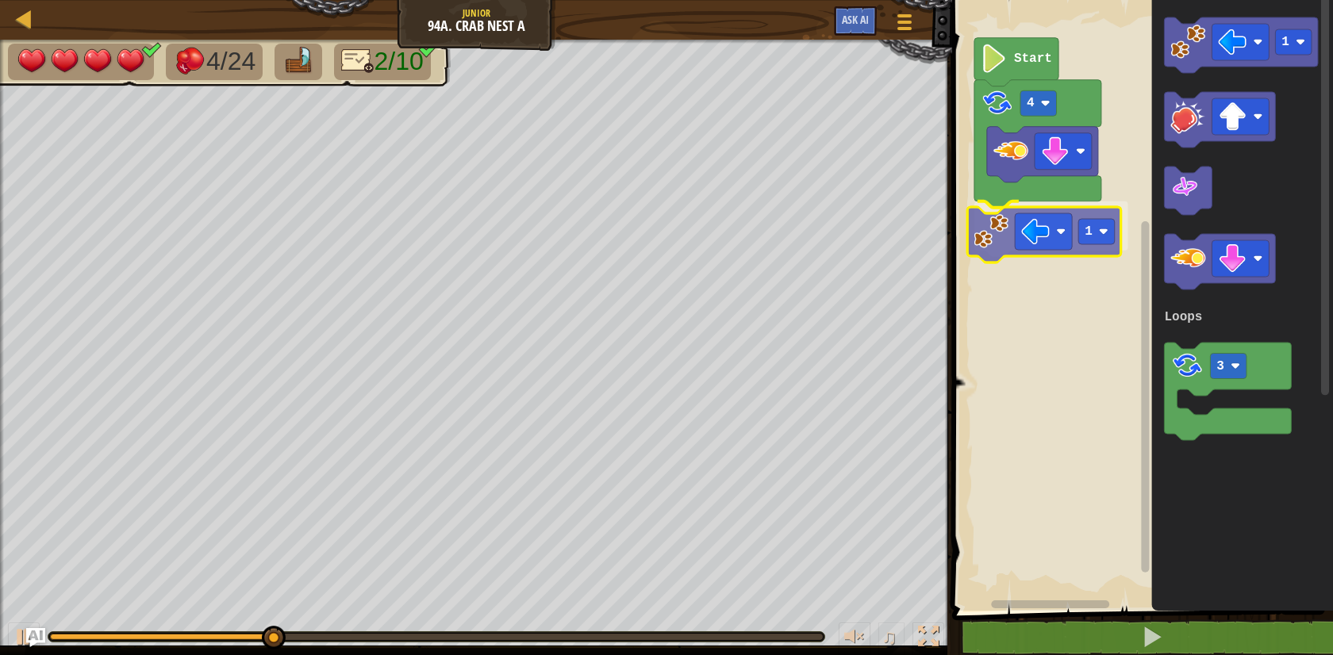
click at [984, 232] on div "Loops Start 4 1 1 3 Loops 1" at bounding box center [1139, 301] width 385 height 619
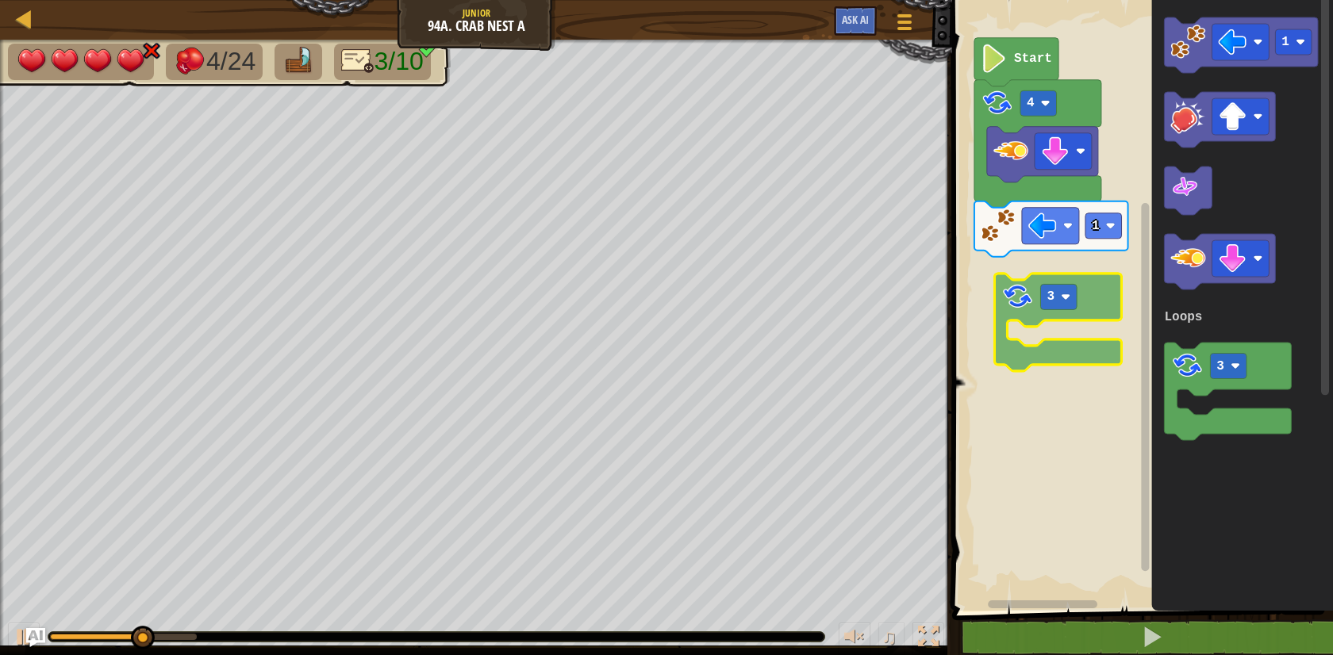
click at [995, 313] on div "Loops Start 4 1 1 3 Loops 3" at bounding box center [1139, 301] width 385 height 619
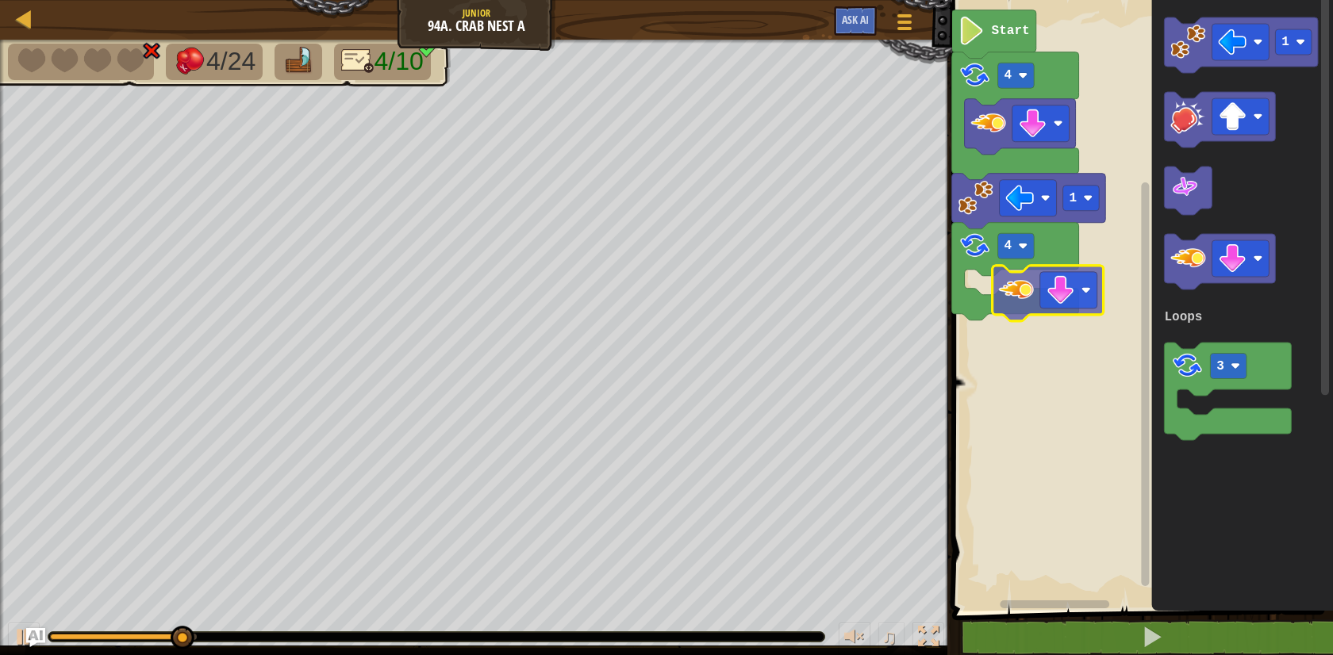
click at [1035, 290] on div "Loops Start 4 1 4 1 3 Loops" at bounding box center [1139, 301] width 385 height 619
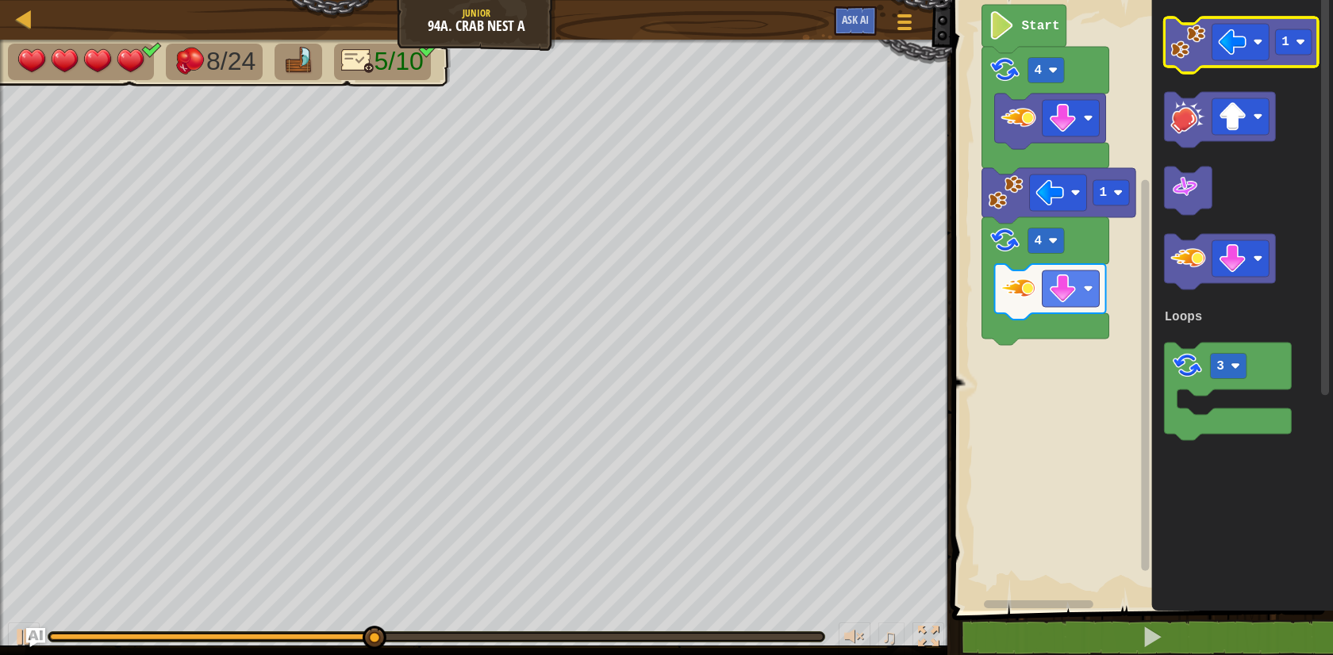
click at [1187, 58] on image "Blockly Workspace" at bounding box center [1188, 42] width 35 height 35
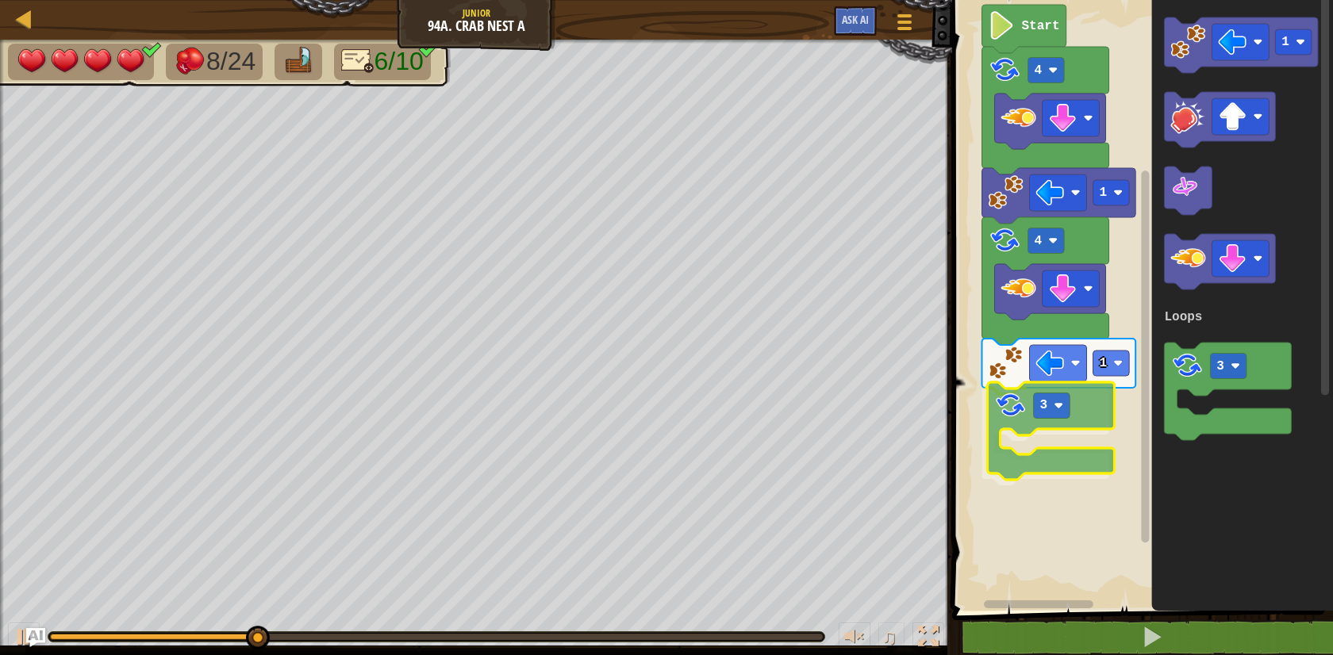
click at [1011, 436] on div "Loops 4 1 3 1 4 Start 1 3 Loops 3" at bounding box center [1139, 301] width 385 height 619
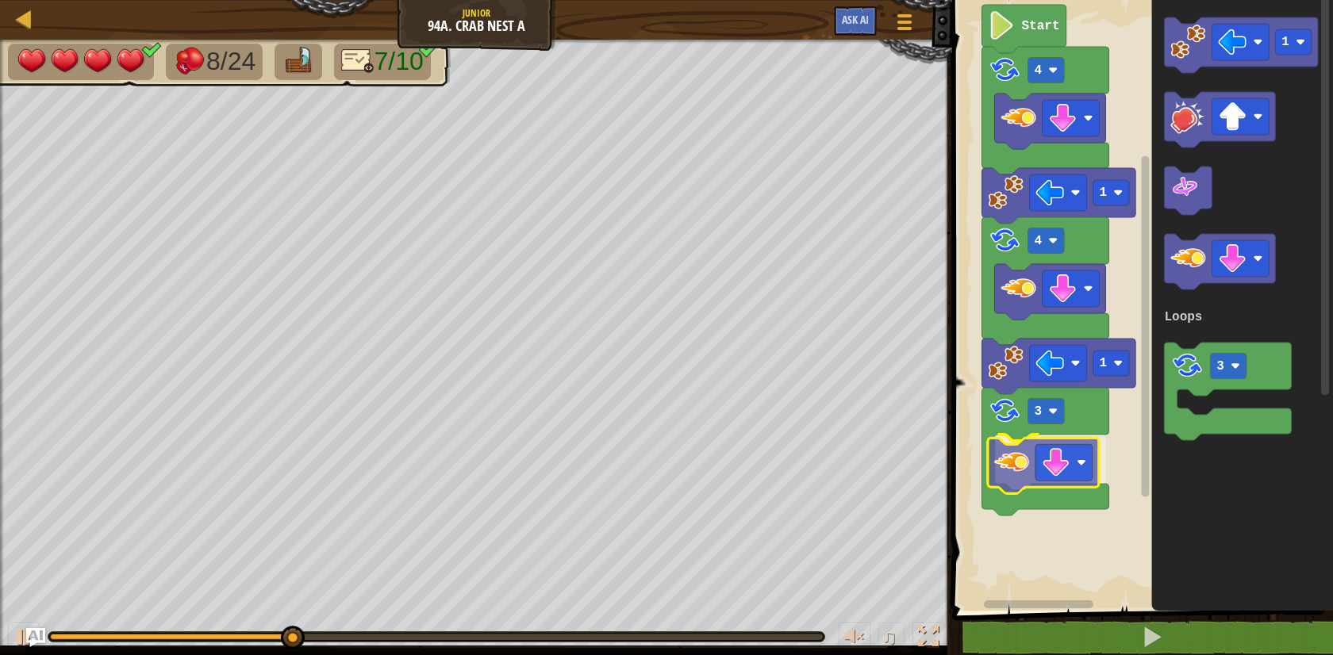
click at [1007, 456] on div "Loops 4 1 3 1 4 Start 1 3 Loops" at bounding box center [1139, 301] width 385 height 619
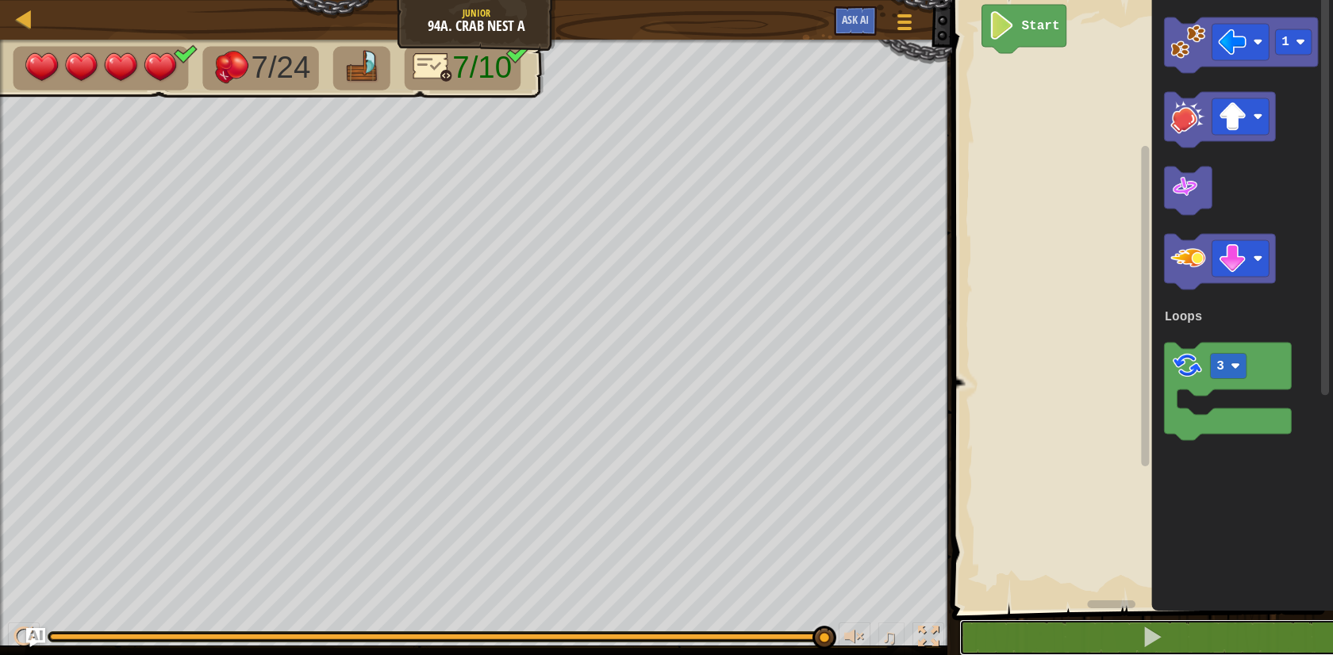
scroll to position [1, 0]
click at [959, 619] on button at bounding box center [1151, 637] width 385 height 36
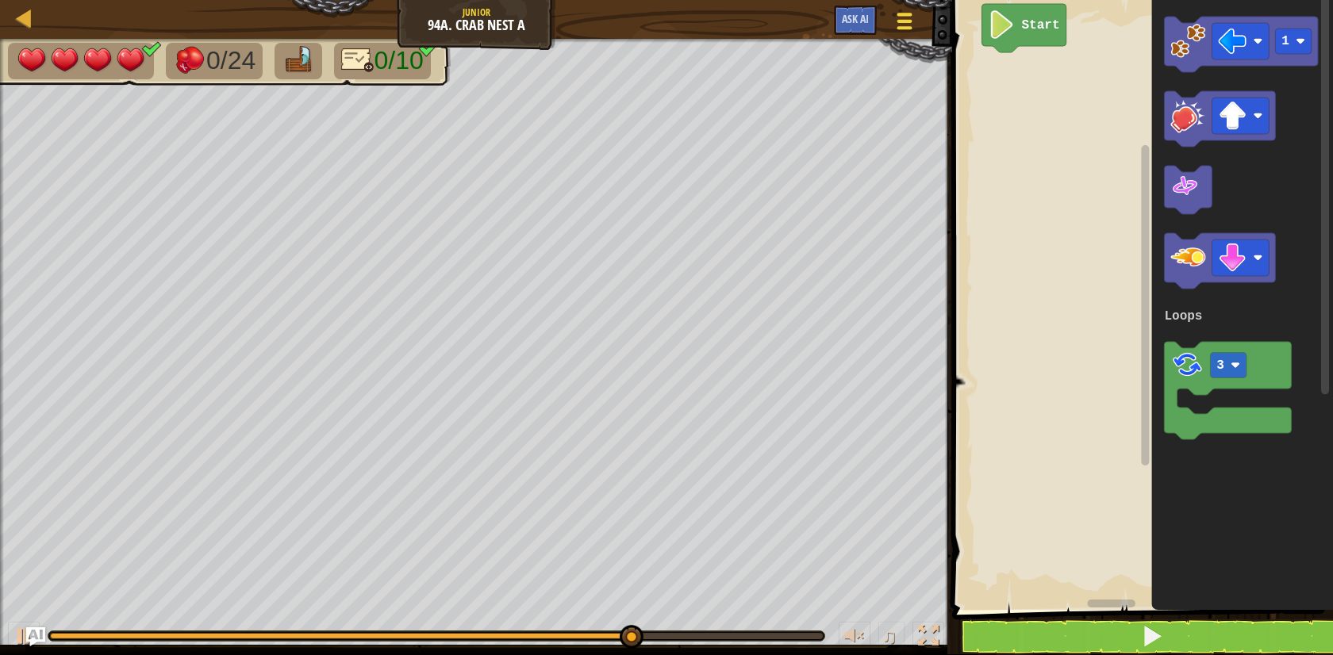
click at [894, 19] on div at bounding box center [904, 21] width 21 height 23
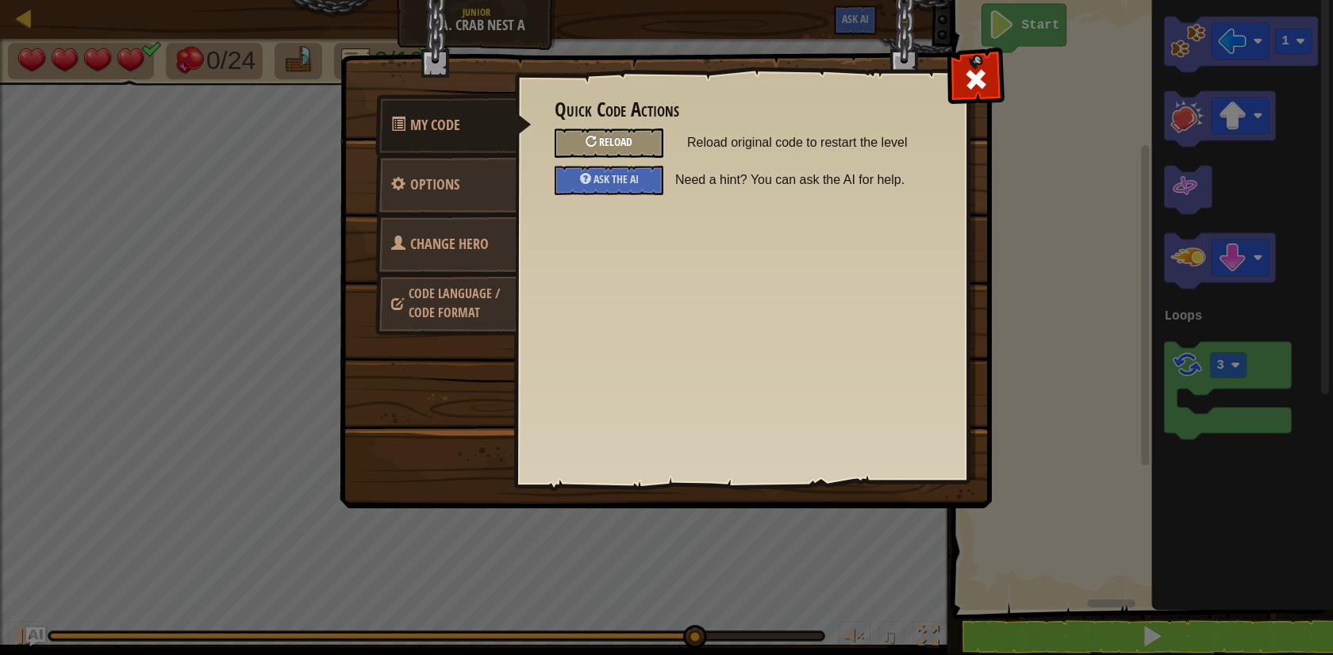
click at [646, 149] on div "Reload" at bounding box center [608, 142] width 109 height 29
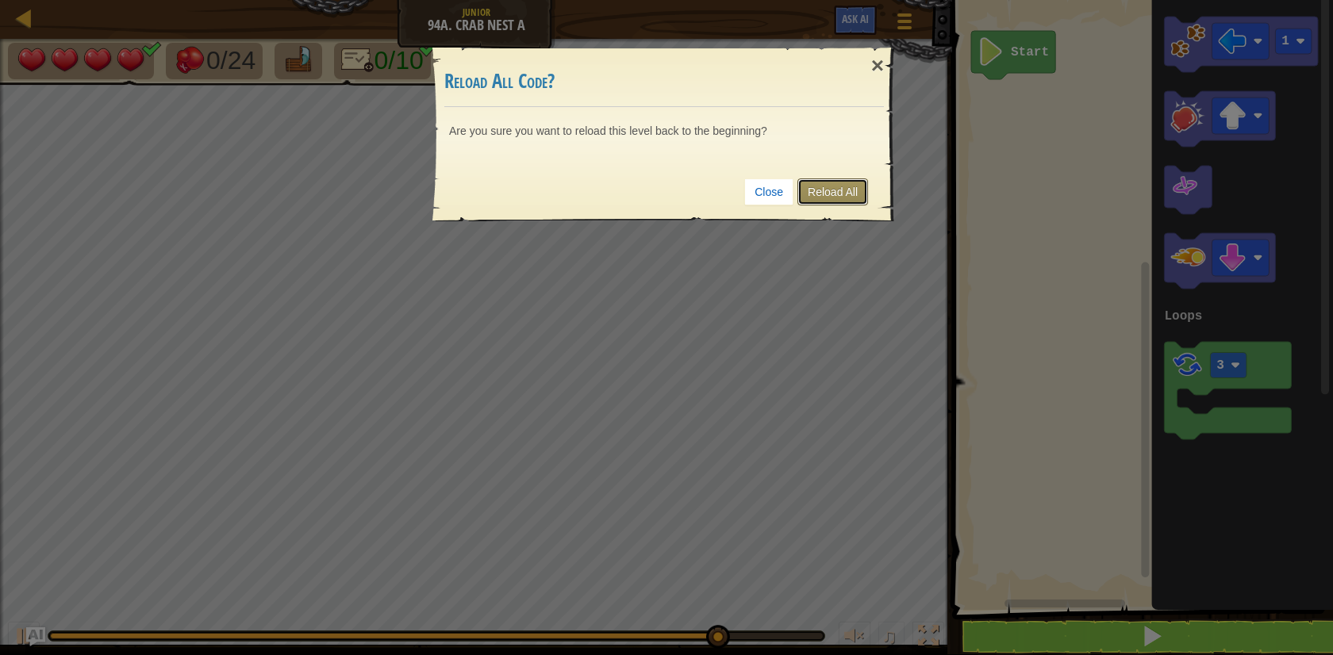
click at [822, 194] on link "Reload All" at bounding box center [832, 191] width 71 height 27
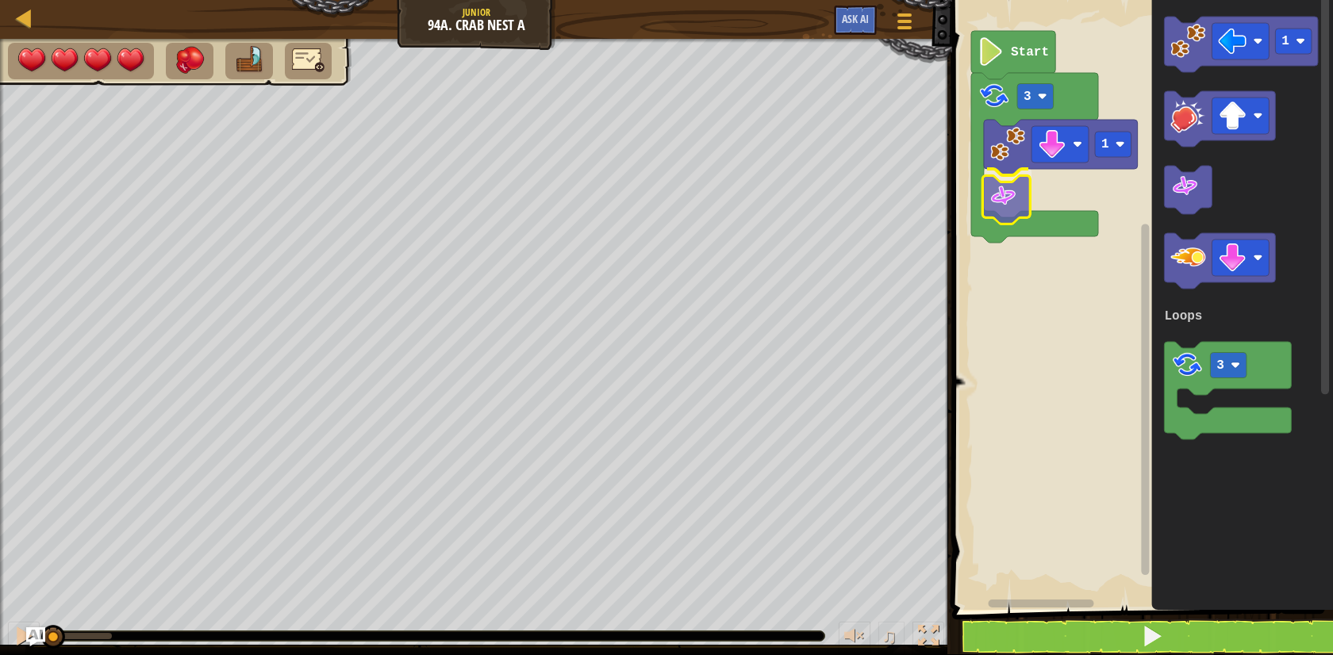
click at [1002, 205] on div "Loops 1 3 Start 1 3 Loops" at bounding box center [1139, 300] width 385 height 619
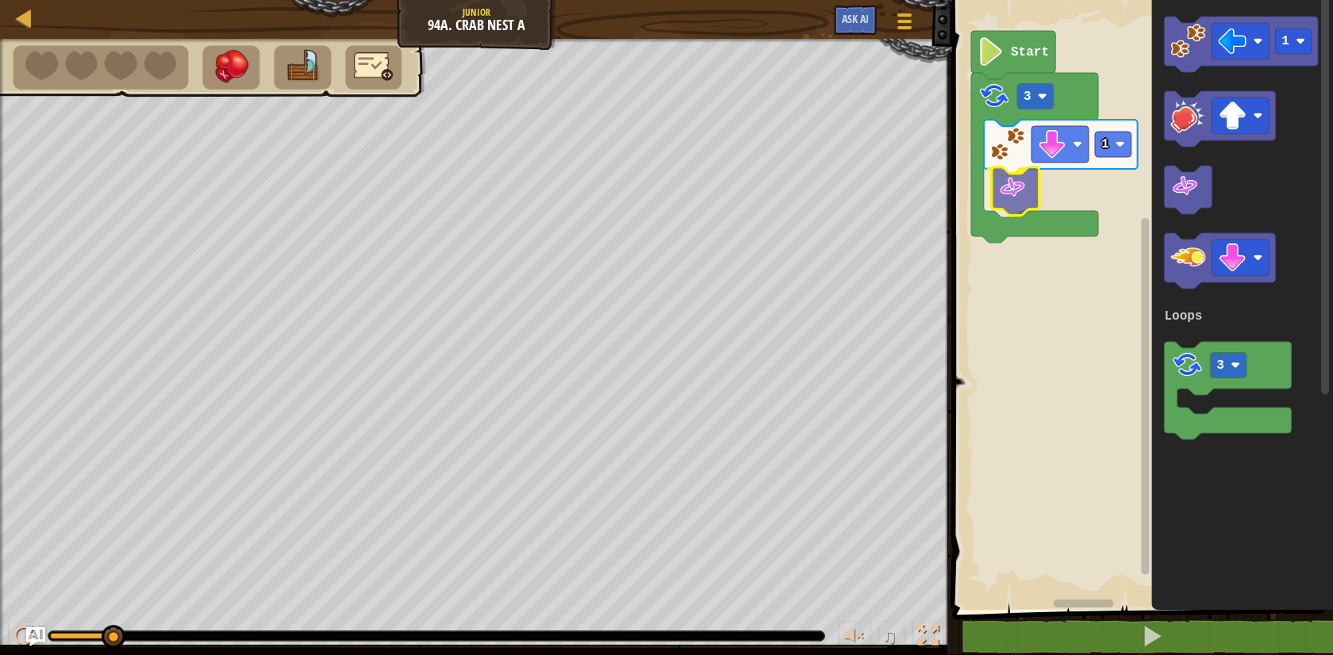
click at [1016, 196] on div "Loops 1 3 Start 1 3 Loops" at bounding box center [1139, 300] width 385 height 619
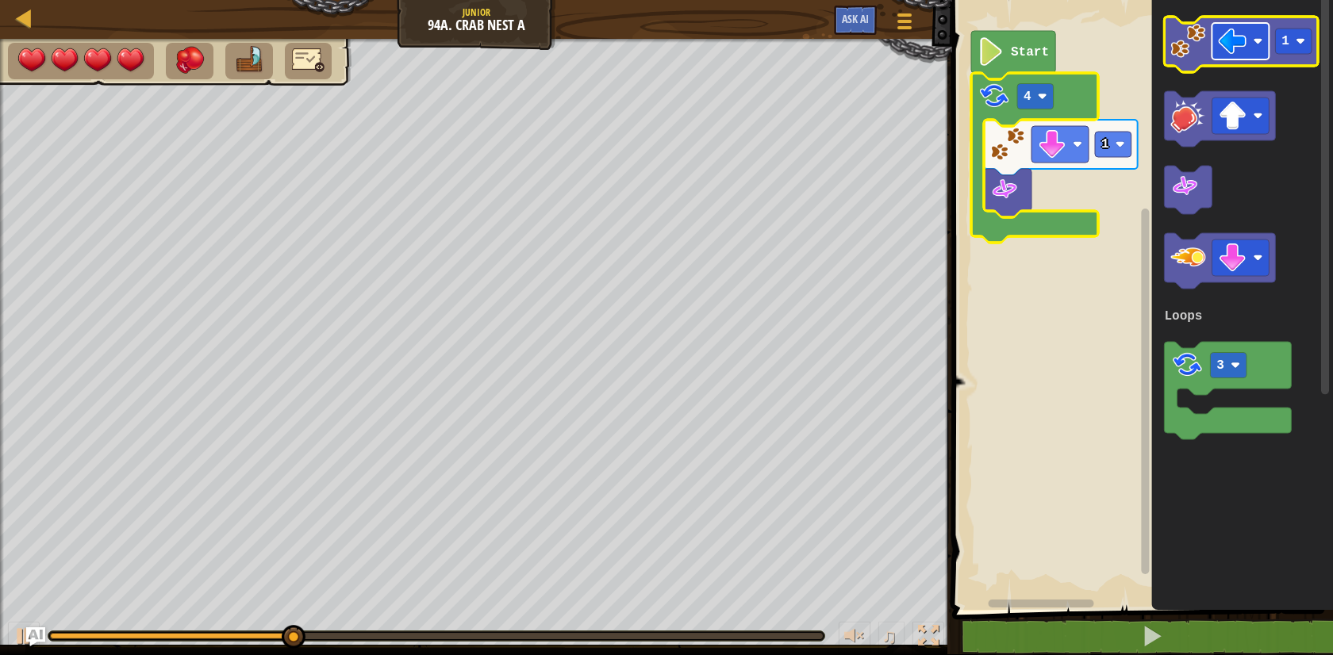
click at [1227, 34] on image "Blockly Workspace" at bounding box center [1232, 41] width 29 height 29
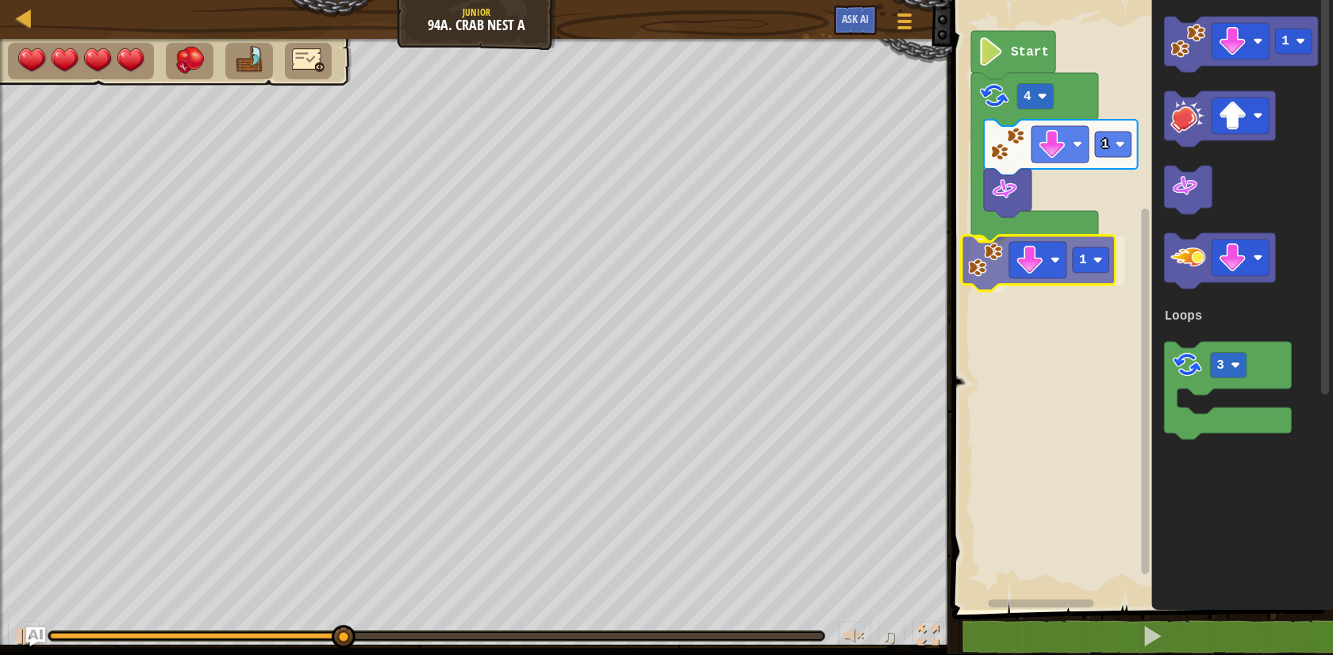
click at [968, 283] on div "Loops Start 1 4 1 1 3 Loops 1" at bounding box center [1139, 300] width 385 height 619
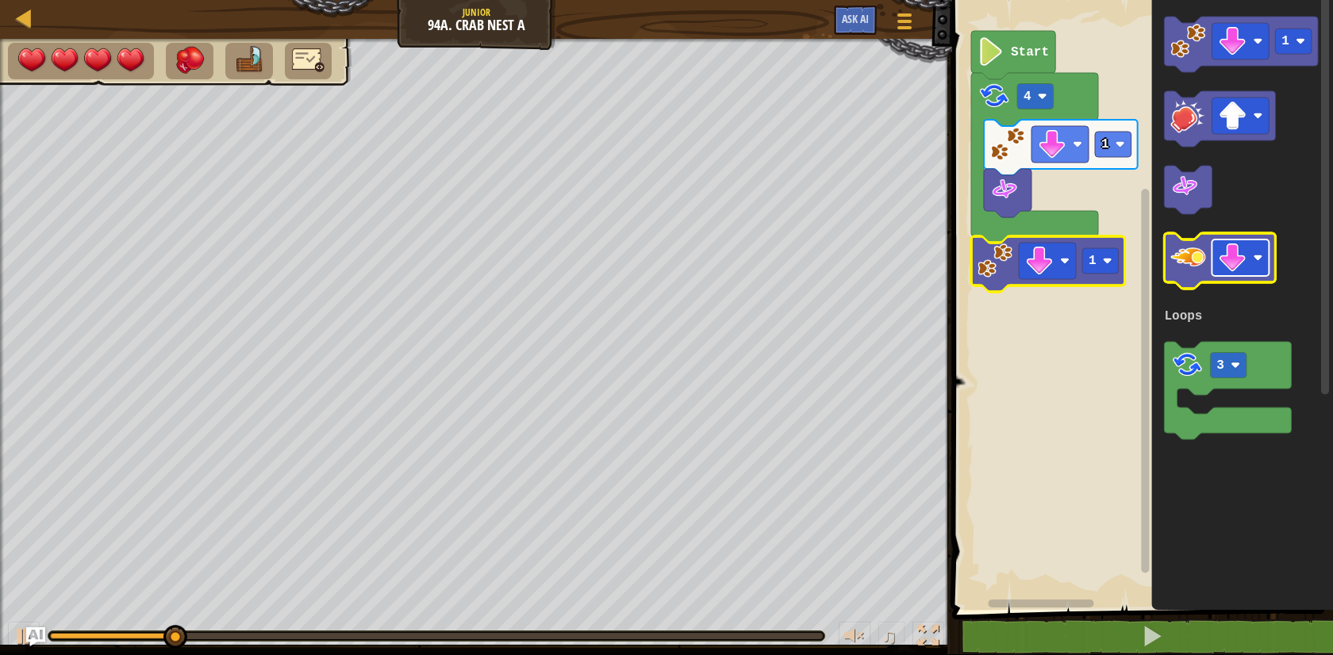
click at [1214, 259] on rect "Blockly Workspace" at bounding box center [1240, 258] width 57 height 36
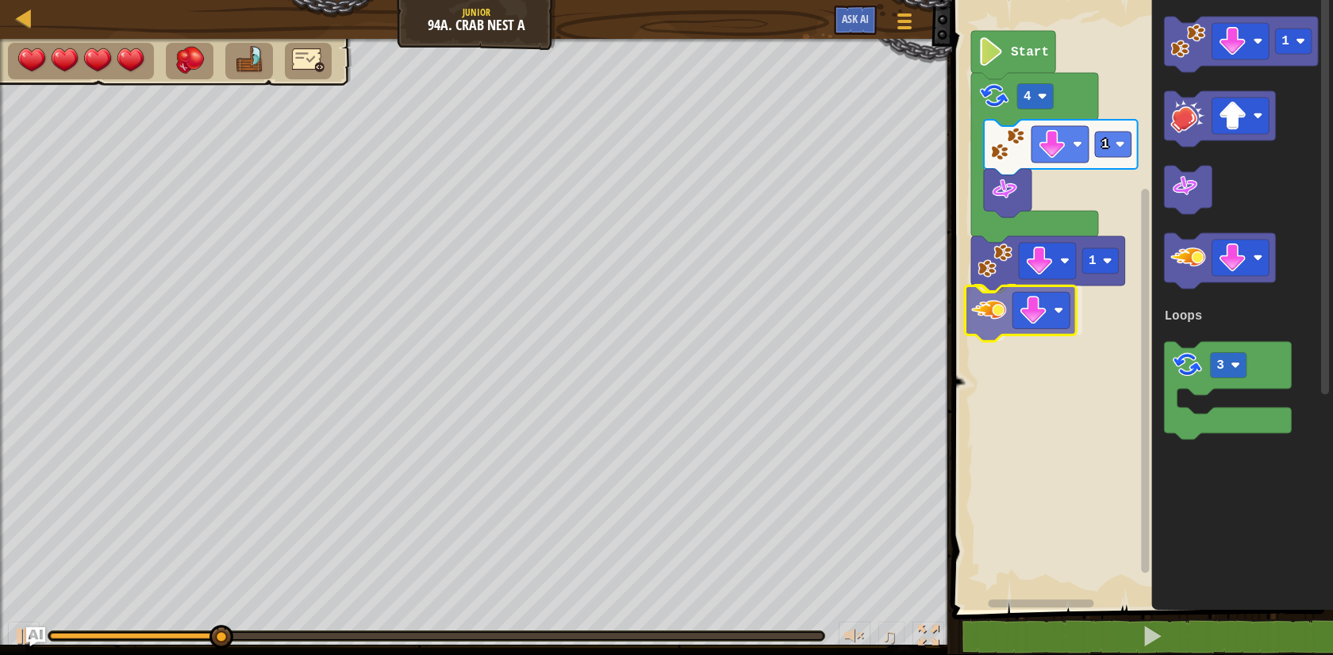
click at [984, 332] on div "Loops Start 1 4 1 1 3 Loops" at bounding box center [1139, 300] width 385 height 619
click at [1045, 318] on image "Blockly Workspace" at bounding box center [1039, 310] width 29 height 29
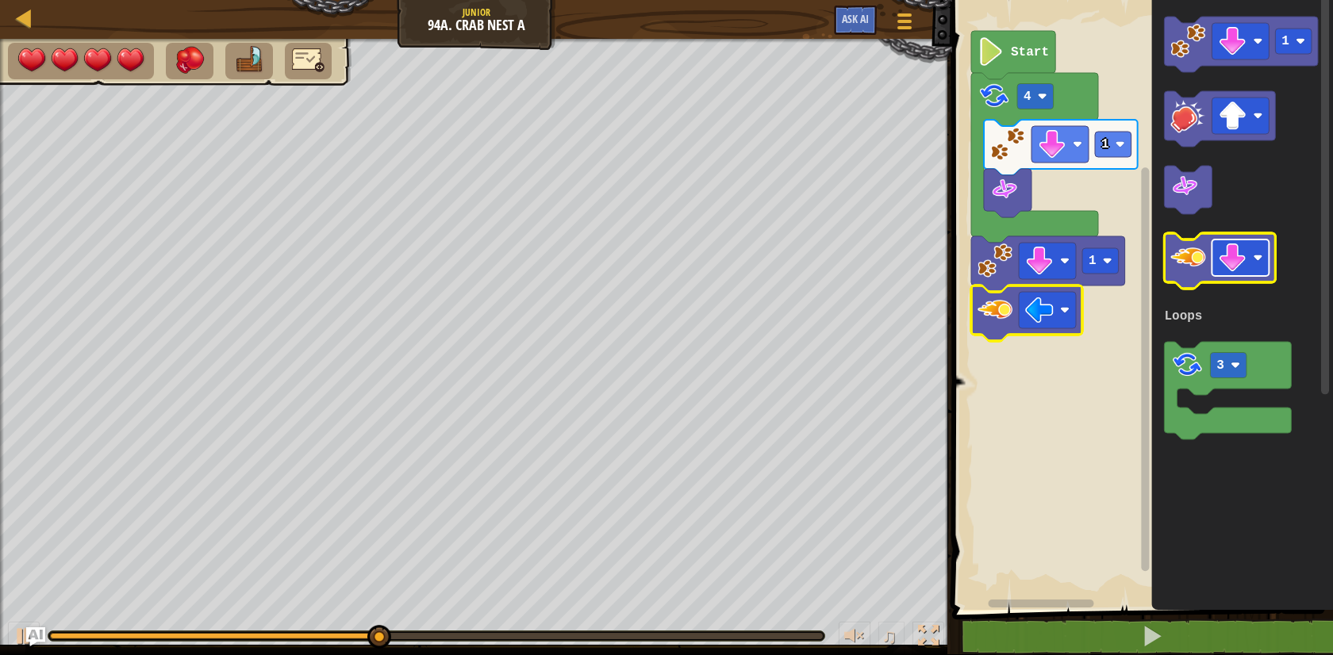
click at [1234, 259] on image "Blockly Workspace" at bounding box center [1232, 258] width 29 height 29
click at [1183, 285] on icon "Blockly Workspace" at bounding box center [1219, 261] width 111 height 56
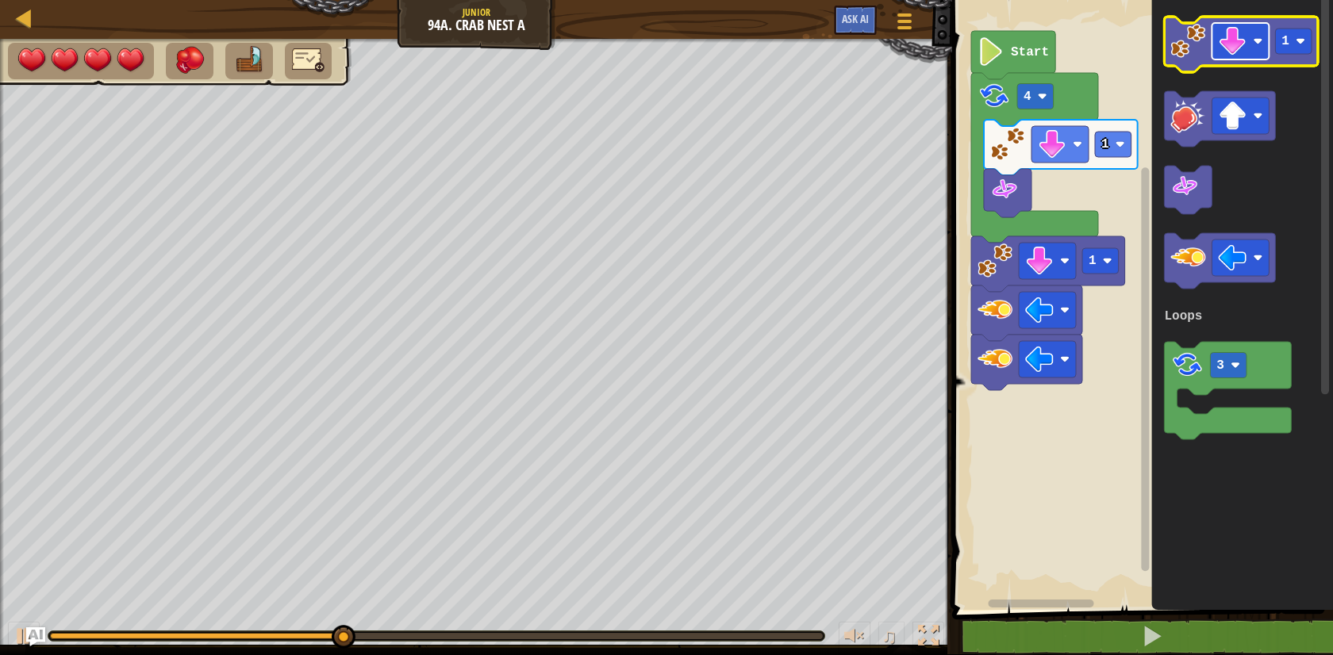
click at [1237, 44] on image "Blockly Workspace" at bounding box center [1232, 41] width 29 height 29
click at [1164, 56] on icon "Blockly Workspace" at bounding box center [1241, 45] width 154 height 56
click at [1173, 55] on image "Blockly Workspace" at bounding box center [1188, 41] width 35 height 35
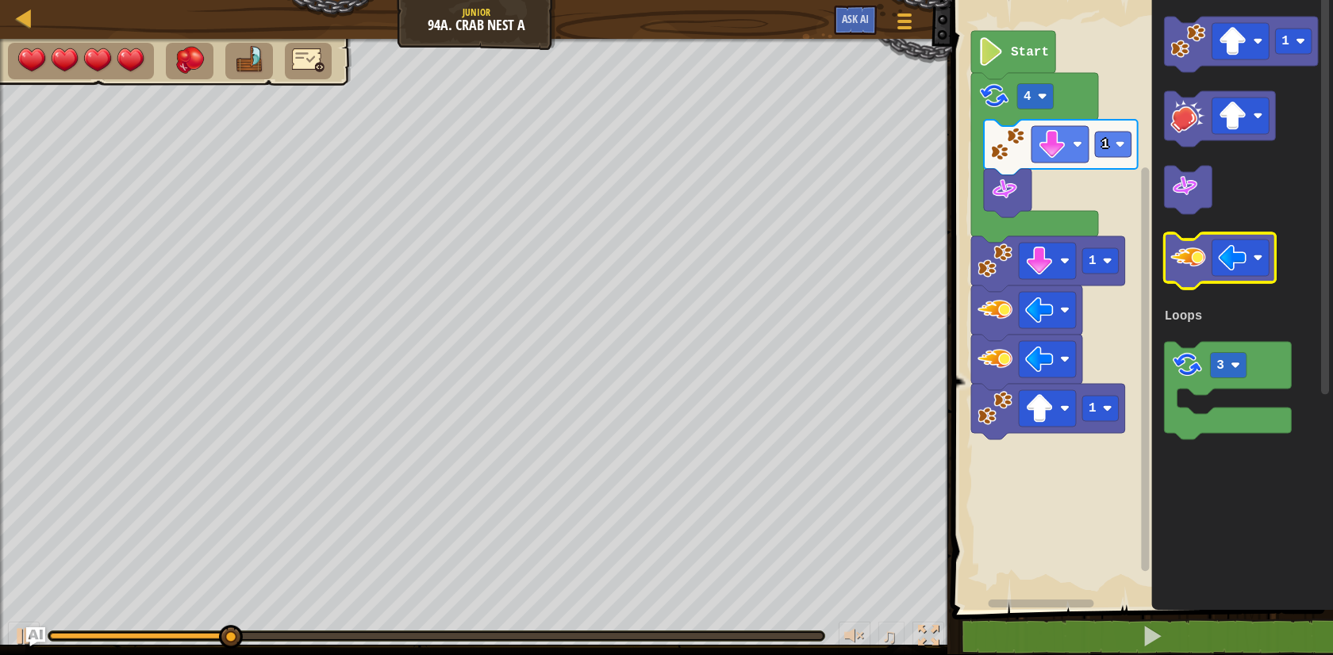
click at [1196, 247] on image "Blockly Workspace" at bounding box center [1188, 257] width 35 height 35
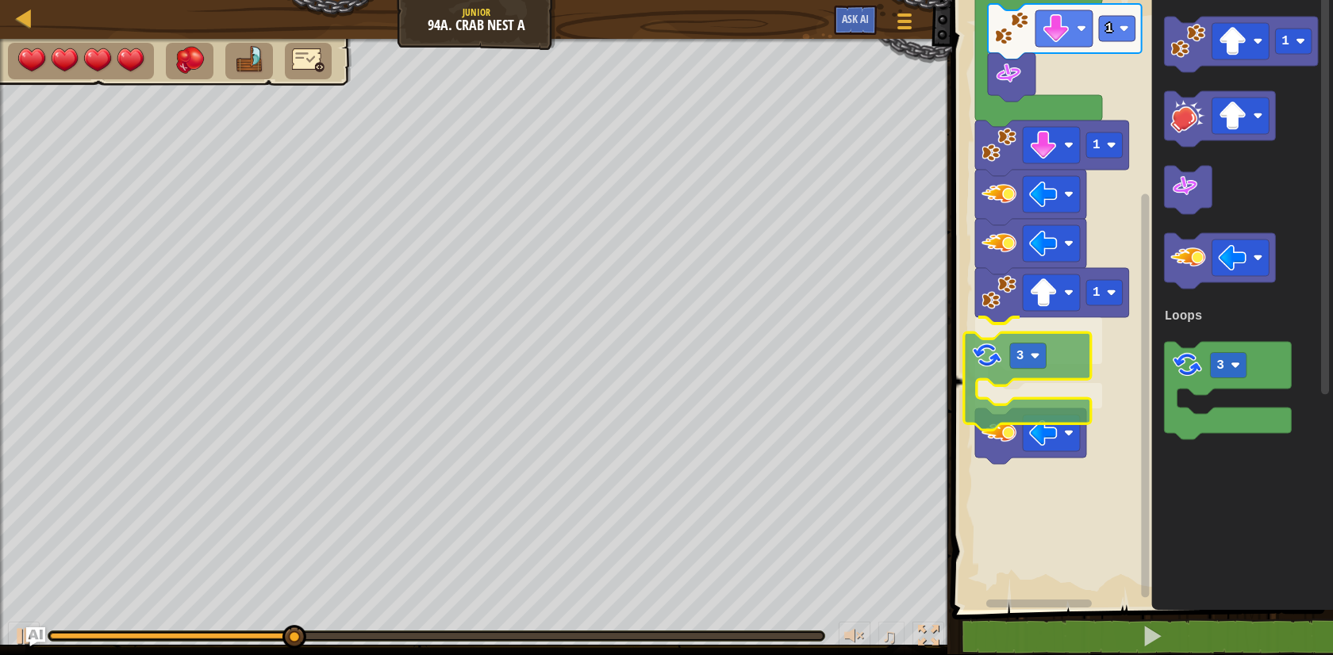
click at [998, 378] on div "Loops Start 1 4 1 1 3 1 3 Loops 3" at bounding box center [1139, 300] width 385 height 619
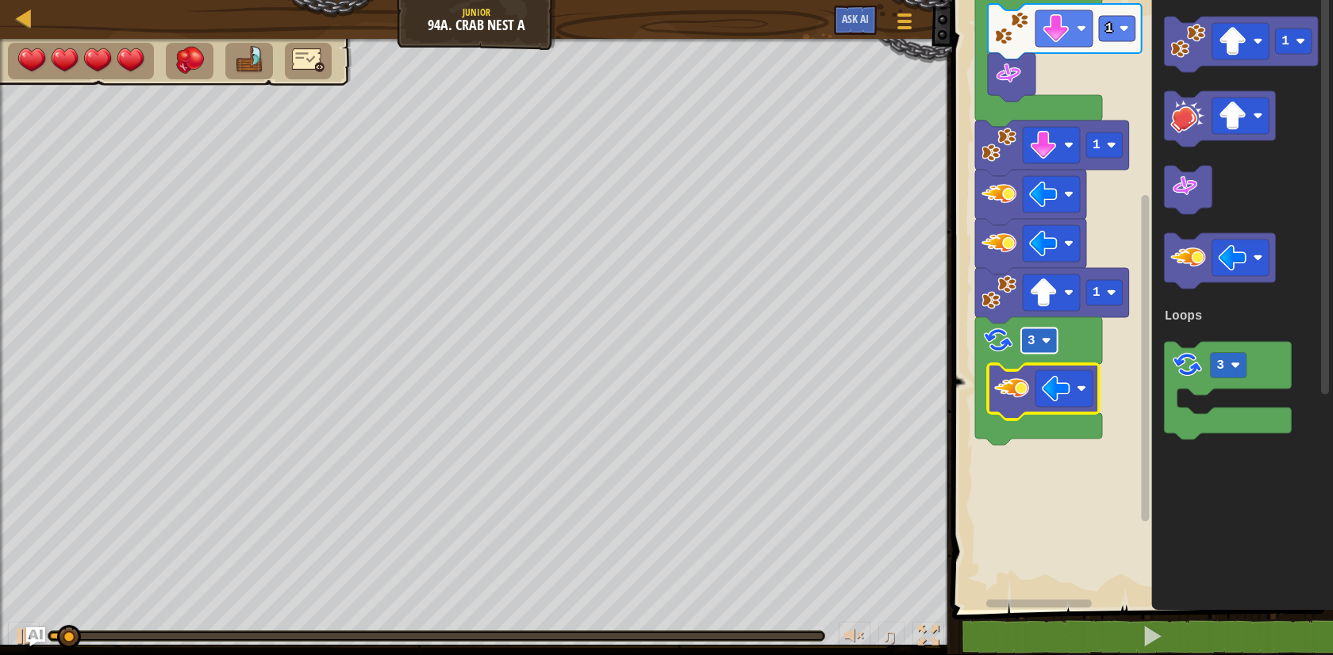
click at [1032, 343] on text "3" at bounding box center [1031, 341] width 8 height 14
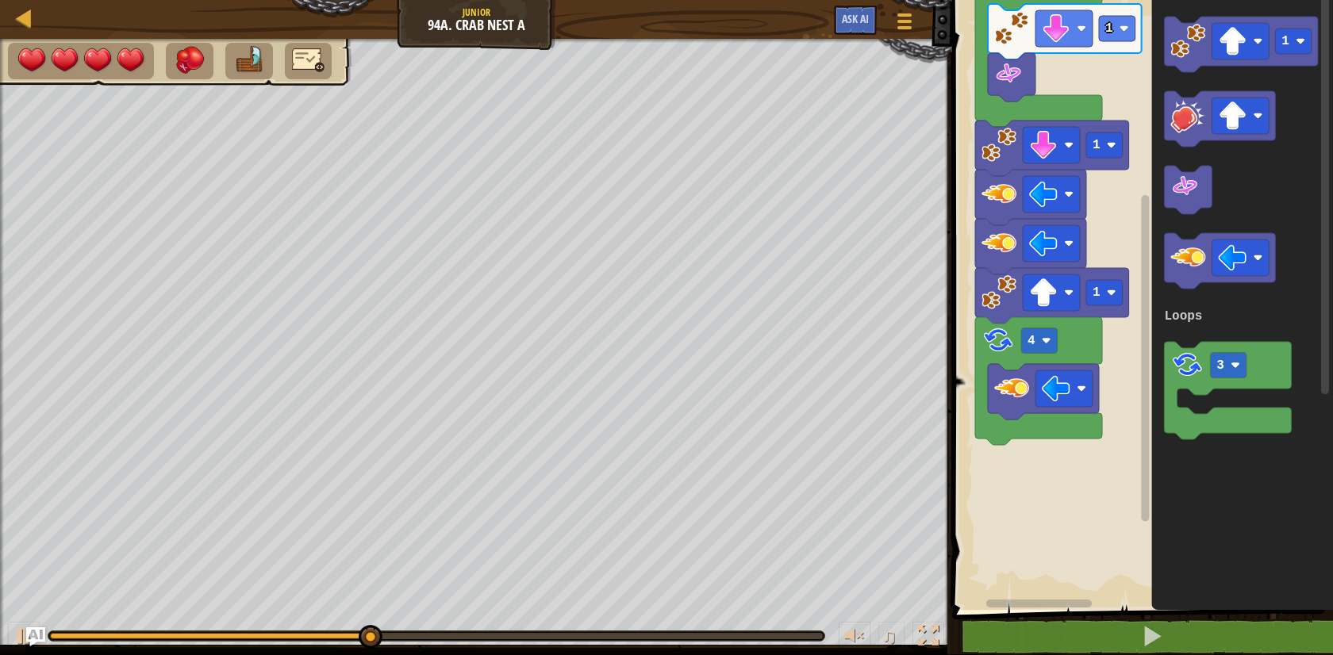
click at [1030, 452] on div "Loops Start 1 4 1 1 4 1 3 Loops" at bounding box center [1139, 300] width 385 height 619
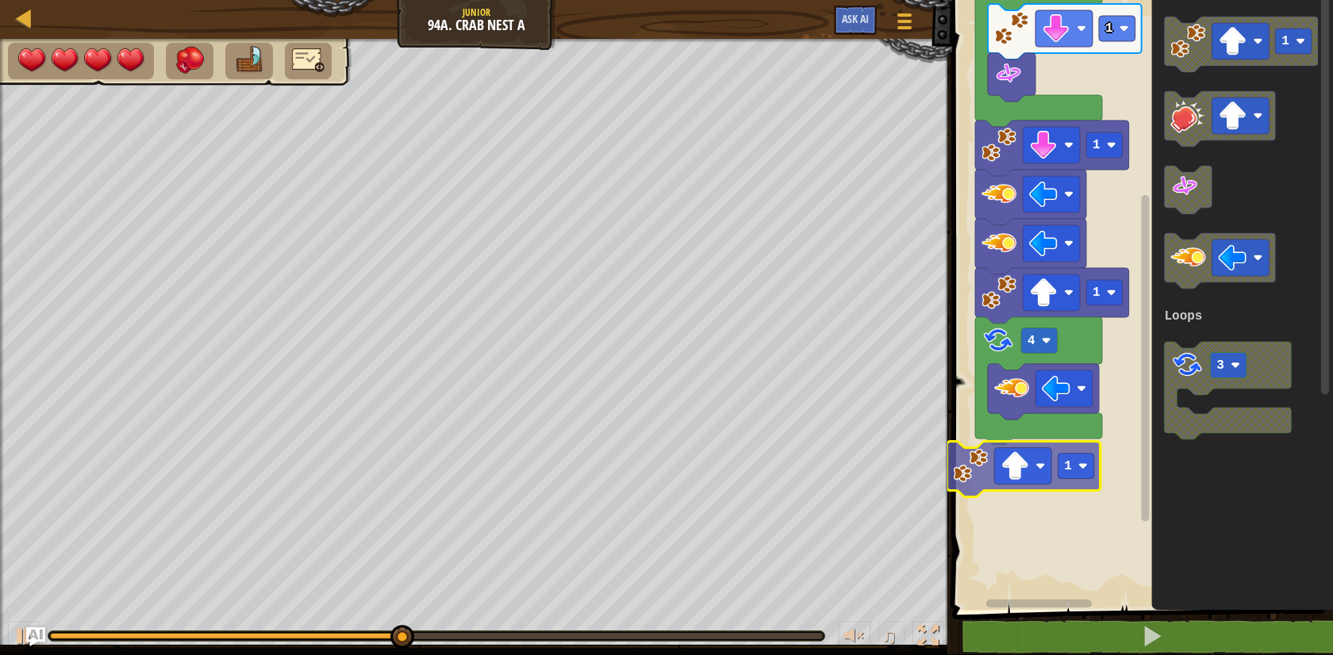
click at [960, 468] on div "Loops Start 1 4 1 1 4 1 1 3 Loops 1" at bounding box center [1139, 300] width 385 height 619
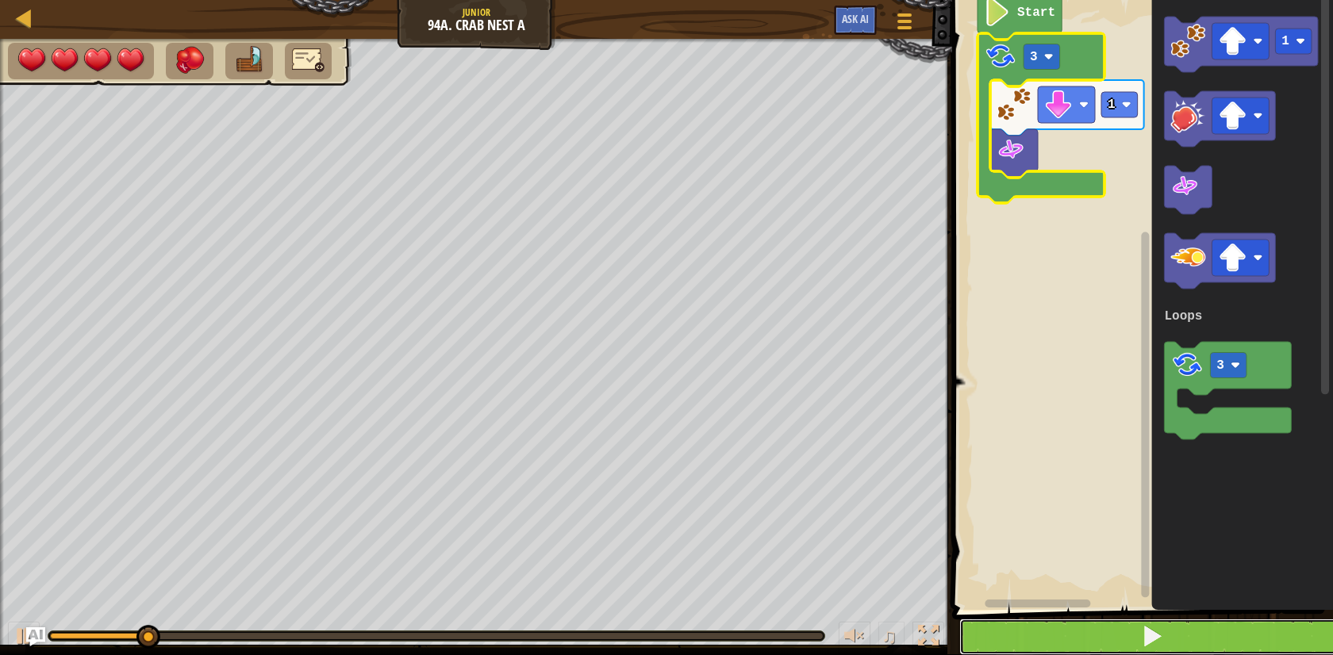
click at [1081, 626] on button at bounding box center [1151, 637] width 385 height 36
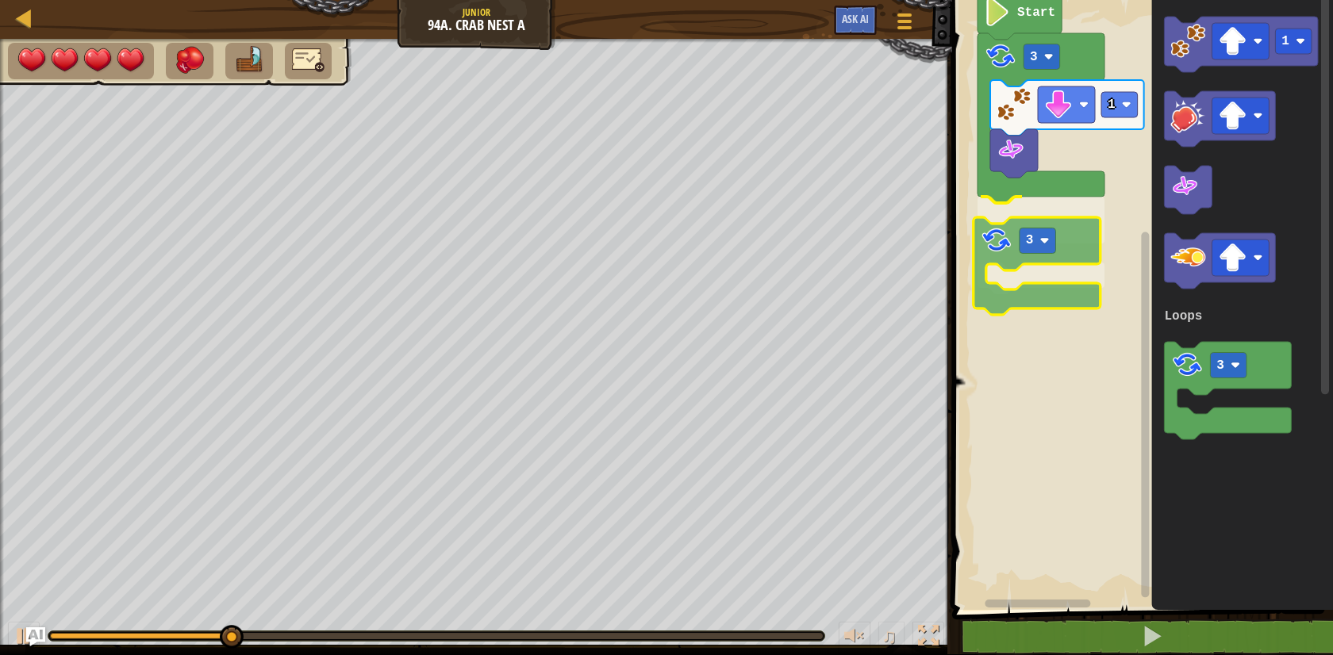
click at [1008, 277] on div "Loops Start 1 3 3 1 3 Loops 3" at bounding box center [1139, 300] width 385 height 619
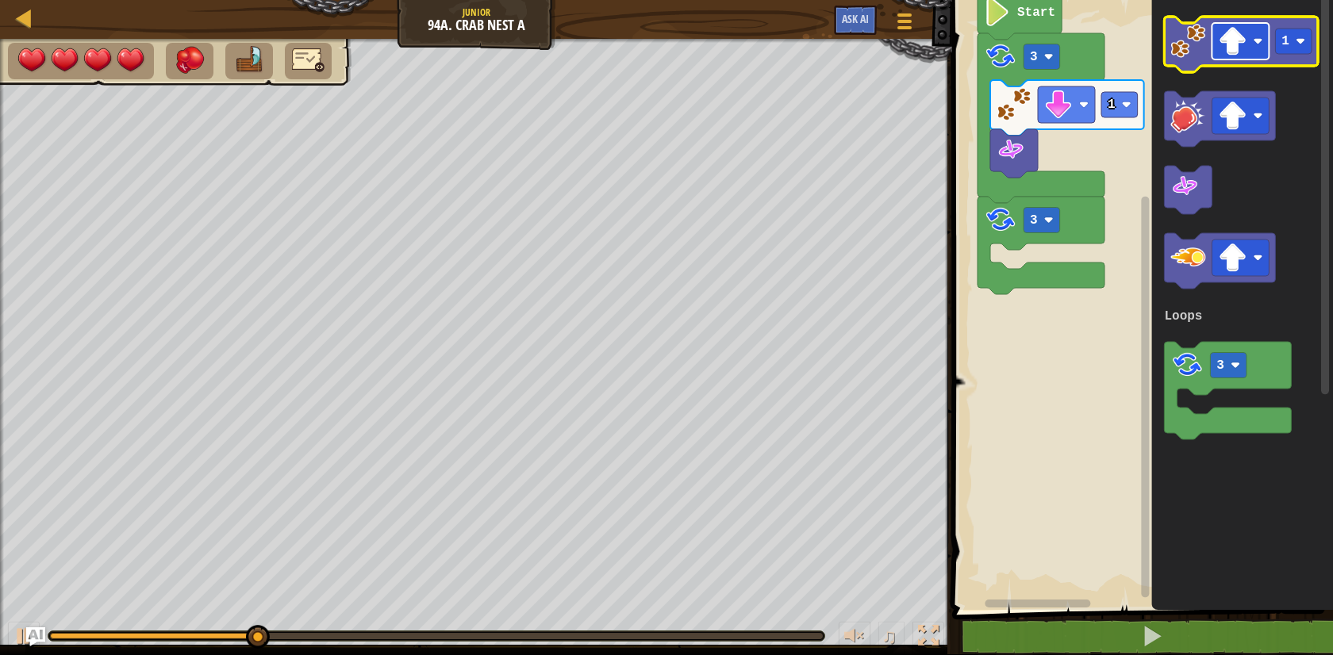
click at [1215, 36] on rect "Blockly Workspace" at bounding box center [1240, 41] width 57 height 36
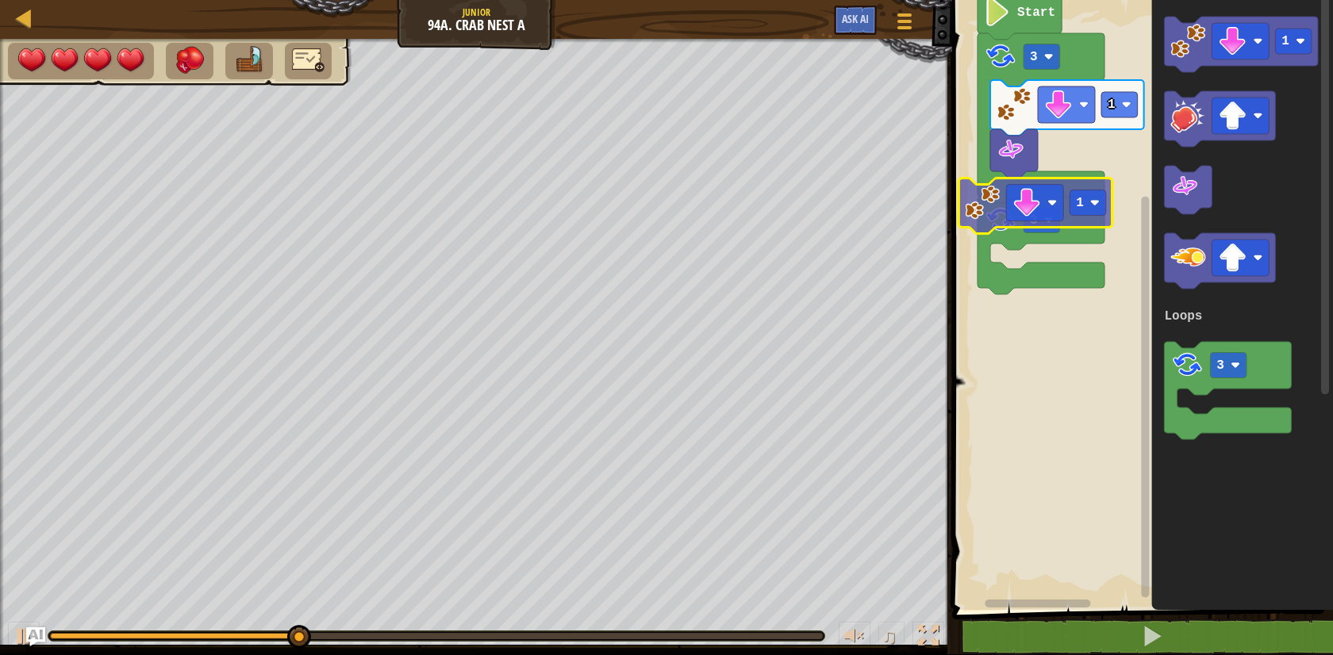
click at [975, 211] on div "Loops 1 3 3 Start 1 1 3 Loops 1" at bounding box center [1139, 300] width 385 height 619
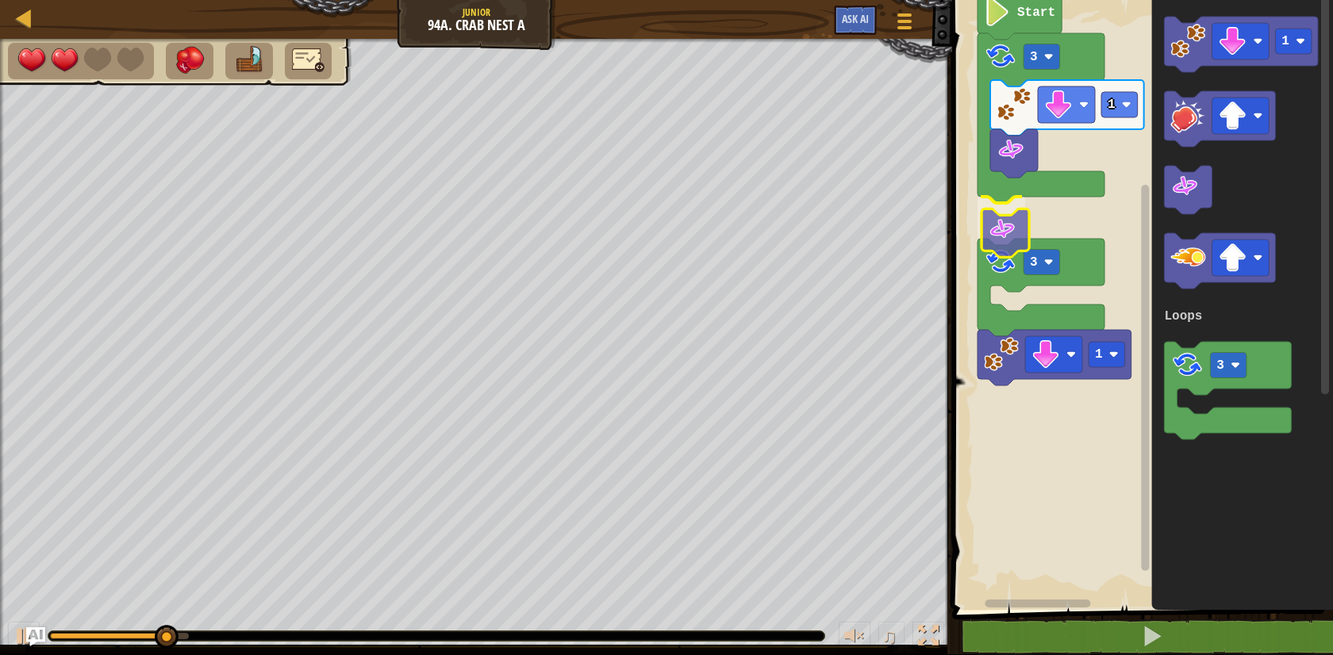
click at [1000, 233] on div "Loops 1 3 1 3 Start 1 3 Loops" at bounding box center [1139, 300] width 385 height 619
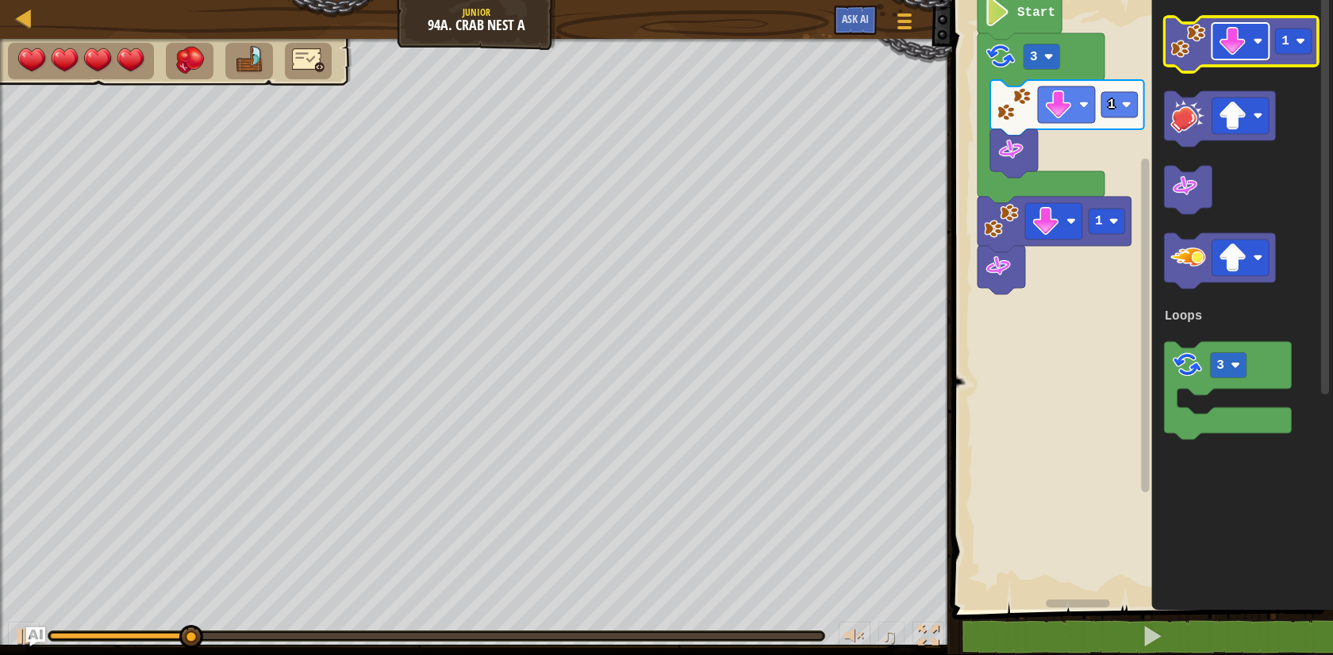
click at [1241, 38] on image "Blockly Workspace" at bounding box center [1232, 41] width 29 height 29
click at [1288, 47] on text "1" at bounding box center [1286, 41] width 8 height 14
click at [1185, 49] on image "Blockly Workspace" at bounding box center [1188, 41] width 35 height 35
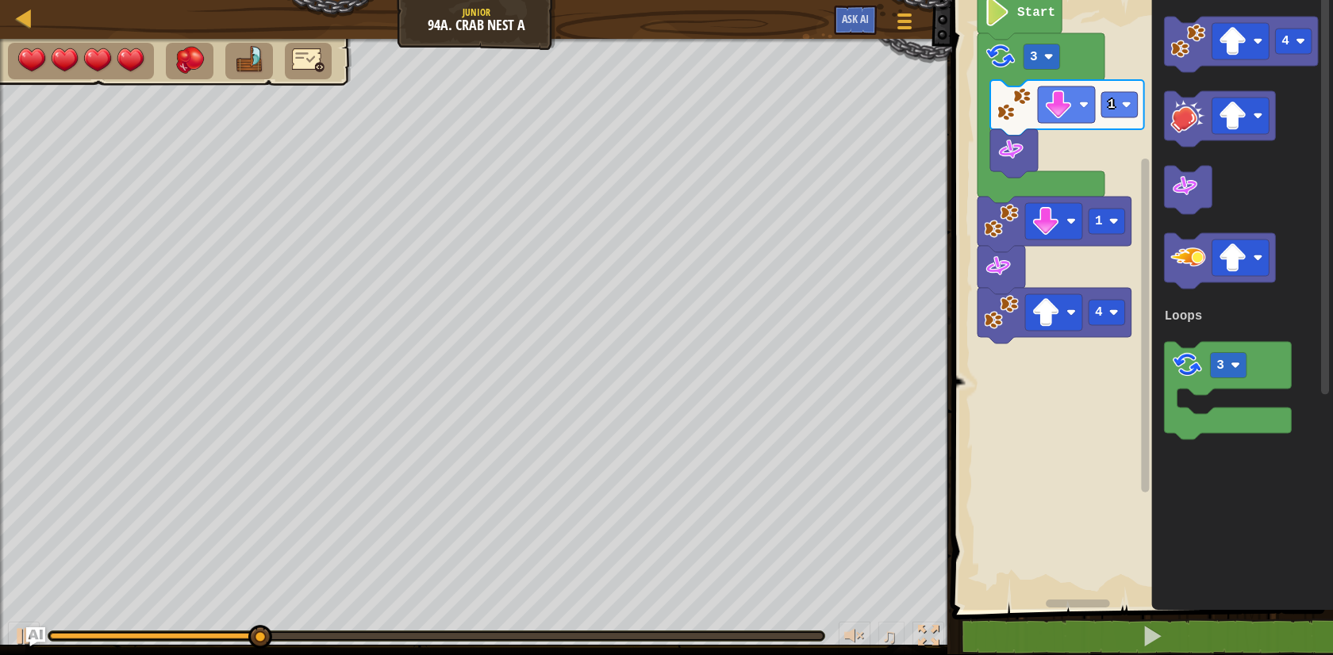
click at [306, 61] on img at bounding box center [308, 60] width 33 height 28
click at [321, 70] on img at bounding box center [308, 60] width 33 height 28
click at [244, 68] on img at bounding box center [248, 60] width 33 height 28
click at [470, 6] on div "Map Junior 94a. Crab Nest A Game Menu Ask AI" at bounding box center [476, 19] width 952 height 40
click at [463, 12] on div "Map Junior 94a. Crab Nest A Game Menu Ask AI" at bounding box center [476, 19] width 952 height 40
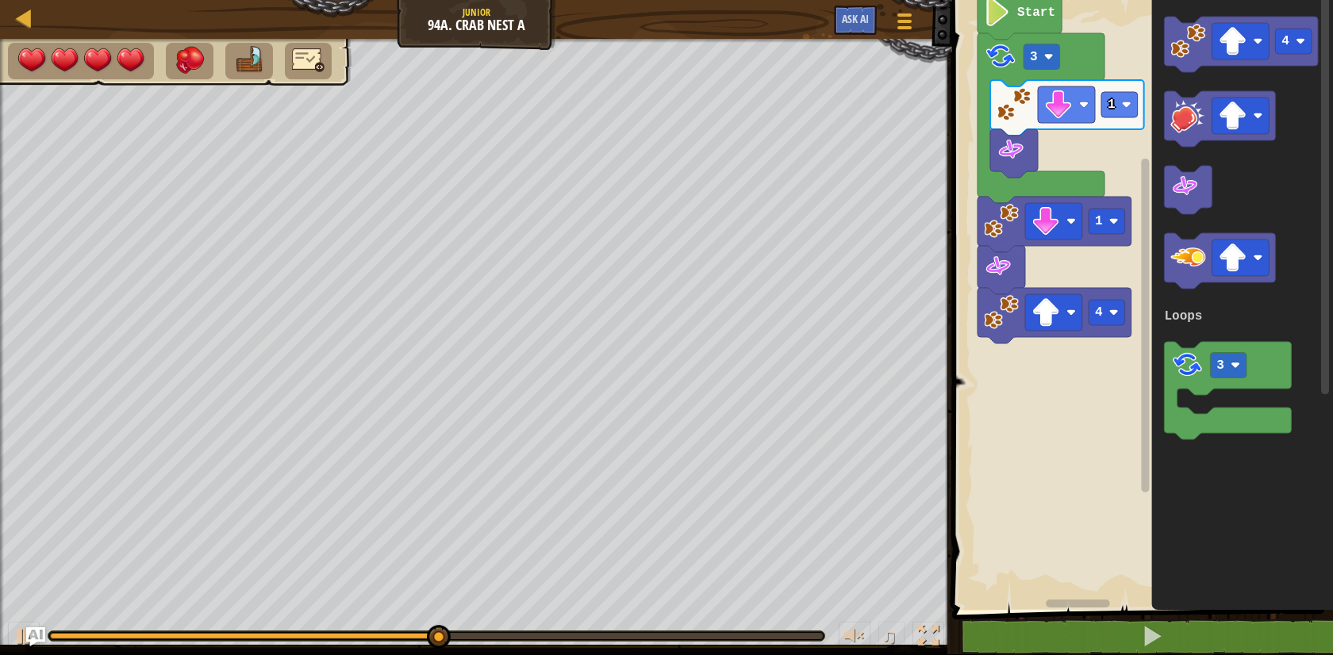
click at [465, 11] on div "Map Junior 94a. Crab Nest A Game Menu Ask AI" at bounding box center [476, 19] width 952 height 40
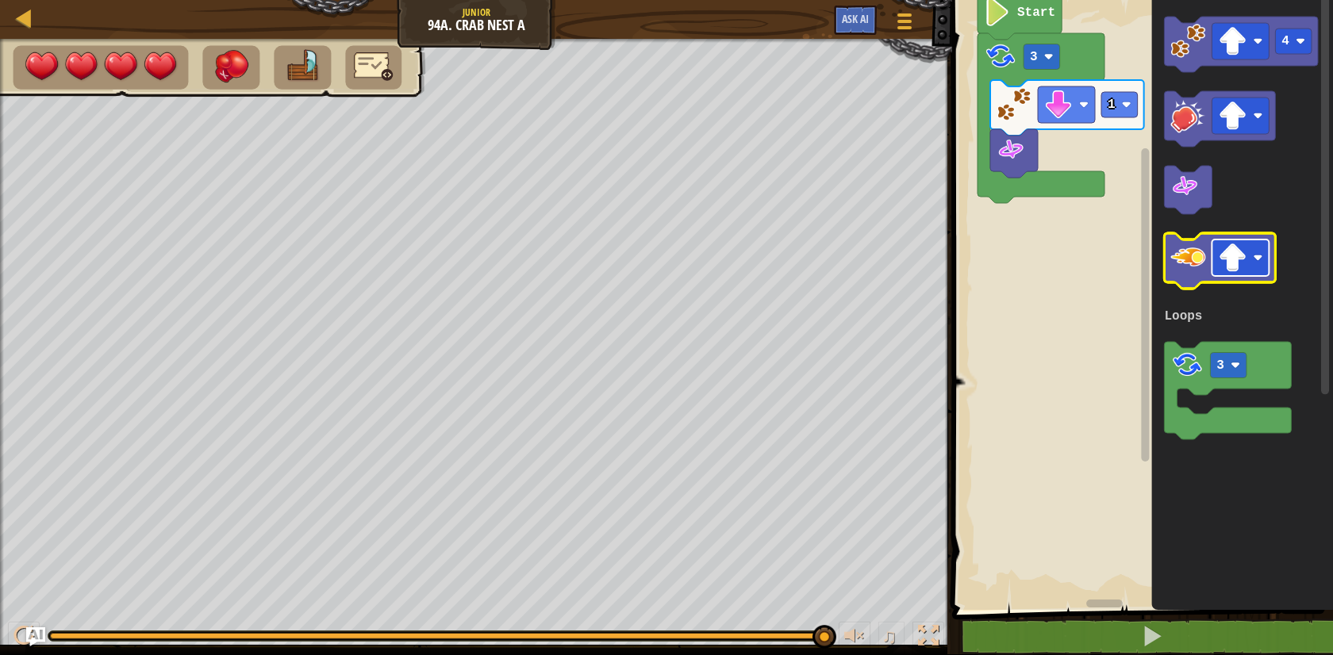
click at [1234, 265] on image "Blockly Workspace" at bounding box center [1232, 258] width 29 height 29
click at [1182, 274] on icon "Blockly Workspace" at bounding box center [1219, 261] width 111 height 56
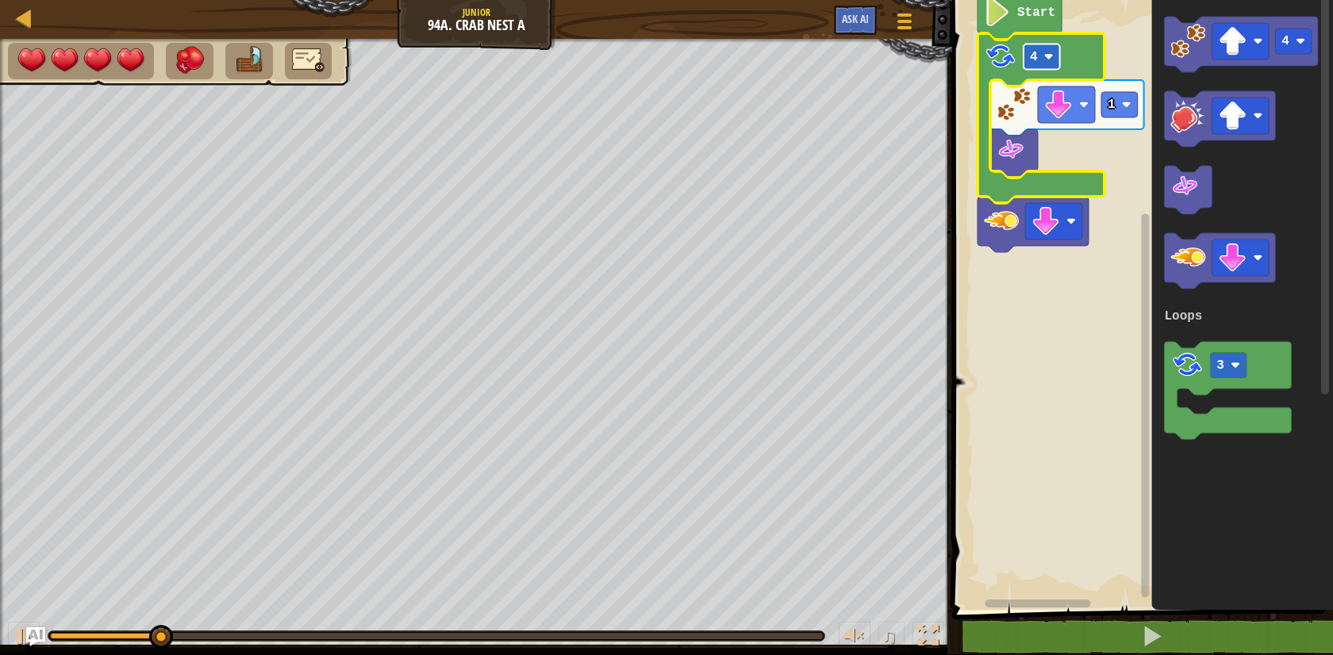
click at [1036, 56] on text "4" at bounding box center [1034, 57] width 8 height 14
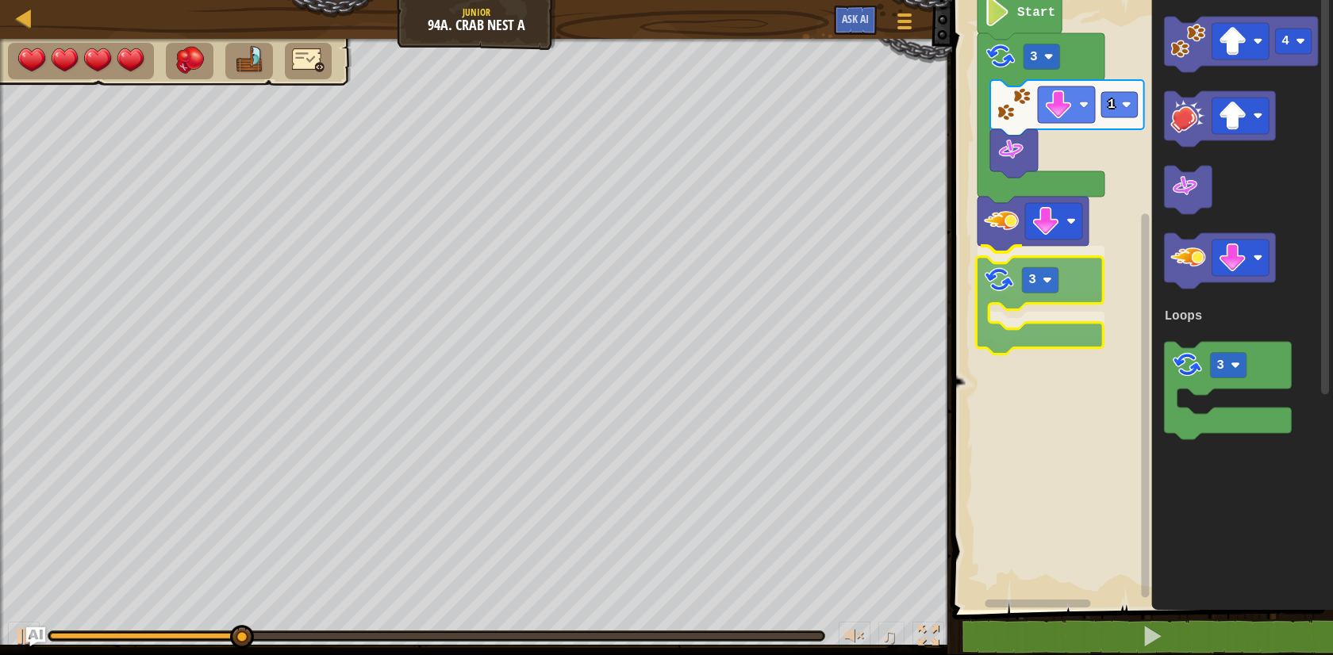
click at [1009, 296] on div "Loops Start 1 3 3 4 3 Loops 3" at bounding box center [1139, 300] width 385 height 619
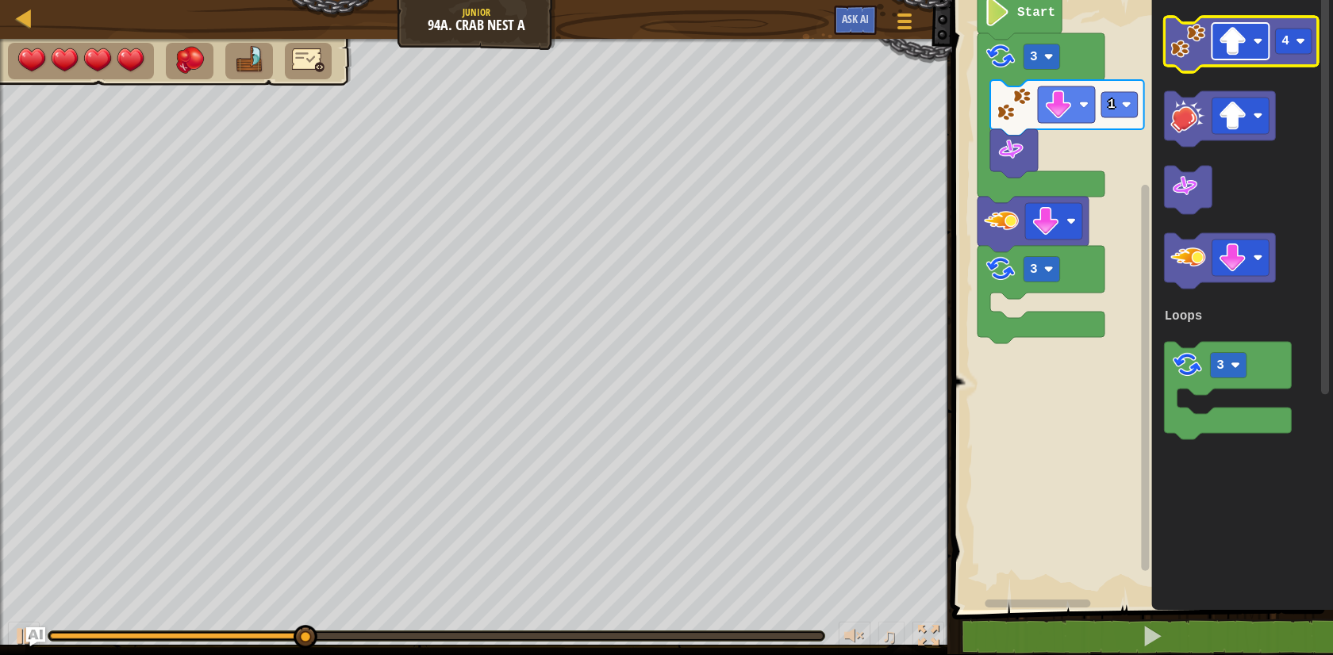
click at [1248, 48] on rect "Blockly Workspace" at bounding box center [1240, 41] width 57 height 36
click at [1292, 47] on rect "Blockly Workspace" at bounding box center [1293, 41] width 36 height 25
click at [1193, 48] on image "Blockly Workspace" at bounding box center [1188, 41] width 35 height 35
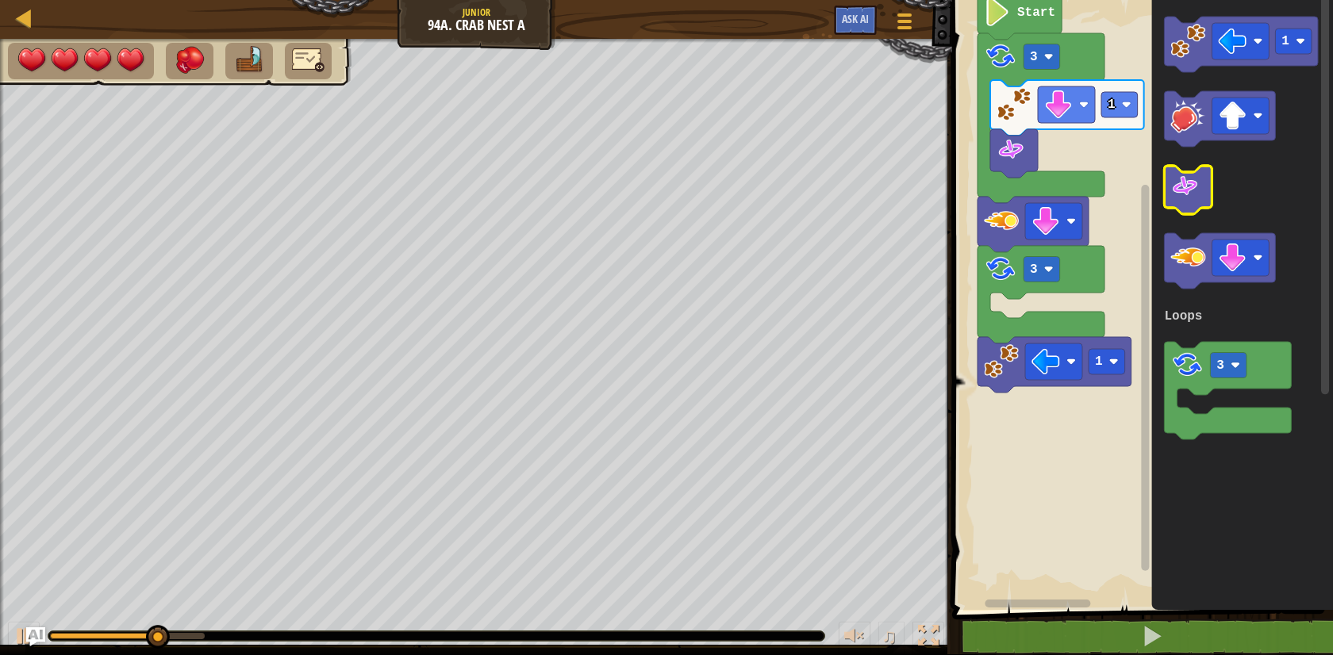
click at [1201, 182] on icon "Blockly Workspace" at bounding box center [1188, 190] width 48 height 48
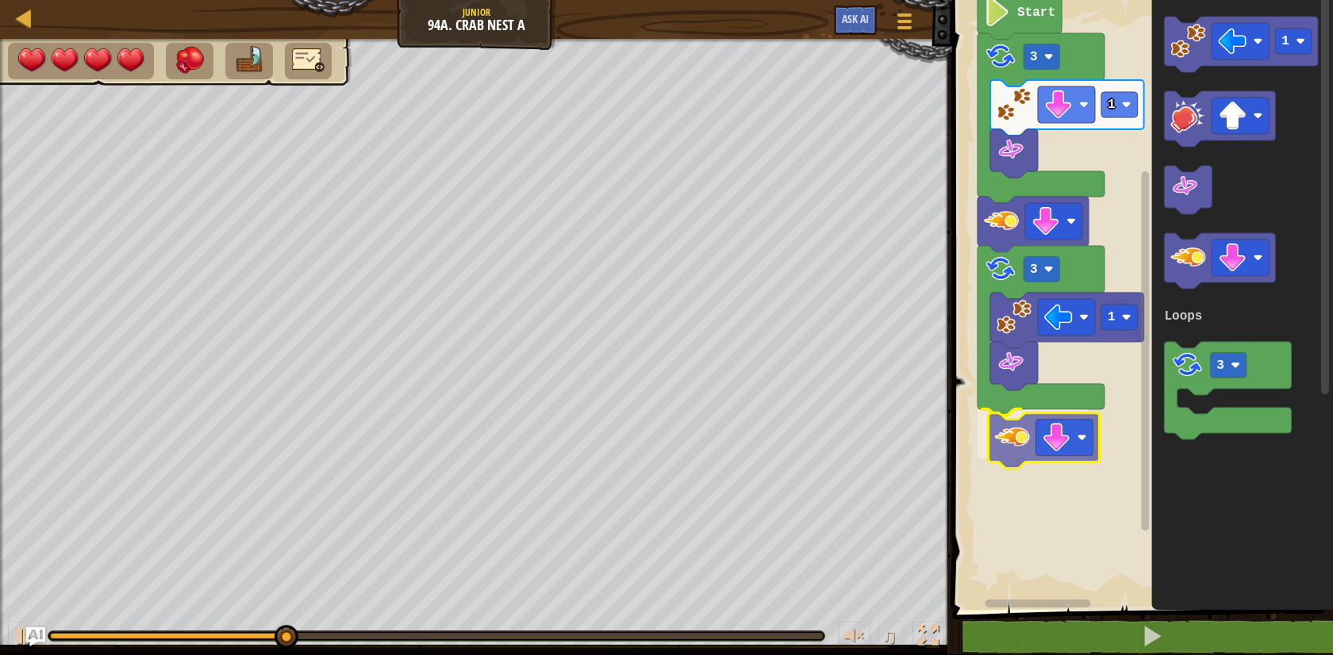
click at [1022, 435] on div "Loops Start 1 3 3 1 1 3 Loops" at bounding box center [1139, 300] width 385 height 619
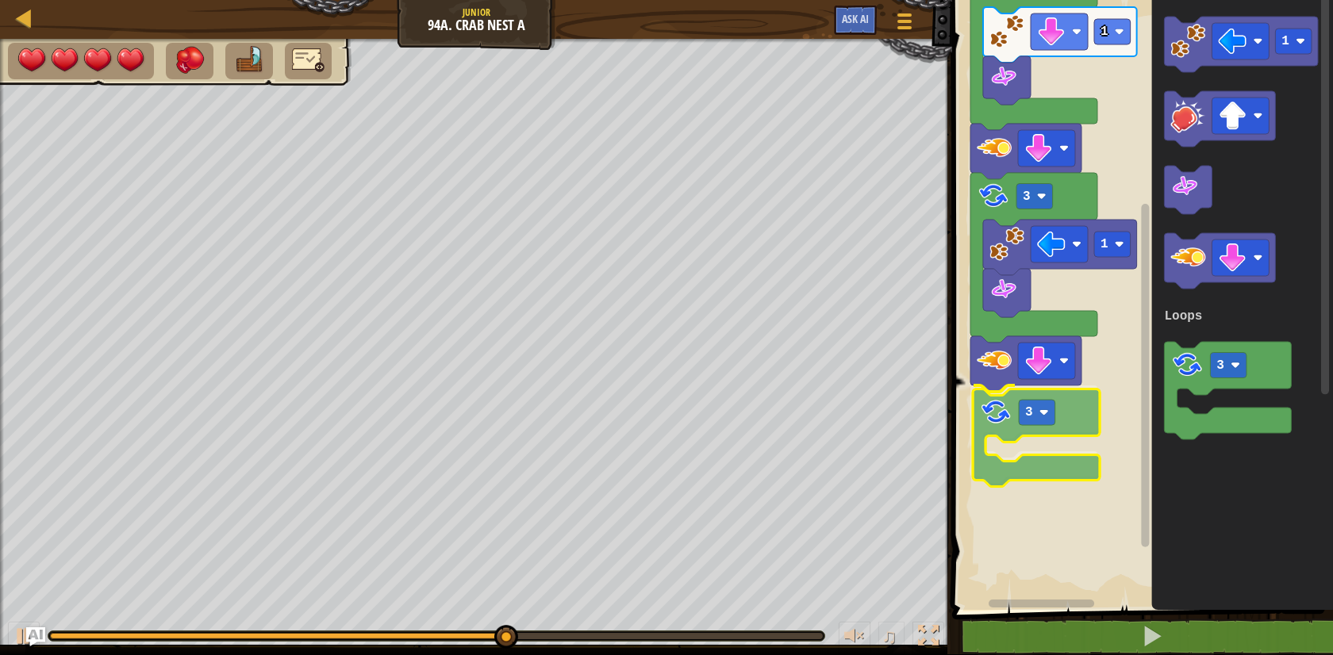
click at [1012, 421] on div "Loops Start 1 3 3 1 3 1 3 Loops 3" at bounding box center [1139, 300] width 385 height 619
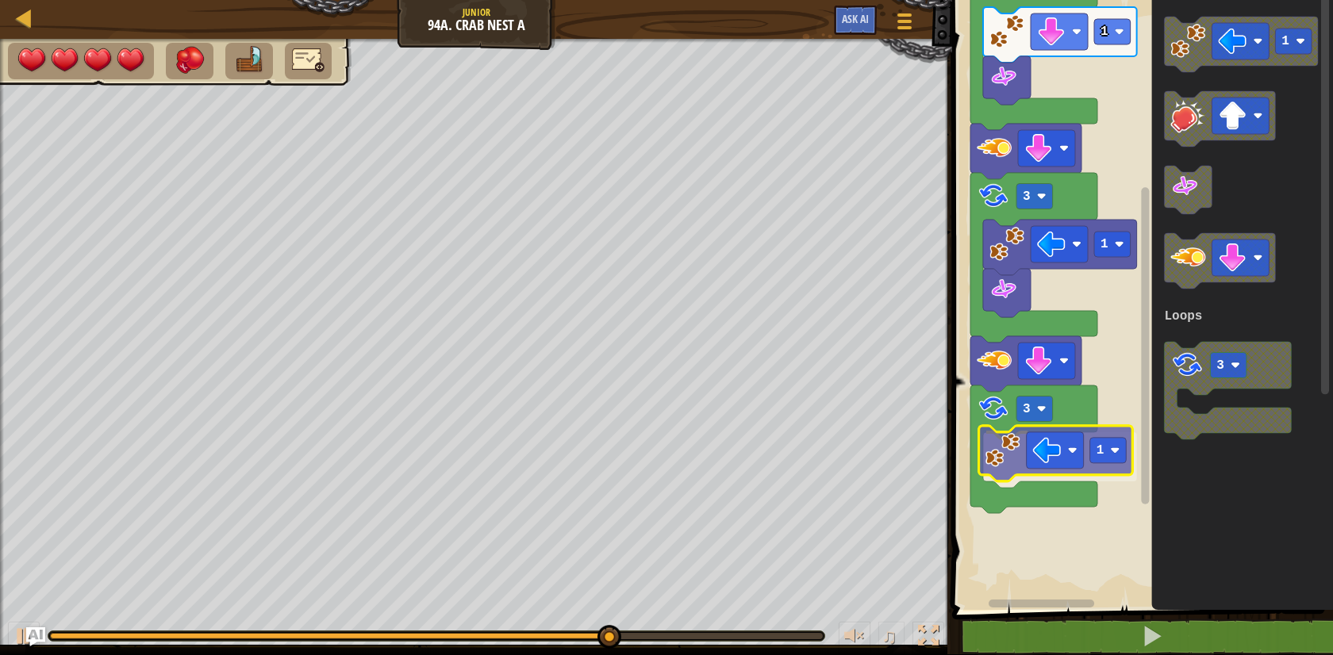
click at [1007, 447] on div "Loops Start 1 3 3 1 3 1 1 3 Loops 1" at bounding box center [1139, 300] width 385 height 619
